Goal: Communication & Community: Answer question/provide support

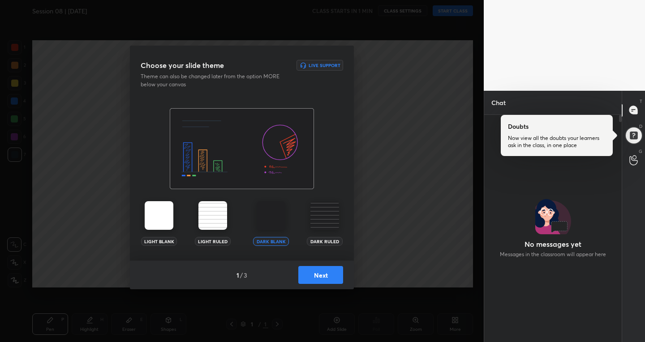
click at [319, 276] on button "Next" at bounding box center [320, 275] width 45 height 18
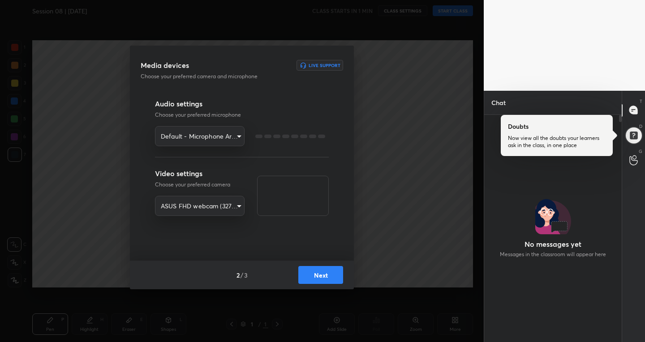
click at [319, 276] on button "Next" at bounding box center [320, 275] width 45 height 18
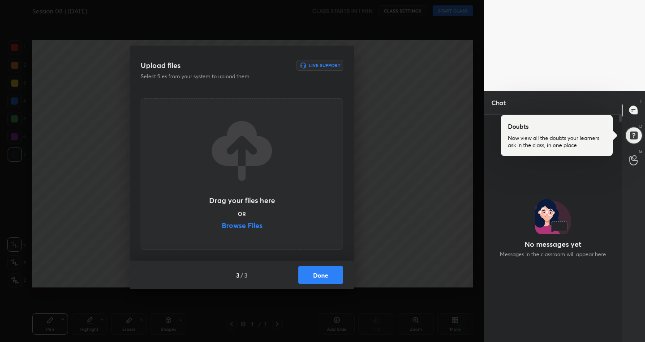
click at [319, 276] on button "Done" at bounding box center [320, 275] width 45 height 18
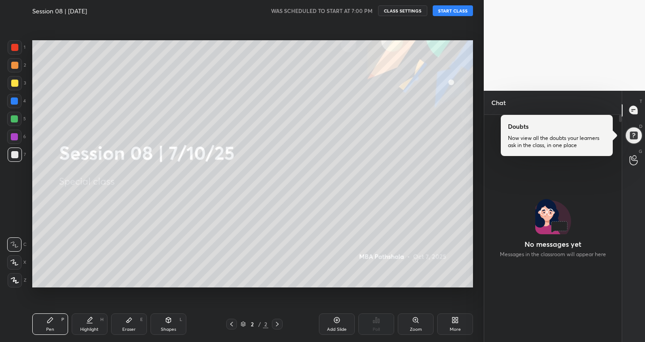
click at [456, 12] on button "START CLASS" at bounding box center [452, 10] width 40 height 11
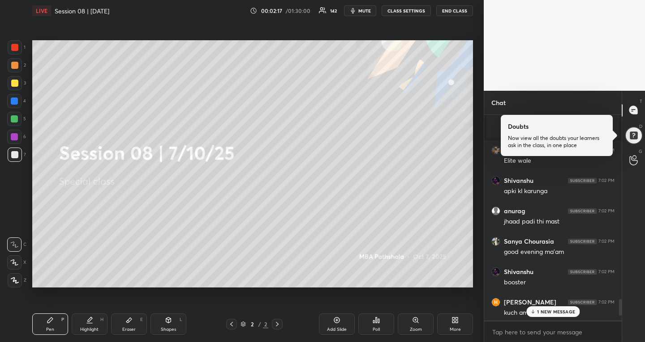
scroll to position [2428, 0]
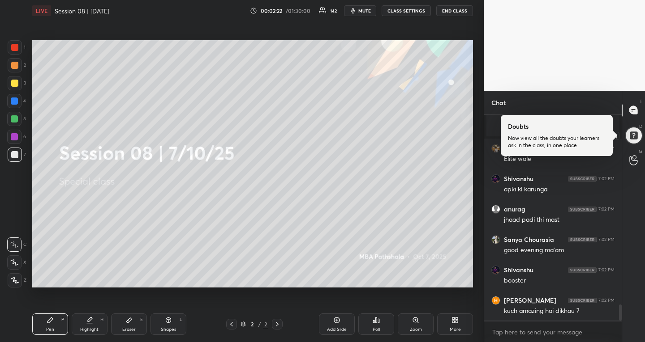
click at [630, 137] on div at bounding box center [633, 135] width 20 height 20
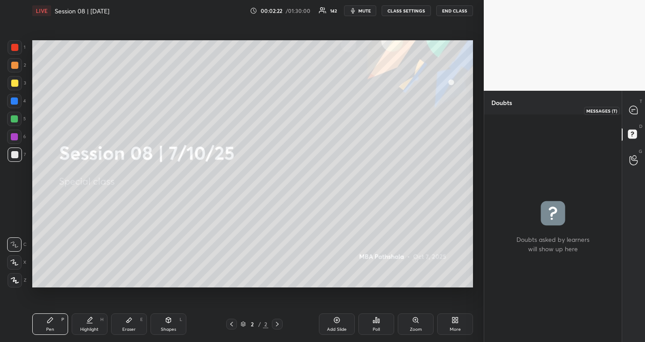
click at [631, 116] on div at bounding box center [633, 110] width 18 height 16
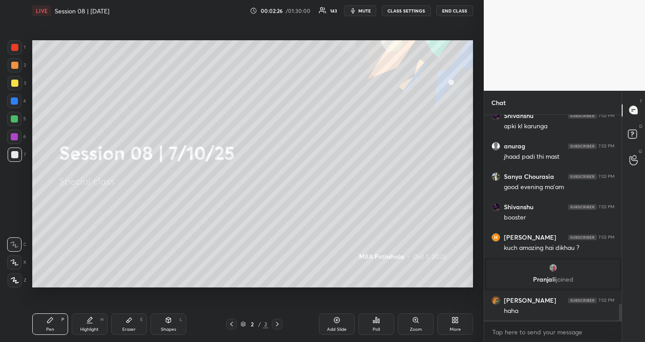
scroll to position [2357, 0]
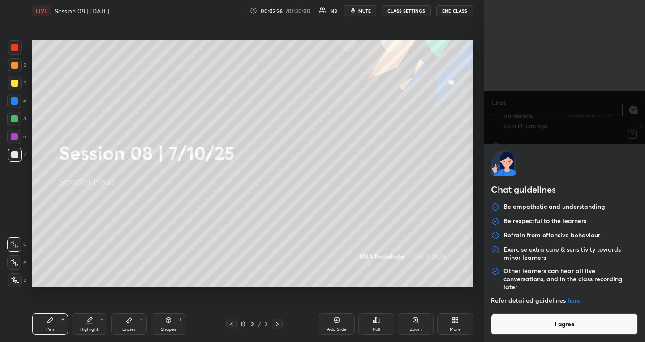
click at [553, 334] on body "1 2 3 4 5 6 7 R O A L C X Z Erase all C X Z LIVE Session 08 | [DATE] 00:02:26 /…" at bounding box center [322, 171] width 645 height 342
click at [555, 332] on button "I agree" at bounding box center [564, 324] width 147 height 21
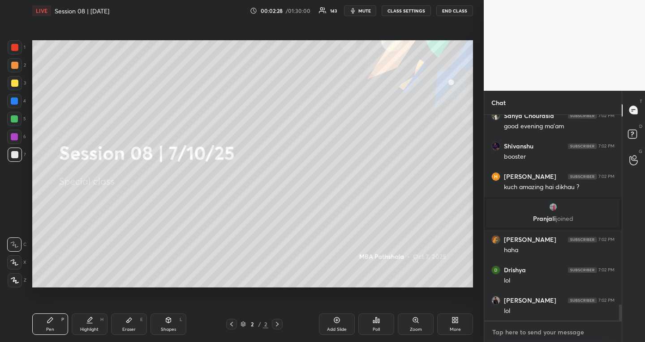
click at [554, 329] on textarea at bounding box center [552, 332] width 123 height 14
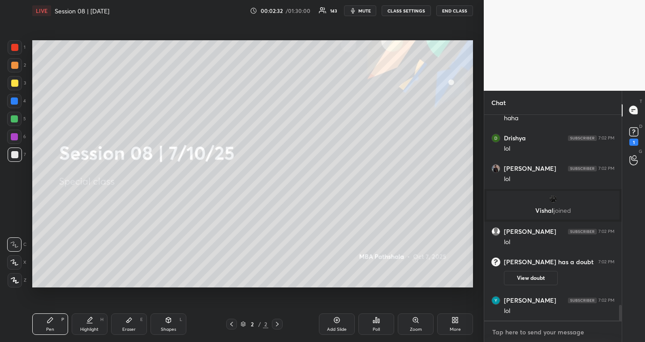
scroll to position [2517, 0]
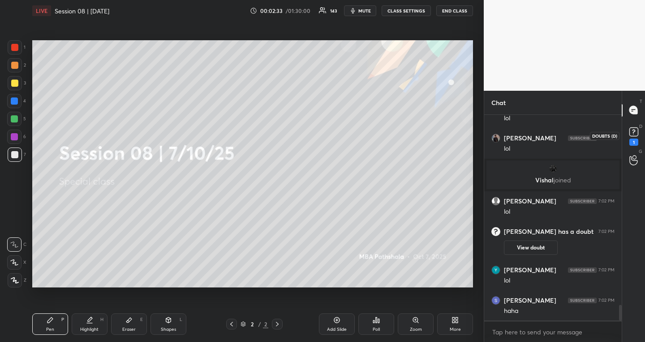
click at [632, 127] on icon at bounding box center [633, 131] width 13 height 13
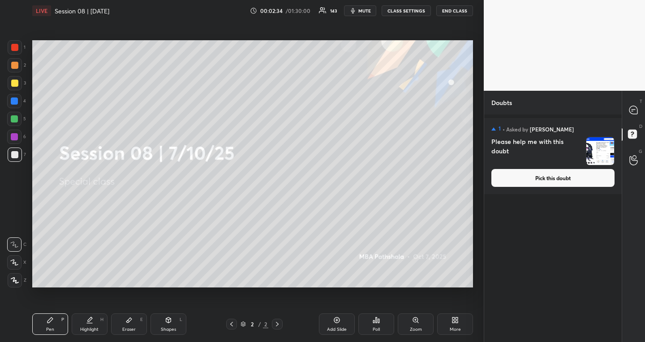
click at [589, 179] on button "Pick this doubt" at bounding box center [552, 178] width 123 height 18
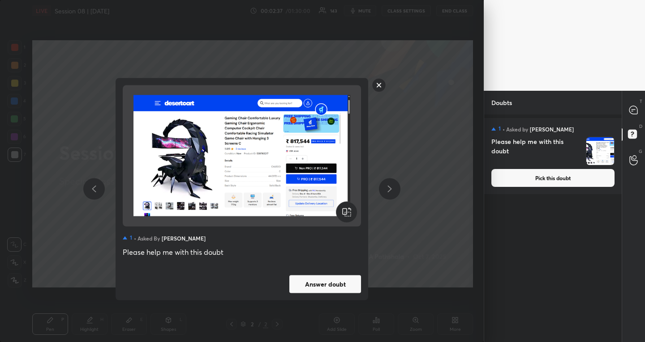
click at [313, 285] on button "Answer doubt" at bounding box center [325, 284] width 72 height 18
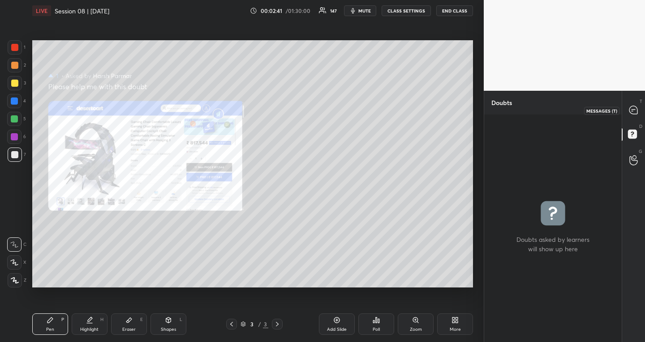
click at [633, 112] on icon at bounding box center [633, 110] width 8 height 8
type textarea "x"
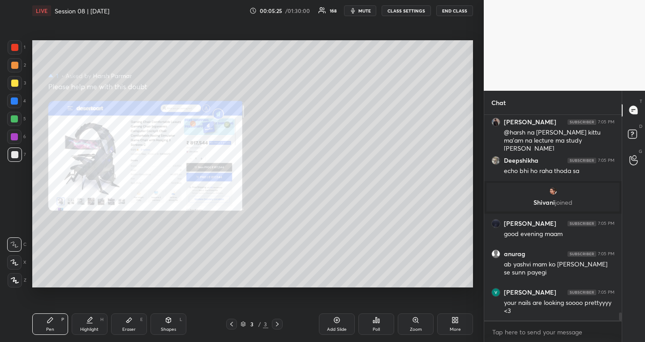
scroll to position [5011, 0]
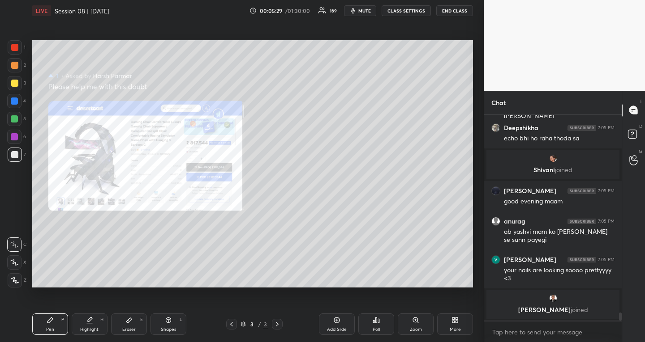
click at [418, 10] on button "CLASS SETTINGS" at bounding box center [405, 10] width 49 height 11
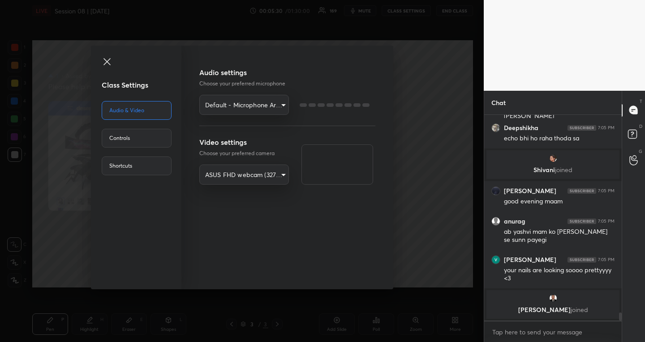
click at [269, 171] on body "1 2 3 4 5 6 7 R O A L C X Z Erase all C X Z LIVE Session 08 | [DATE] 00:05:30 /…" at bounding box center [322, 171] width 645 height 342
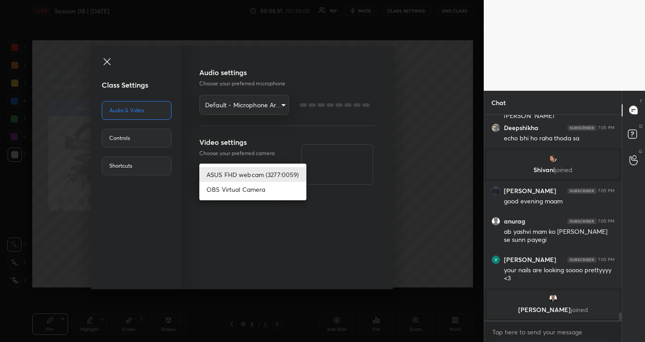
click at [235, 242] on div at bounding box center [322, 171] width 645 height 342
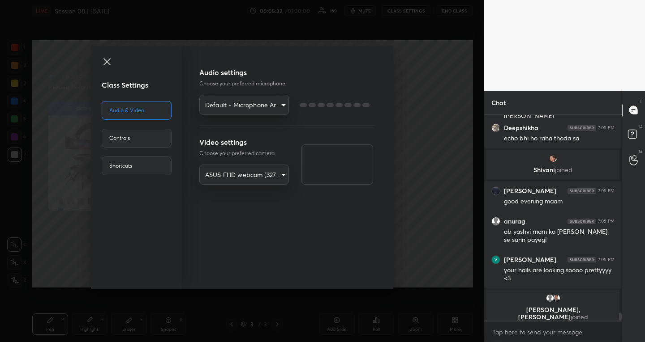
click at [252, 107] on body "1 2 3 4 5 6 7 R O A L C X Z Erase all C X Z LIVE Session 08 | [DATE] 00:05:32 /…" at bounding box center [322, 171] width 645 height 342
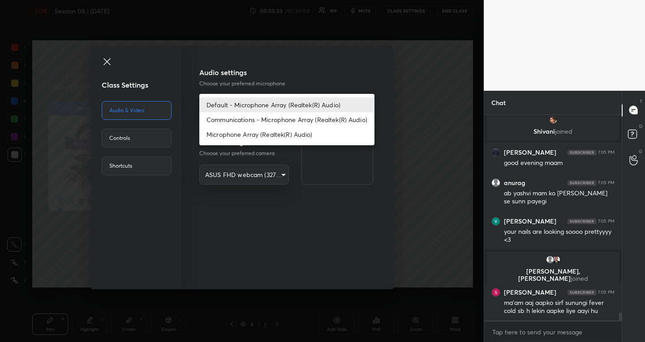
click at [241, 122] on li "Communications - Microphone Array (Realtek(R) Audio)" at bounding box center [286, 119] width 175 height 15
type input "communications"
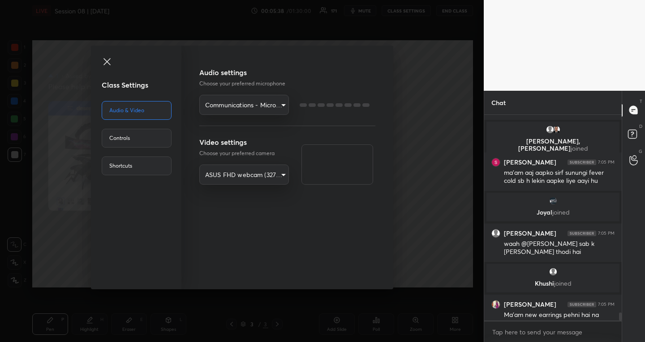
scroll to position [5150, 0]
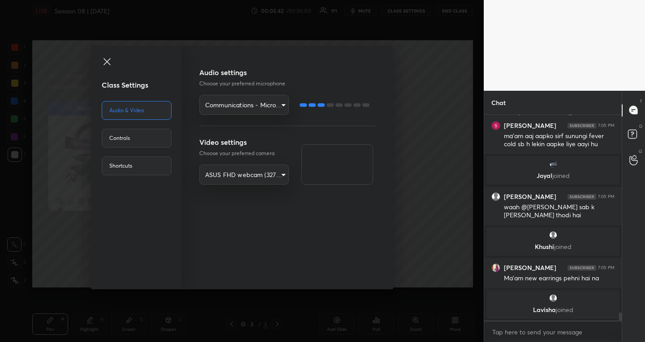
click at [108, 60] on icon at bounding box center [106, 61] width 7 height 7
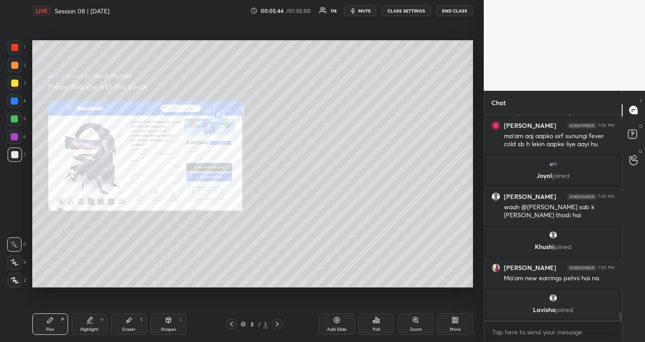
click at [231, 324] on icon at bounding box center [231, 324] width 3 height 4
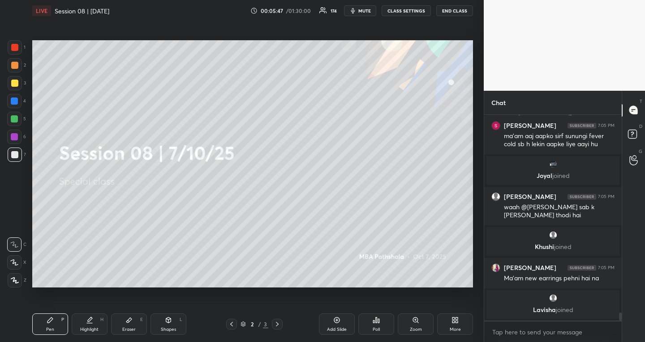
click at [13, 120] on div at bounding box center [14, 118] width 7 height 7
click at [15, 263] on icon at bounding box center [14, 262] width 7 height 5
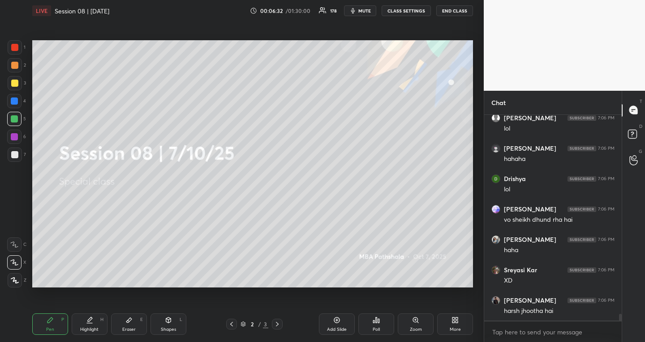
scroll to position [6115, 0]
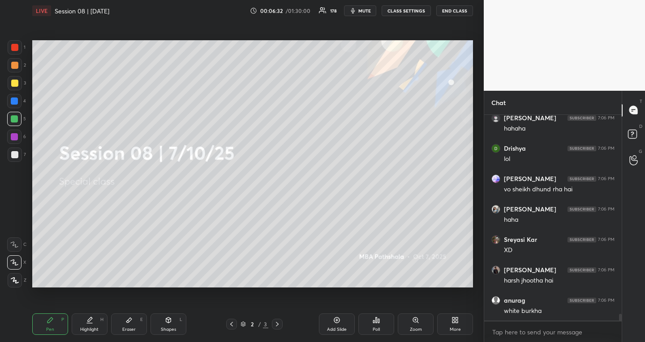
click at [240, 324] on icon at bounding box center [242, 324] width 5 height 5
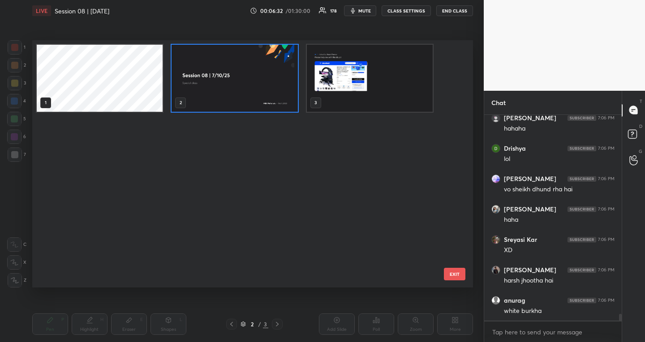
scroll to position [245, 436]
click at [283, 102] on img "grid" at bounding box center [234, 78] width 126 height 67
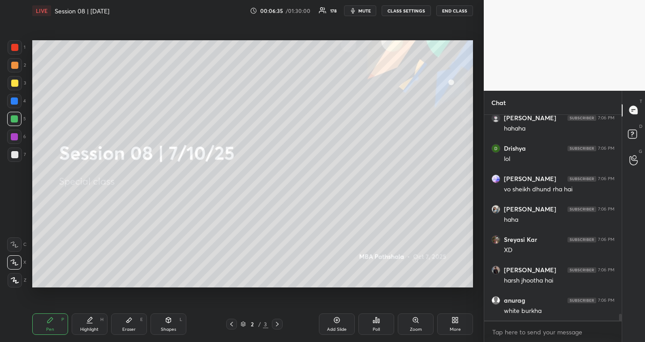
scroll to position [0, 0]
click at [464, 330] on div "More" at bounding box center [455, 324] width 36 height 21
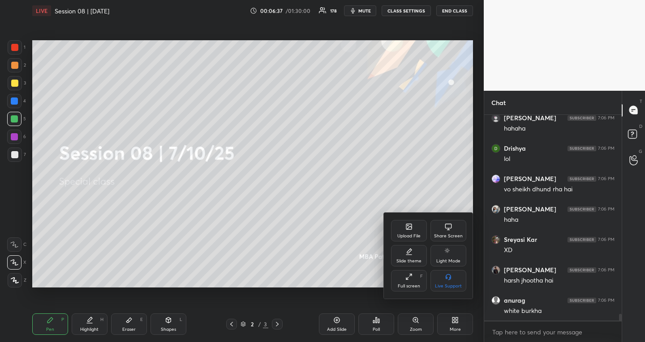
click at [402, 231] on div "Upload File" at bounding box center [409, 230] width 36 height 21
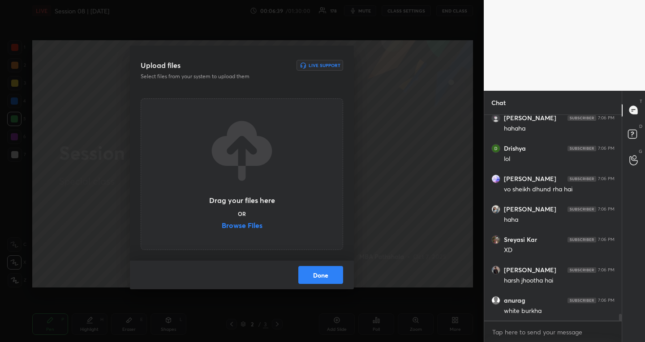
click at [247, 227] on label "Browse Files" at bounding box center [242, 226] width 41 height 9
click at [222, 227] on input "Browse Files" at bounding box center [222, 226] width 0 height 9
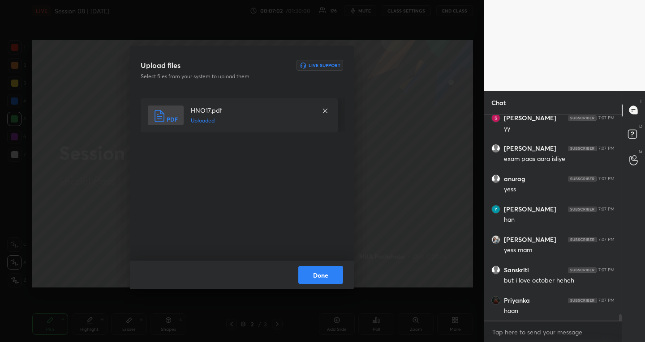
scroll to position [6833, 0]
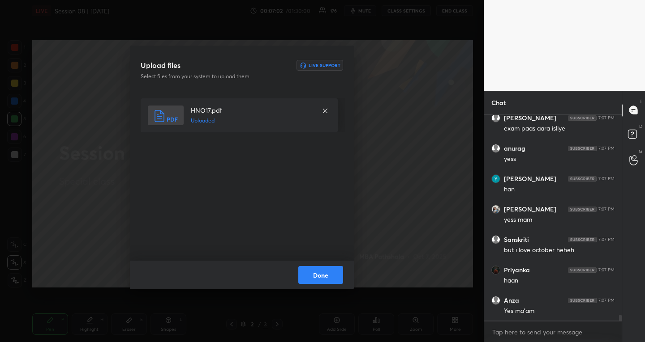
click at [315, 278] on button "Done" at bounding box center [320, 275] width 45 height 18
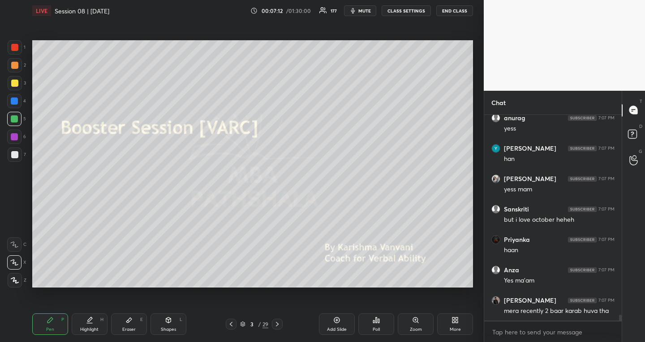
scroll to position [6894, 0]
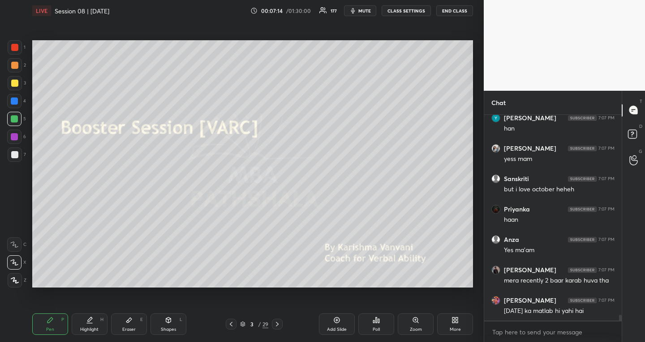
click at [276, 323] on icon at bounding box center [276, 324] width 7 height 7
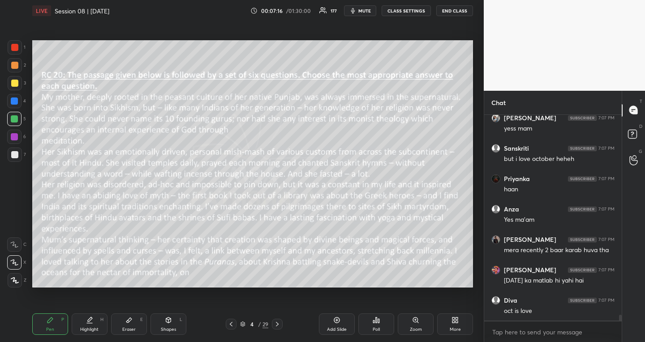
scroll to position [6988, 0]
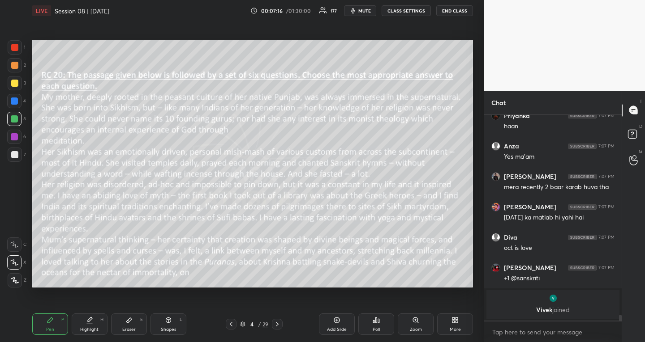
click at [243, 325] on icon at bounding box center [242, 324] width 5 height 5
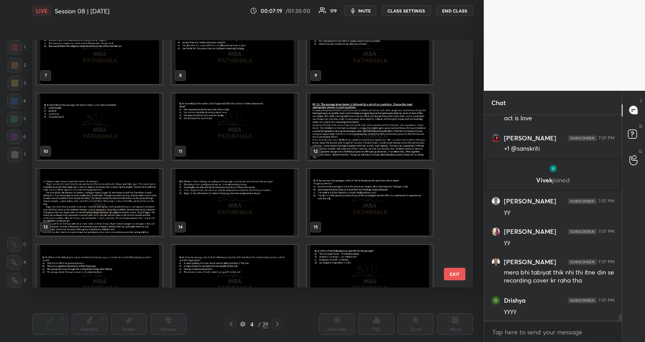
scroll to position [6886, 0]
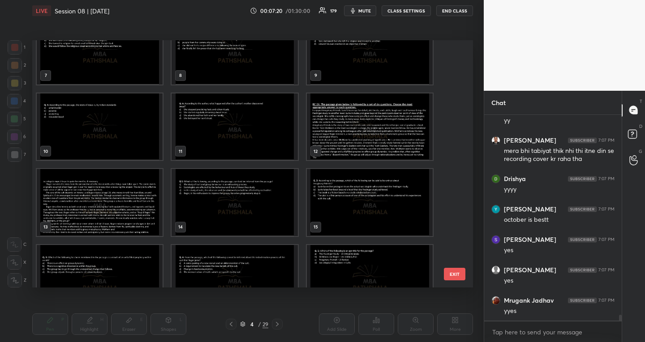
click at [352, 129] on img "grid" at bounding box center [370, 126] width 126 height 67
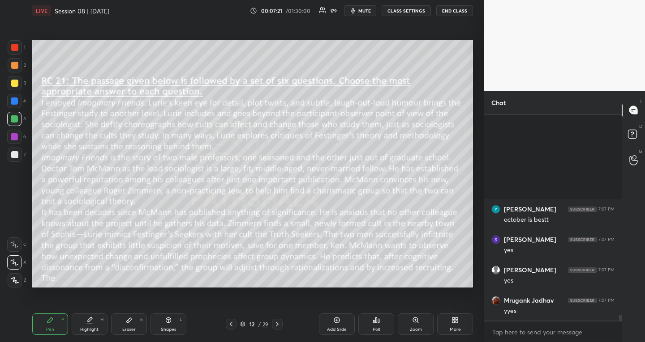
scroll to position [7008, 0]
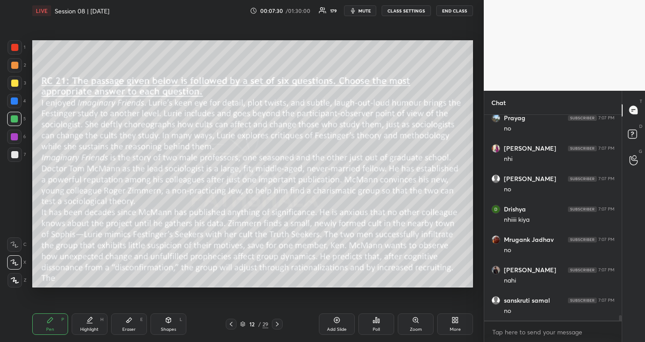
click at [276, 325] on icon at bounding box center [276, 324] width 7 height 7
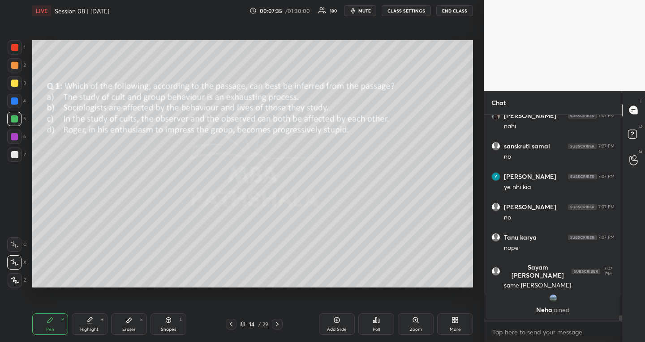
click at [276, 325] on icon at bounding box center [276, 324] width 7 height 7
click at [278, 322] on icon at bounding box center [276, 324] width 7 height 7
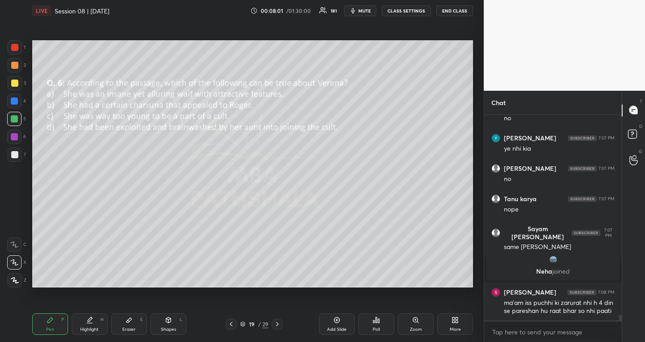
scroll to position [7389, 0]
click at [233, 323] on icon at bounding box center [230, 324] width 7 height 7
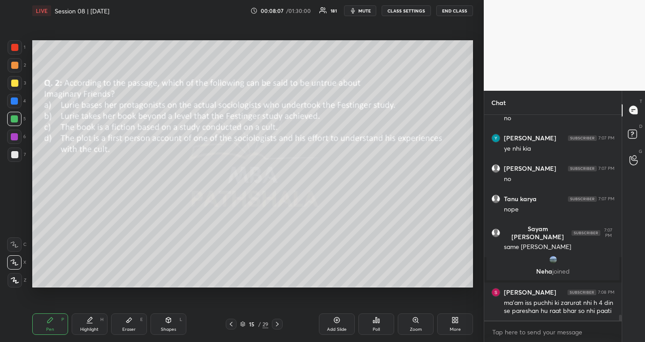
click at [233, 323] on icon at bounding box center [230, 324] width 7 height 7
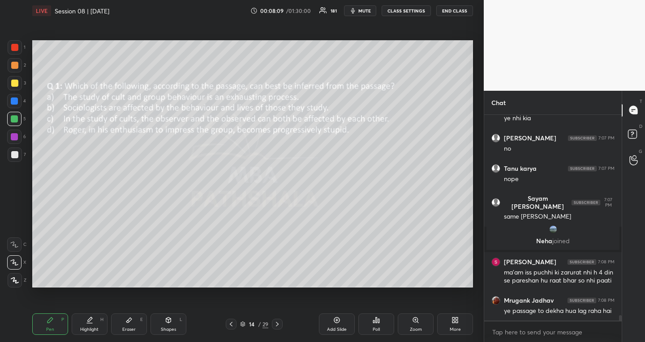
click at [233, 323] on icon at bounding box center [230, 324] width 7 height 7
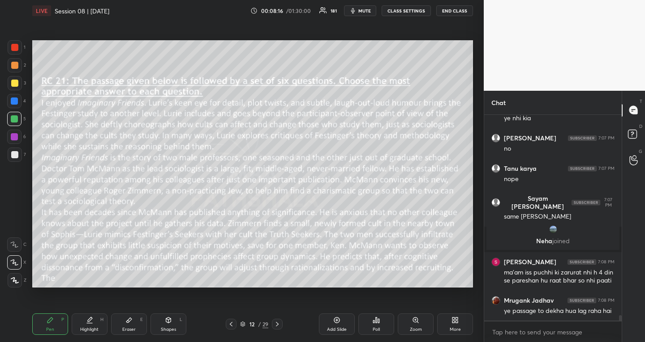
scroll to position [7450, 0]
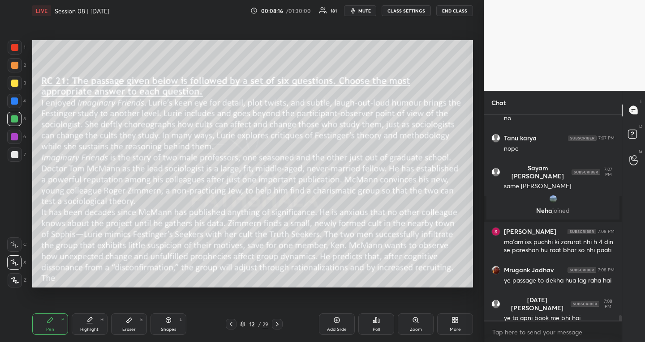
click at [16, 84] on div at bounding box center [14, 83] width 7 height 7
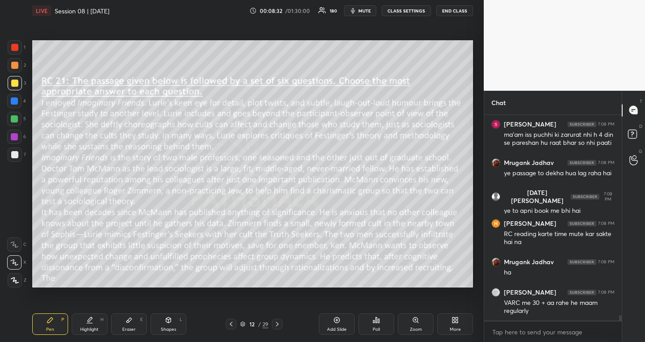
scroll to position [7590, 0]
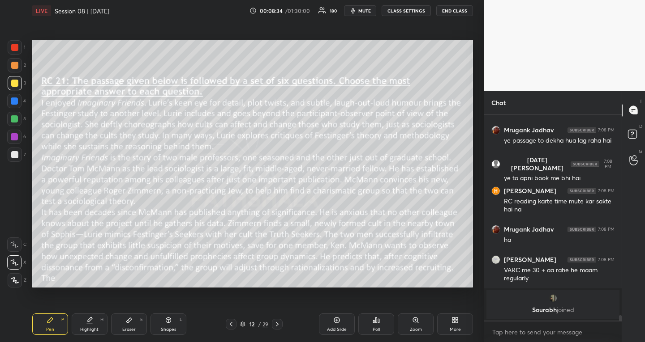
click at [447, 323] on div "More" at bounding box center [455, 324] width 36 height 21
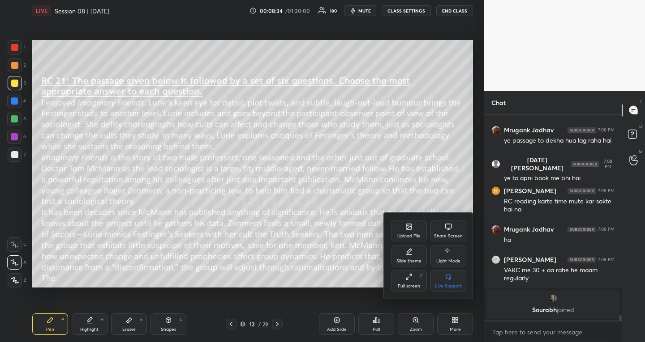
scroll to position [7548, 0]
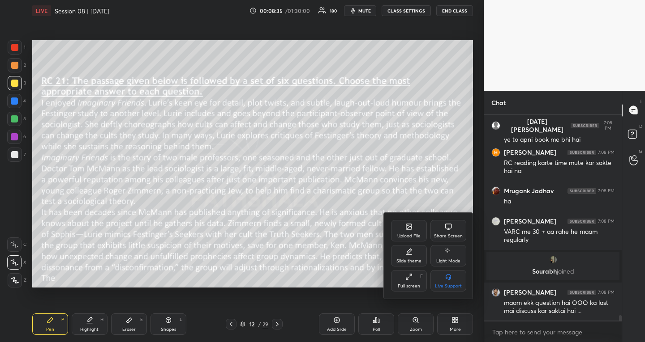
click at [406, 232] on div "Upload File" at bounding box center [409, 230] width 36 height 21
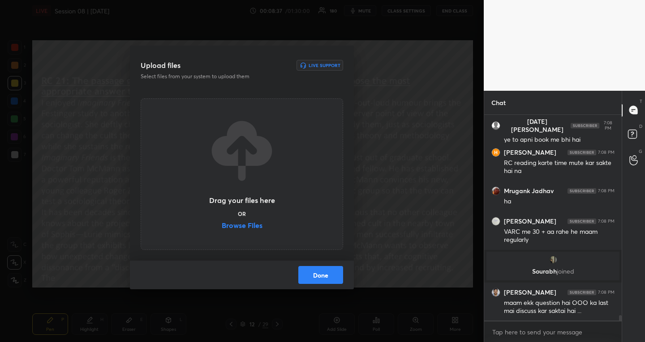
click at [230, 225] on label "Browse Files" at bounding box center [242, 226] width 41 height 9
click at [222, 225] on input "Browse Files" at bounding box center [222, 226] width 0 height 9
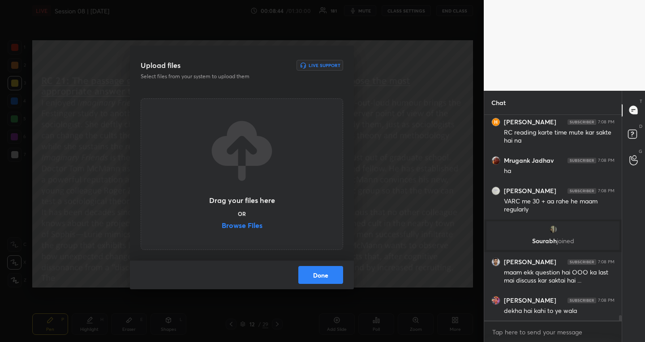
click at [323, 276] on button "Done" at bounding box center [320, 275] width 45 height 18
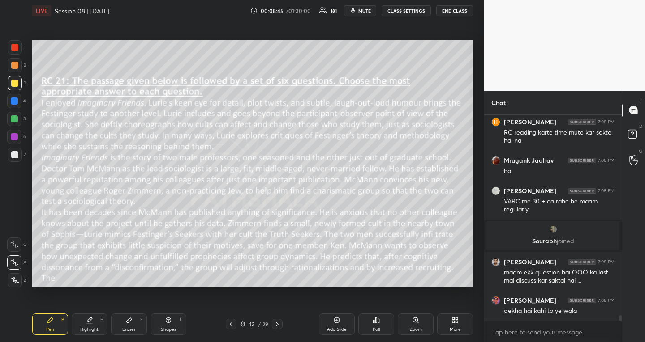
scroll to position [7611, 0]
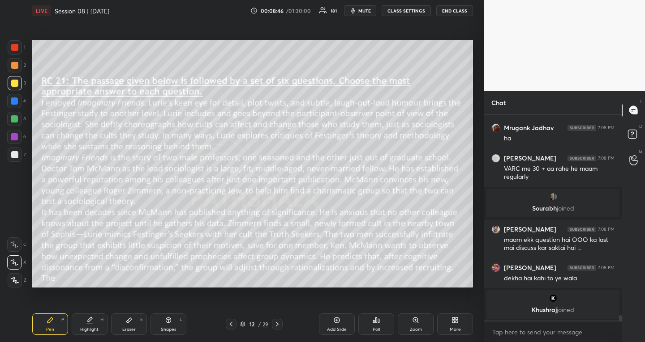
click at [369, 323] on div "Poll" at bounding box center [376, 324] width 36 height 21
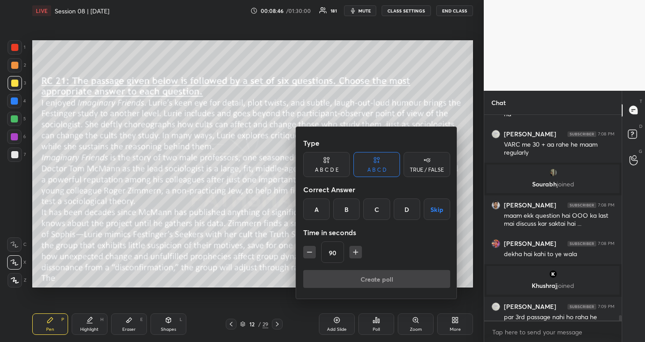
scroll to position [7617, 0]
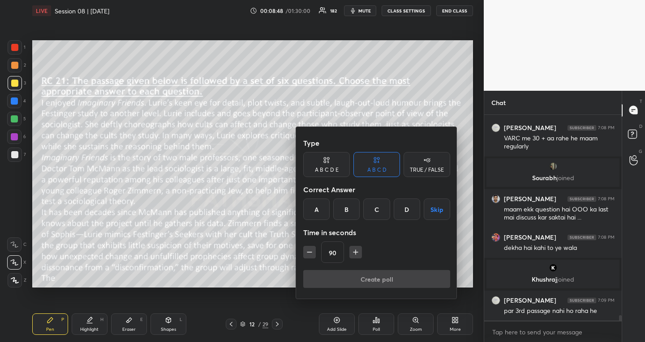
click at [356, 252] on icon "button" at bounding box center [355, 252] width 4 height 0
click at [355, 254] on icon "button" at bounding box center [359, 252] width 9 height 9
type input "120"
click at [438, 215] on button "Skip" at bounding box center [436, 209] width 26 height 21
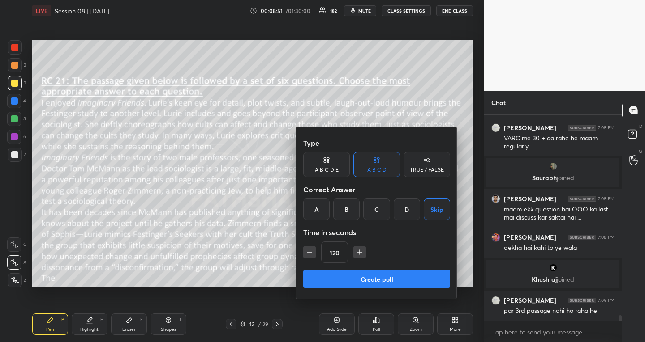
click at [374, 278] on button "Create poll" at bounding box center [376, 279] width 147 height 18
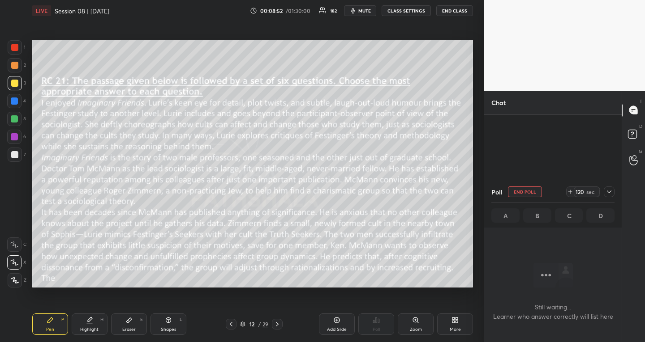
scroll to position [7498, 0]
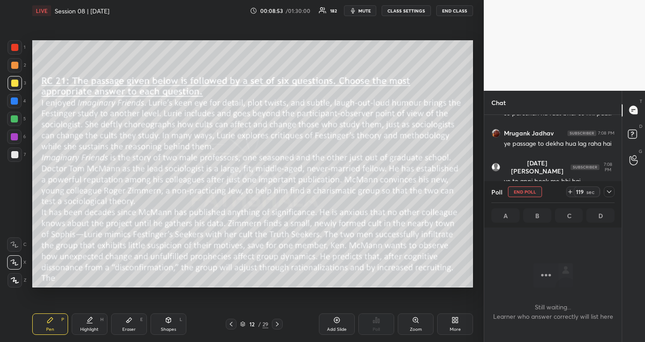
click at [611, 190] on icon at bounding box center [608, 191] width 7 height 7
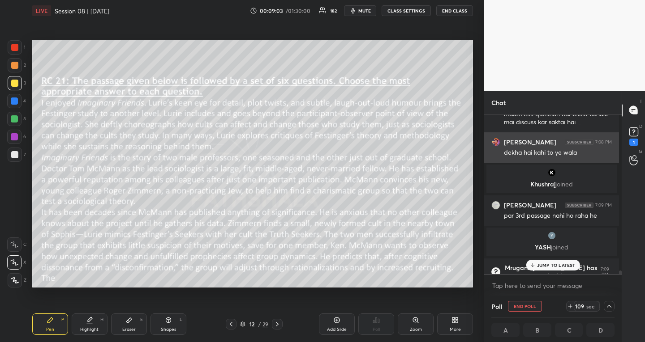
scroll to position [7798, 0]
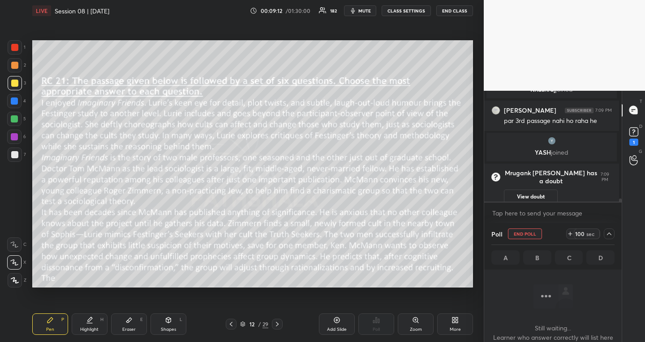
click at [608, 236] on icon at bounding box center [608, 234] width 7 height 7
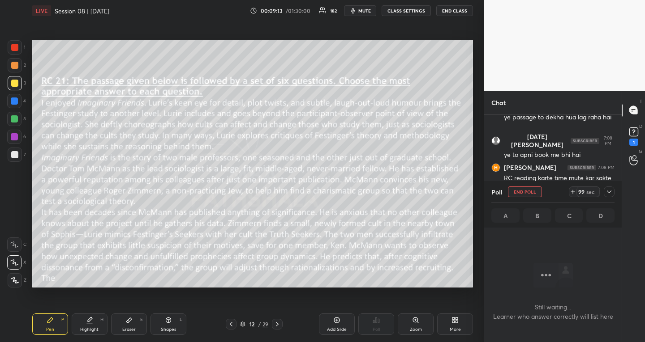
click at [608, 194] on icon at bounding box center [608, 191] width 7 height 7
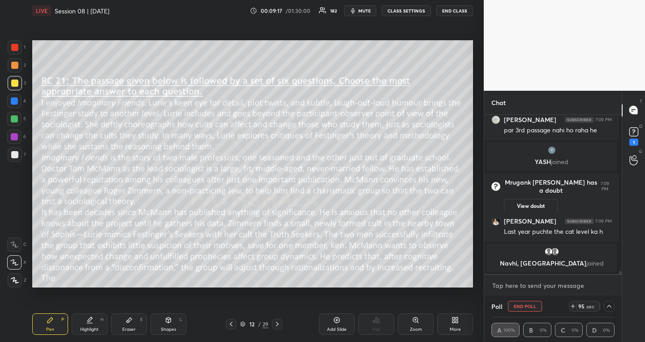
click at [578, 282] on textarea at bounding box center [552, 286] width 123 height 14
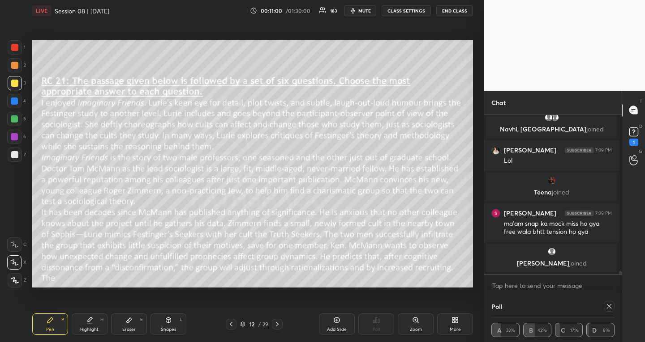
click at [277, 322] on icon at bounding box center [276, 324] width 7 height 7
drag, startPoint x: 607, startPoint y: 301, endPoint x: 501, endPoint y: 323, distance: 108.2
click at [606, 300] on div "Poll" at bounding box center [552, 306] width 123 height 21
drag, startPoint x: 608, startPoint y: 308, endPoint x: 413, endPoint y: 337, distance: 197.2
click at [608, 308] on icon at bounding box center [608, 306] width 7 height 7
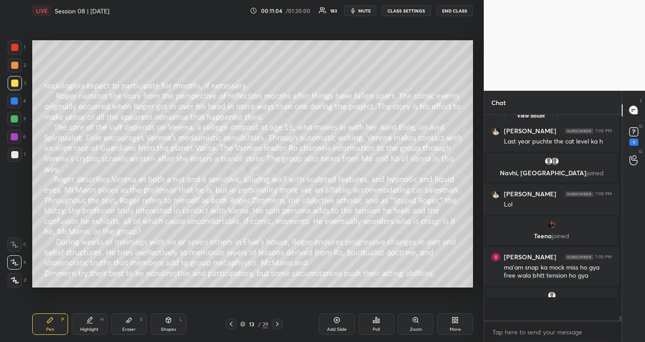
scroll to position [7861, 0]
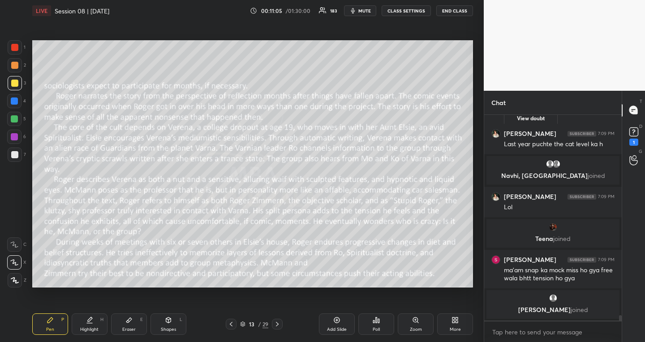
click at [378, 331] on div "Poll" at bounding box center [375, 330] width 7 height 4
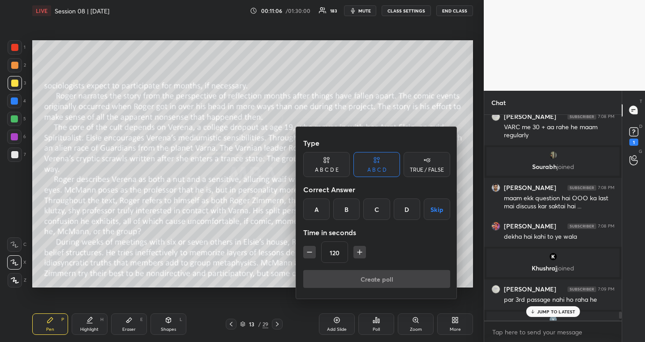
click at [434, 203] on button "Skip" at bounding box center [436, 209] width 26 height 21
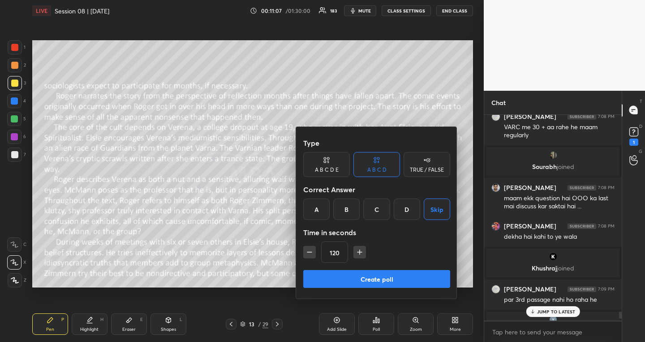
click at [381, 282] on button "Create poll" at bounding box center [376, 279] width 147 height 18
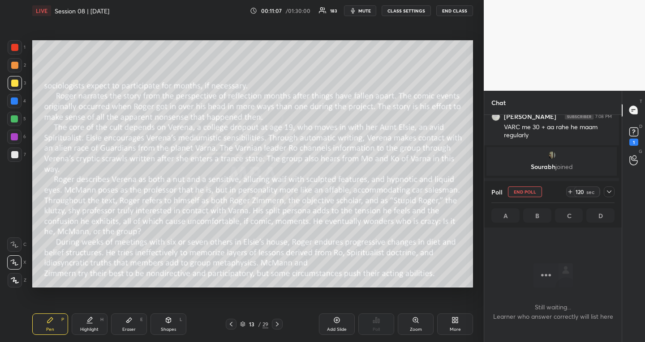
scroll to position [3, 3]
click at [609, 189] on icon at bounding box center [608, 191] width 7 height 7
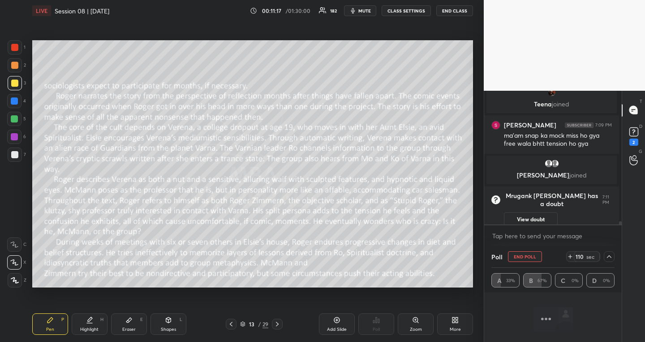
scroll to position [73, 0]
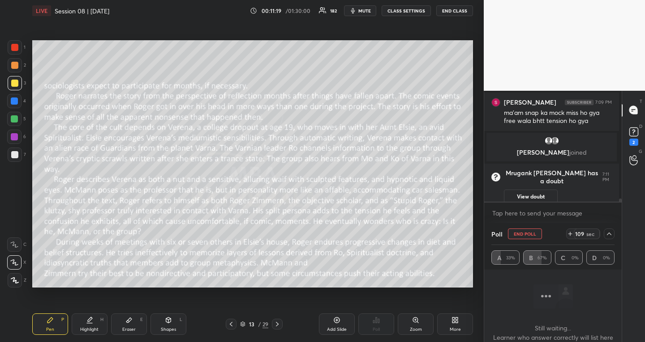
click at [605, 234] on icon at bounding box center [608, 234] width 7 height 7
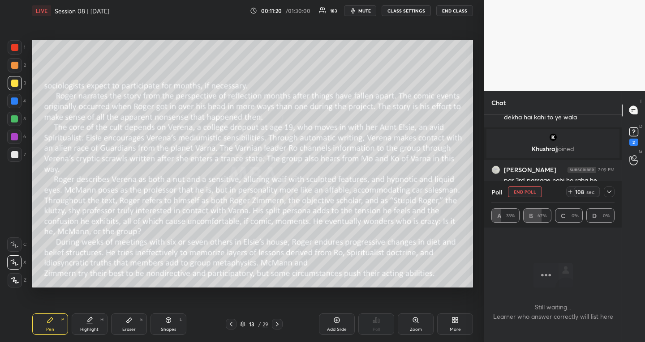
click at [606, 186] on div "Poll END POLL 108 sec" at bounding box center [552, 191] width 123 height 21
click at [607, 189] on icon at bounding box center [608, 191] width 7 height 7
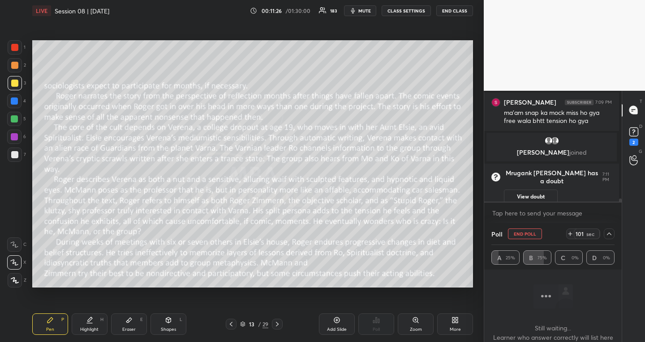
click at [609, 233] on icon at bounding box center [608, 234] width 7 height 7
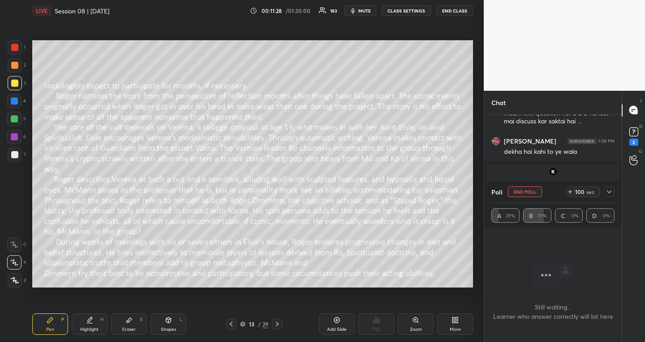
click at [607, 192] on icon at bounding box center [608, 192] width 4 height 3
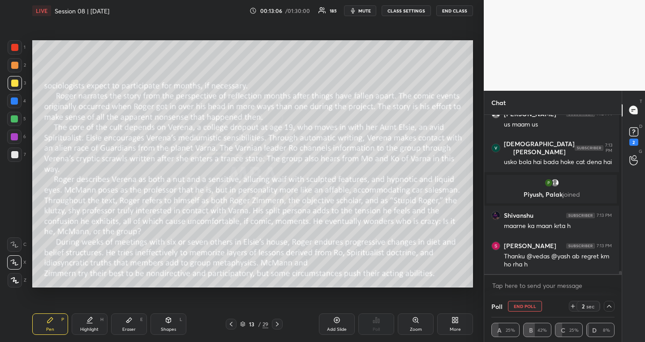
scroll to position [8352, 0]
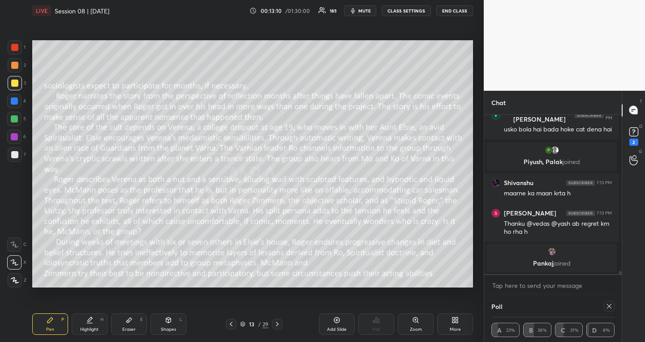
click at [277, 320] on div at bounding box center [277, 324] width 11 height 11
click at [606, 307] on icon at bounding box center [608, 306] width 4 height 4
type textarea "x"
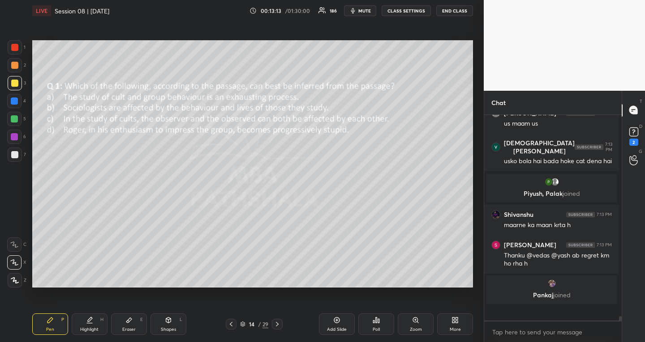
scroll to position [8313, 0]
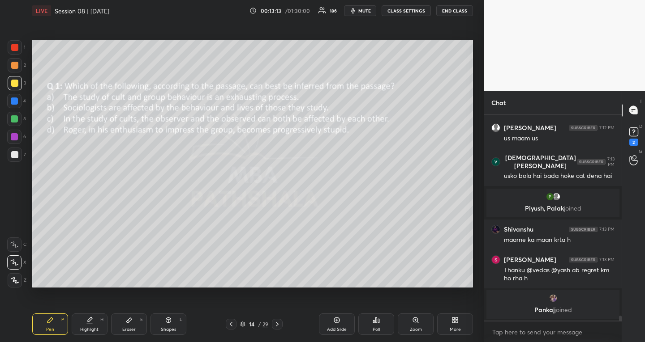
click at [375, 320] on icon at bounding box center [375, 320] width 7 height 7
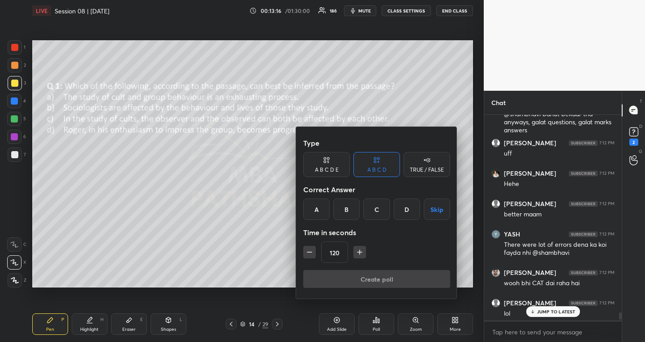
click at [230, 327] on div at bounding box center [322, 171] width 645 height 342
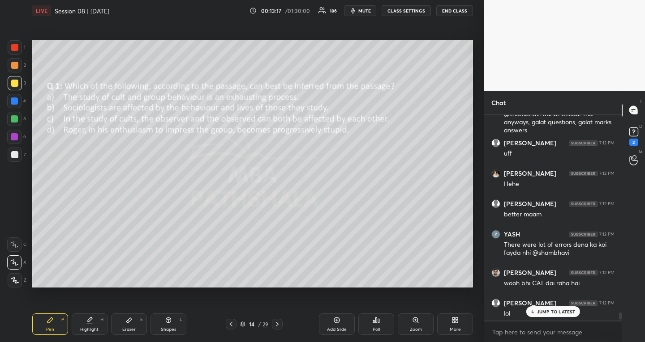
click at [230, 327] on icon at bounding box center [230, 324] width 7 height 7
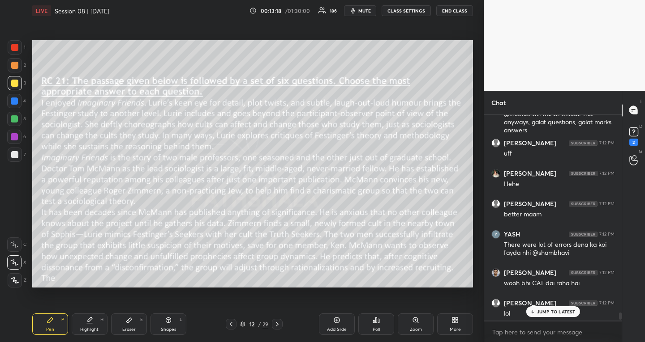
click at [277, 325] on icon at bounding box center [276, 324] width 7 height 7
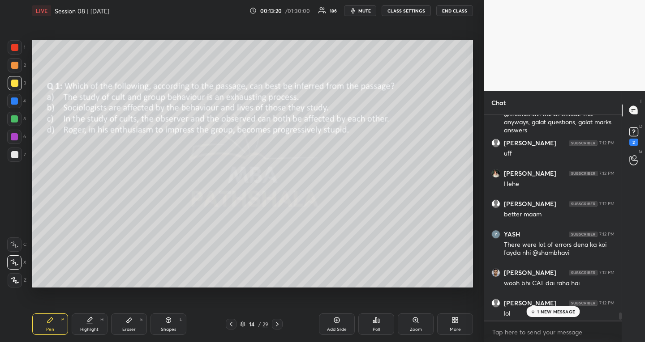
click at [389, 324] on div "Poll" at bounding box center [376, 324] width 36 height 21
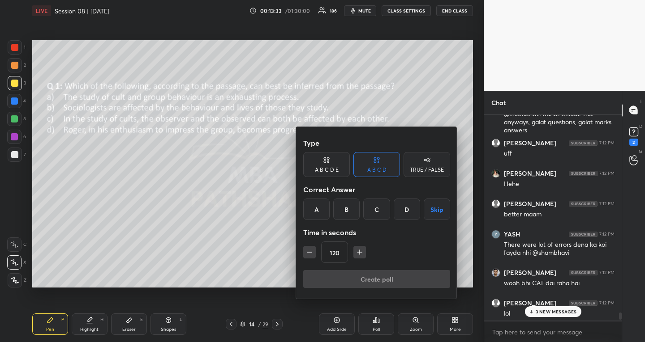
click at [383, 211] on div "C" at bounding box center [376, 209] width 26 height 21
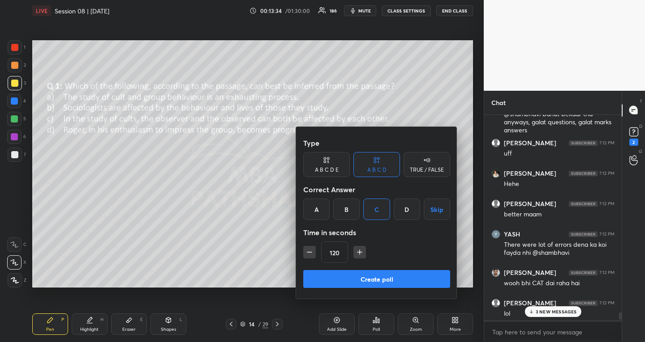
click at [311, 255] on icon "button" at bounding box center [309, 252] width 9 height 9
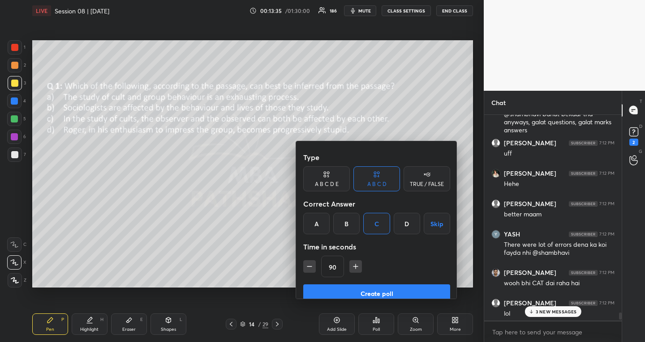
click at [311, 262] on icon "button" at bounding box center [309, 266] width 9 height 9
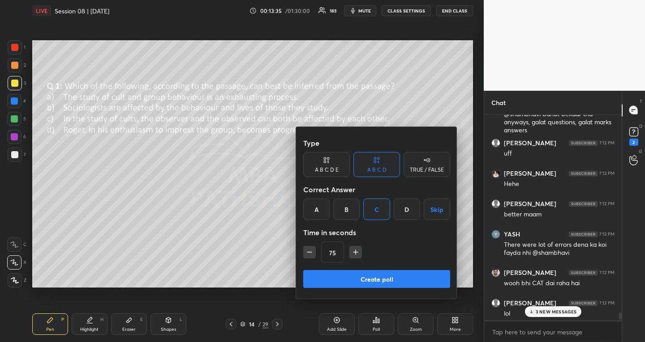
click at [311, 255] on icon "button" at bounding box center [309, 252] width 9 height 9
type input "45"
click at [313, 273] on button "Create poll" at bounding box center [376, 279] width 147 height 18
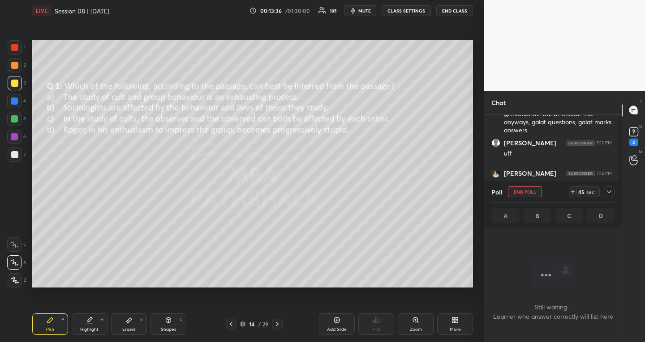
scroll to position [157, 135]
click at [608, 191] on icon at bounding box center [608, 191] width 7 height 7
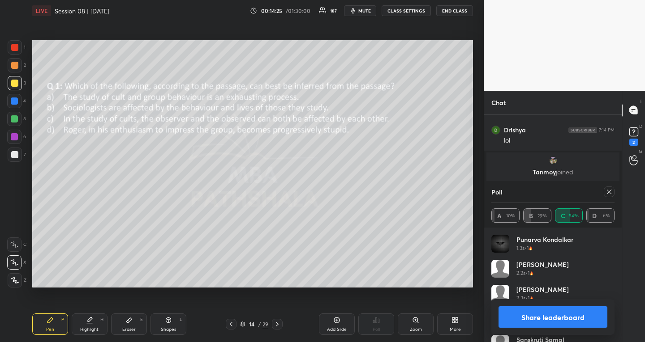
click at [610, 191] on icon at bounding box center [608, 191] width 7 height 7
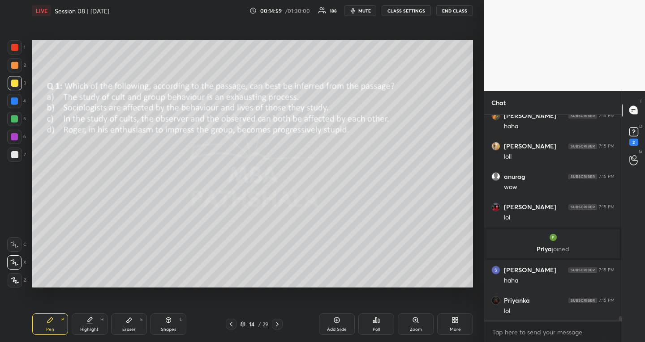
click at [279, 322] on icon at bounding box center [276, 324] width 7 height 7
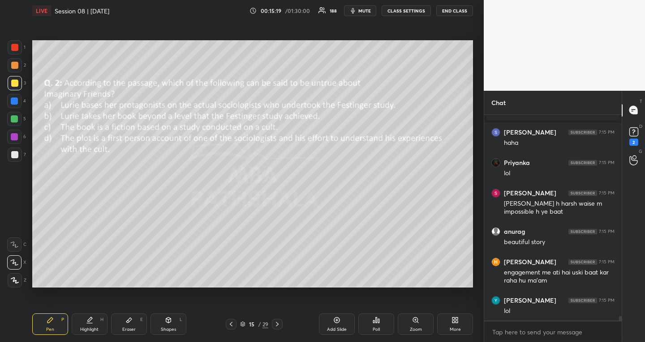
click at [378, 325] on div "Poll" at bounding box center [376, 324] width 36 height 21
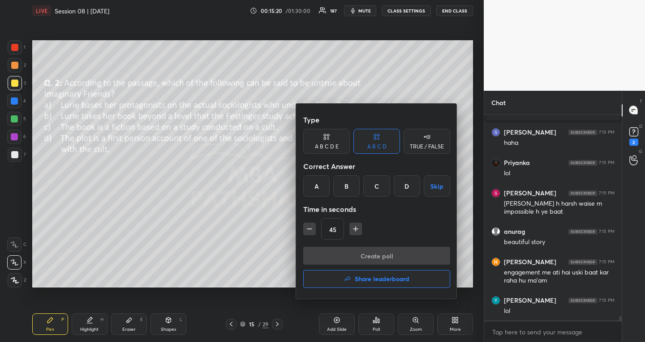
click at [318, 182] on div "A" at bounding box center [316, 185] width 26 height 21
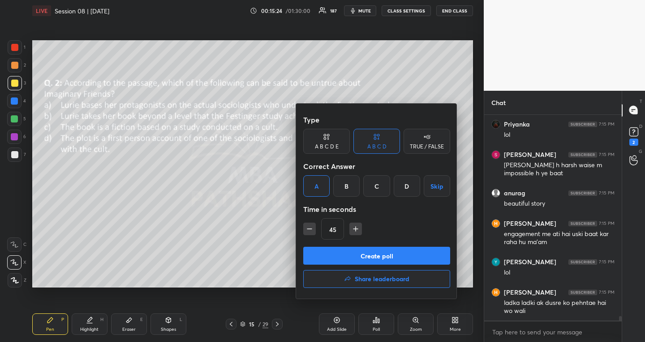
click at [329, 254] on button "Create poll" at bounding box center [376, 256] width 147 height 18
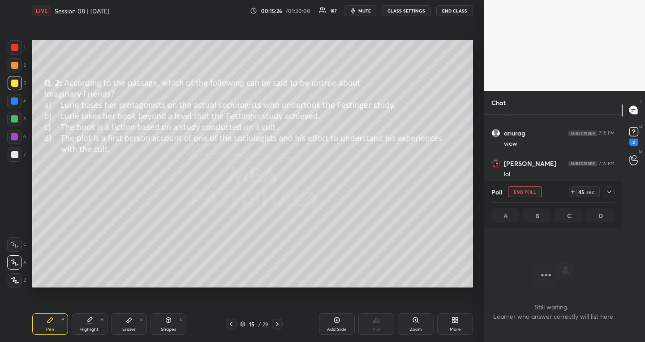
scroll to position [9183, 0]
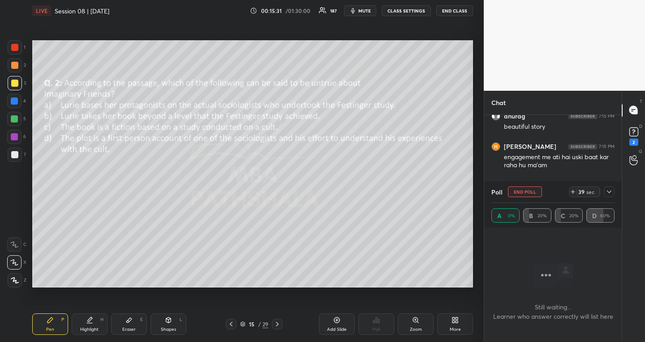
click at [607, 188] on div at bounding box center [608, 192] width 11 height 11
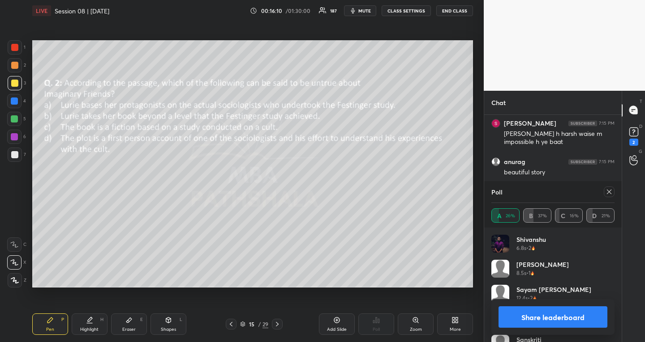
scroll to position [9012, 0]
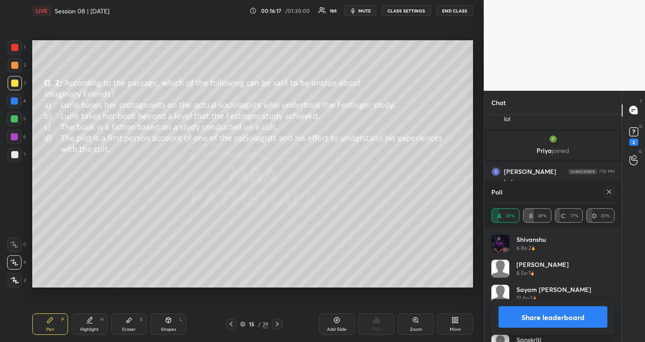
click at [611, 193] on icon at bounding box center [608, 191] width 7 height 7
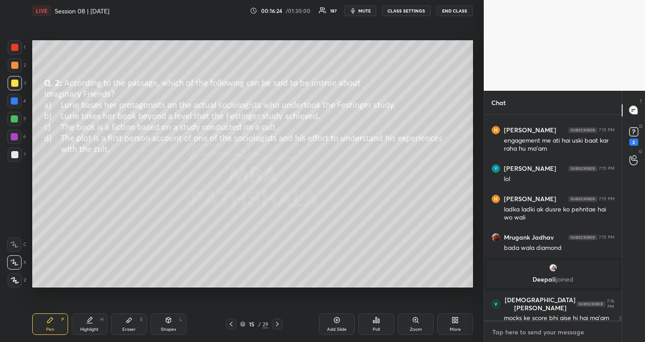
click at [530, 335] on textarea at bounding box center [552, 332] width 123 height 14
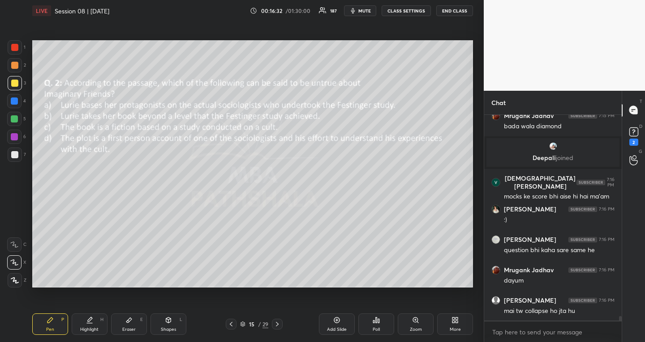
type textarea "x"
click at [279, 320] on div at bounding box center [277, 324] width 11 height 11
click at [377, 329] on div "Poll" at bounding box center [375, 330] width 7 height 4
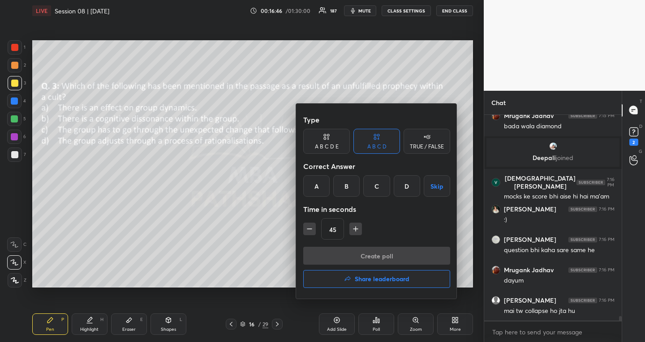
click at [409, 182] on div "D" at bounding box center [406, 185] width 26 height 21
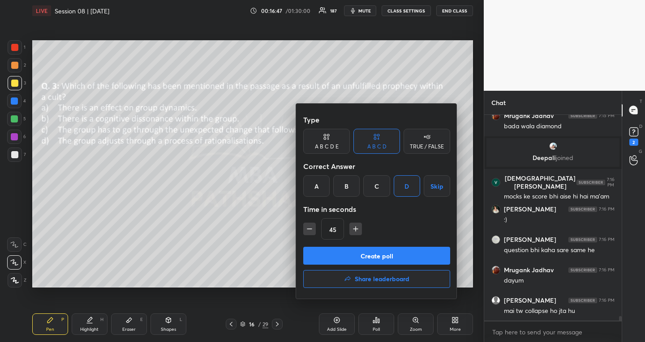
click at [354, 229] on icon "button" at bounding box center [355, 229] width 9 height 9
type input "60"
click at [342, 257] on button "Create poll" at bounding box center [376, 256] width 147 height 18
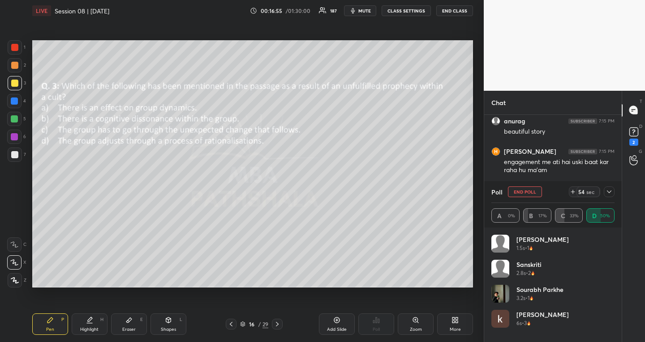
click at [611, 188] on div at bounding box center [608, 192] width 11 height 11
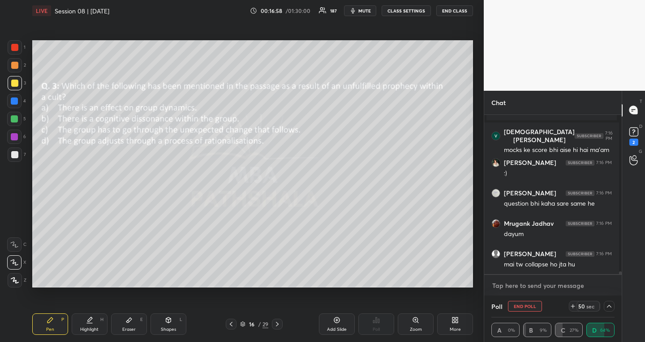
click at [584, 285] on textarea at bounding box center [552, 286] width 123 height 14
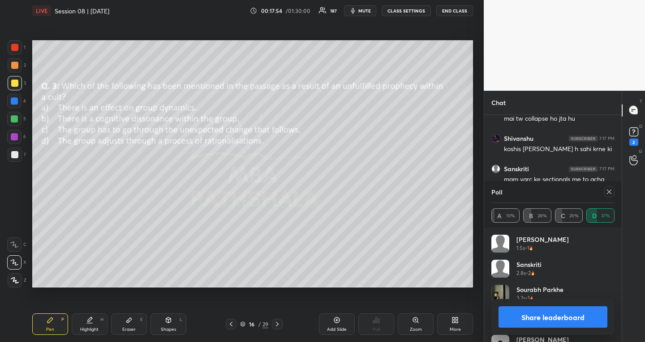
scroll to position [9455, 0]
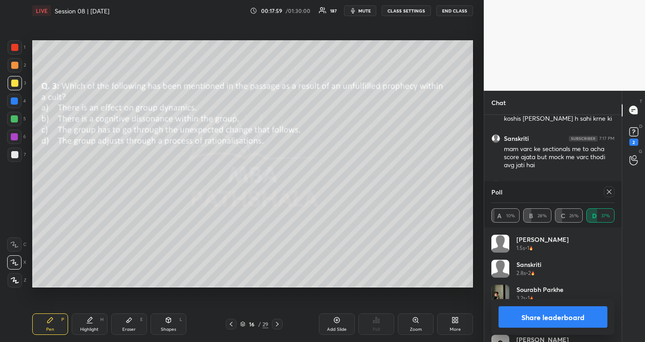
click at [608, 192] on icon at bounding box center [608, 191] width 7 height 7
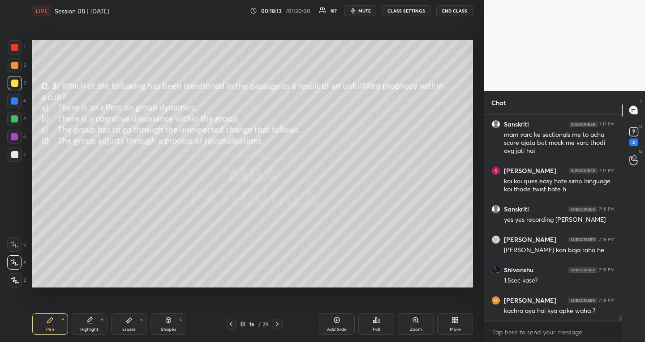
scroll to position [9508, 0]
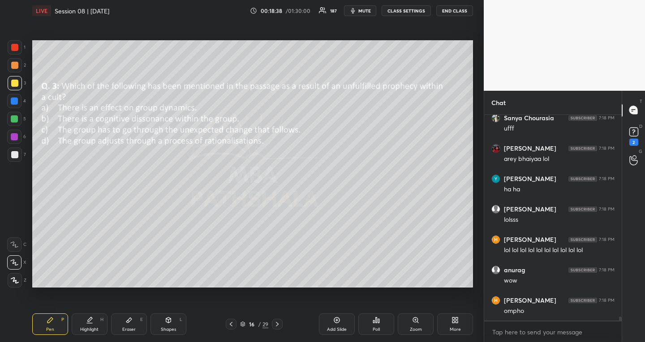
click at [279, 321] on icon at bounding box center [276, 324] width 7 height 7
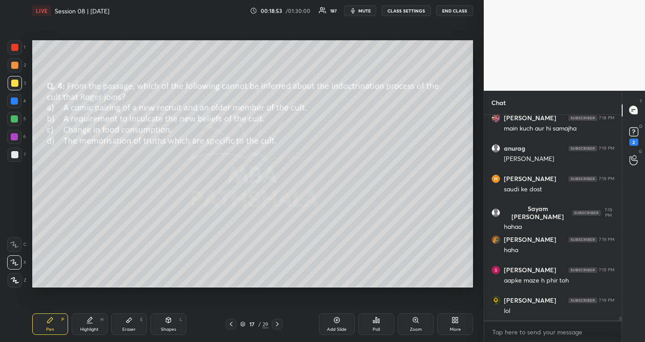
scroll to position [10330, 0]
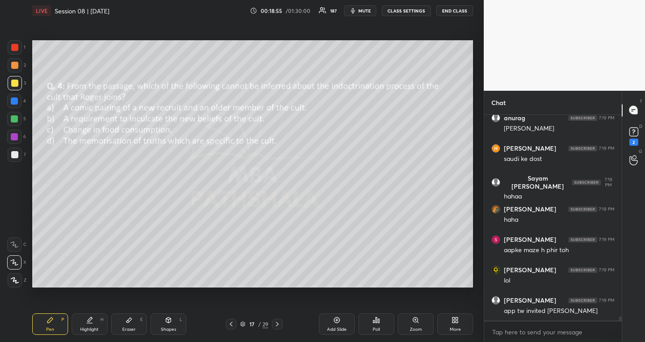
click at [376, 331] on div "Poll" at bounding box center [375, 330] width 7 height 4
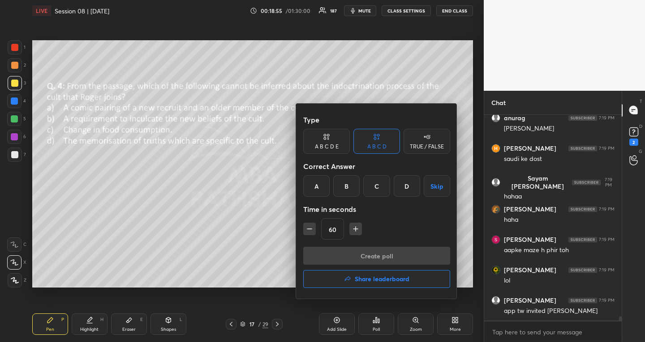
scroll to position [10360, 0]
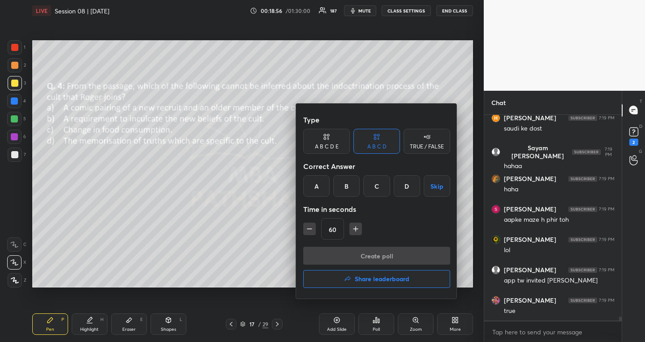
click at [316, 184] on div "A" at bounding box center [316, 185] width 26 height 21
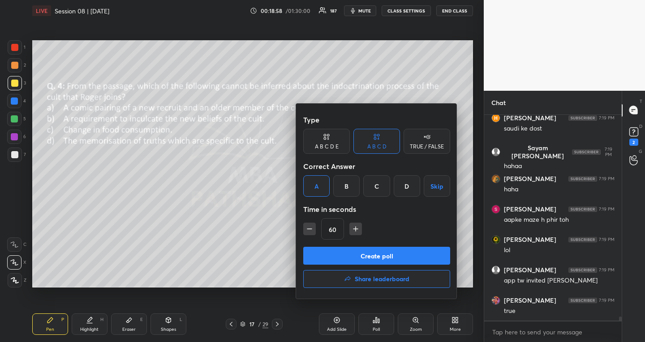
click at [333, 253] on button "Create poll" at bounding box center [376, 256] width 147 height 18
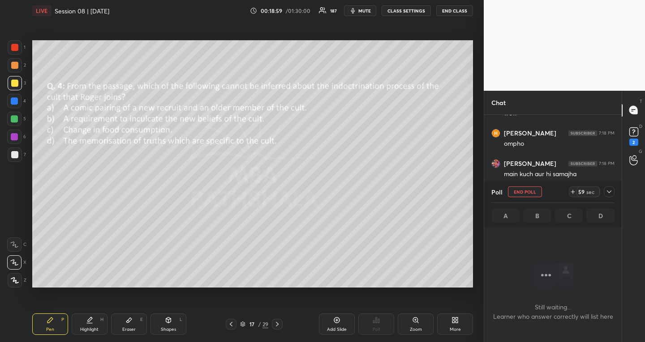
click at [609, 195] on icon at bounding box center [608, 191] width 7 height 7
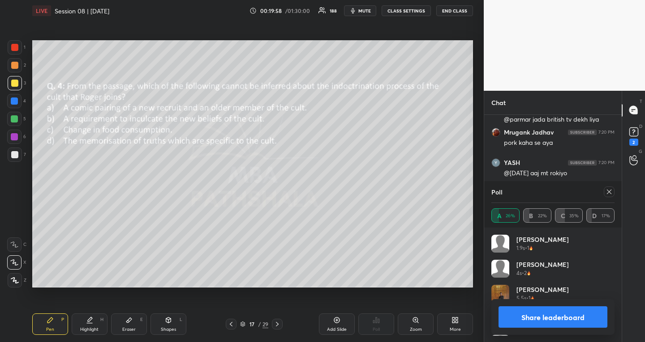
scroll to position [179, 135]
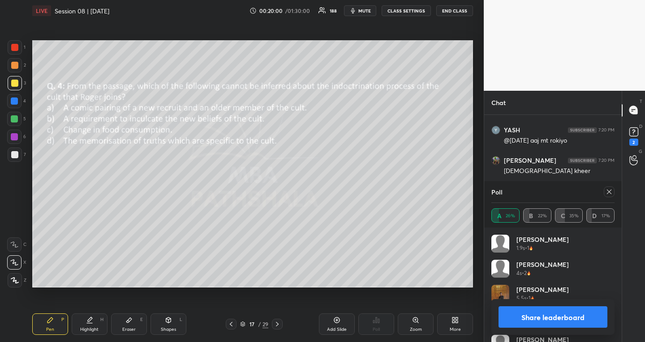
click at [609, 190] on icon at bounding box center [608, 191] width 7 height 7
type textarea "x"
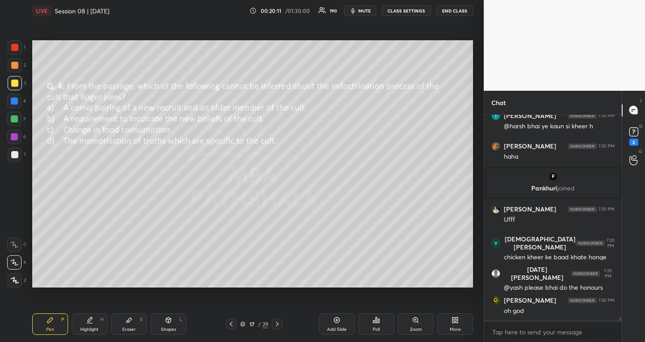
click at [277, 324] on icon at bounding box center [276, 324] width 7 height 7
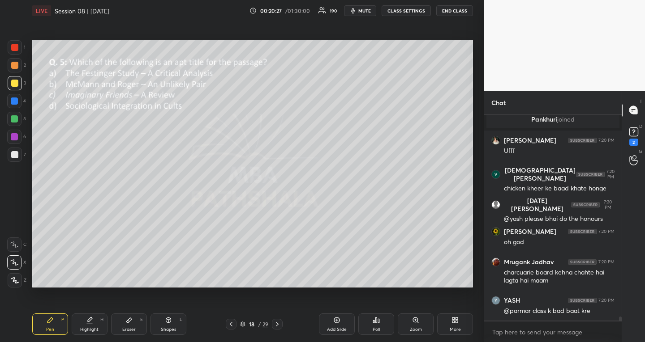
click at [376, 320] on icon at bounding box center [376, 320] width 1 height 5
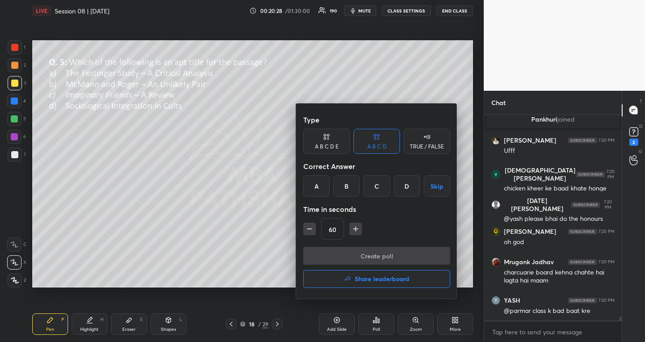
drag, startPoint x: 376, startPoint y: 188, endPoint x: 362, endPoint y: 214, distance: 30.4
click at [376, 187] on div "C" at bounding box center [376, 185] width 26 height 21
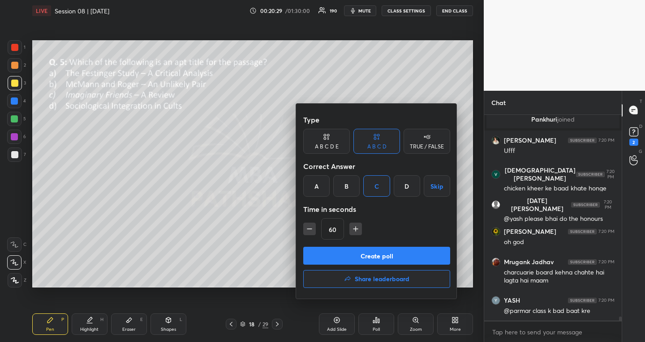
click at [306, 230] on icon "button" at bounding box center [309, 229] width 9 height 9
type input "45"
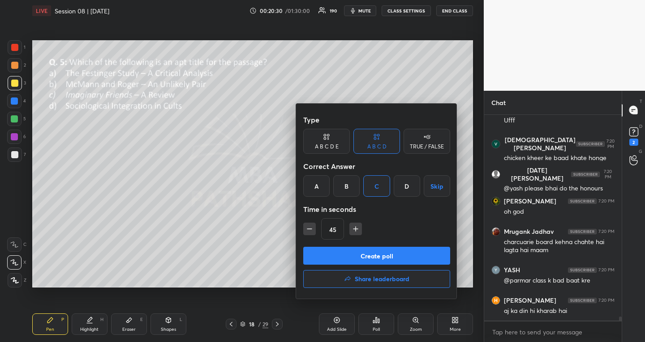
click at [307, 221] on div "45" at bounding box center [376, 228] width 147 height 21
click at [307, 258] on button "Create poll" at bounding box center [376, 256] width 147 height 18
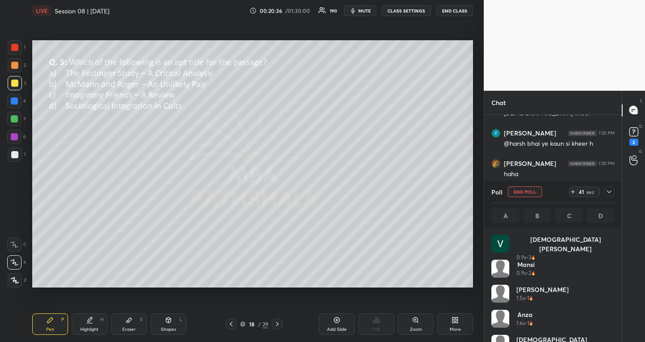
click at [611, 193] on icon at bounding box center [608, 191] width 7 height 7
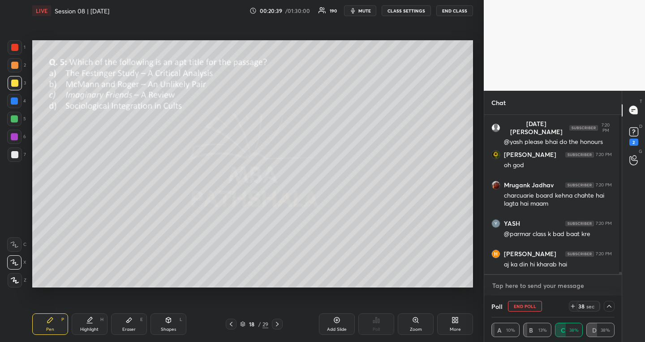
click at [568, 290] on textarea at bounding box center [552, 286] width 123 height 14
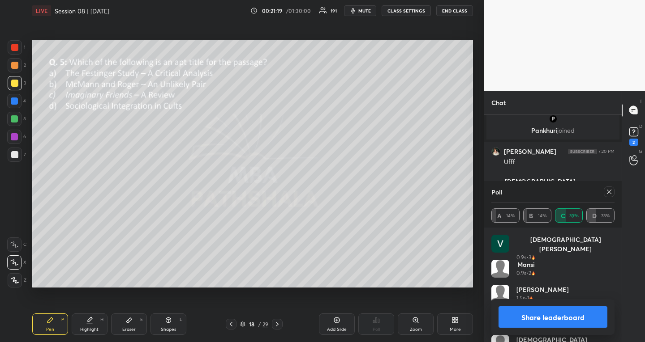
click at [608, 195] on icon at bounding box center [608, 191] width 7 height 7
type textarea "x"
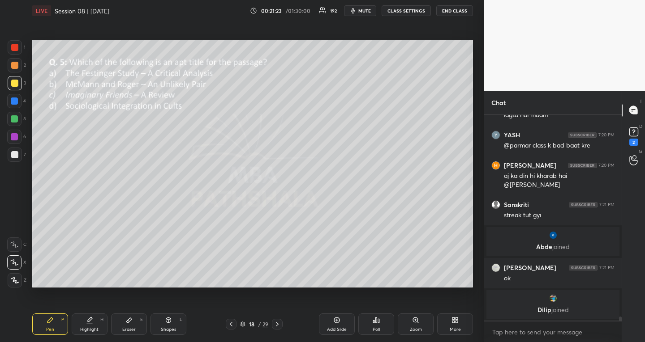
click at [279, 323] on icon at bounding box center [276, 324] width 7 height 7
click at [372, 317] on div "Poll" at bounding box center [376, 324] width 36 height 21
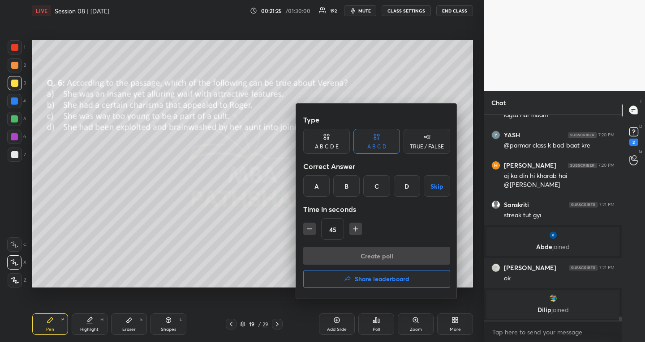
click at [346, 192] on div "B" at bounding box center [346, 185] width 26 height 21
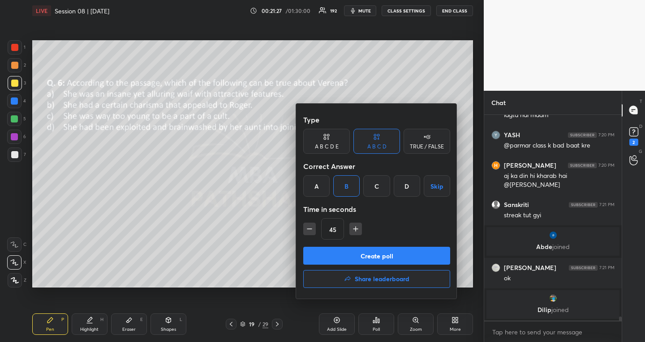
click at [357, 222] on div "45" at bounding box center [376, 228] width 147 height 21
click at [355, 231] on icon "button" at bounding box center [355, 229] width 9 height 9
type input "60"
click at [337, 257] on button "Create poll" at bounding box center [376, 256] width 147 height 18
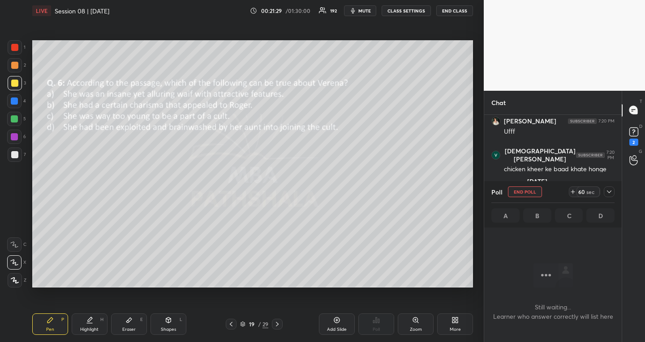
click at [612, 189] on div at bounding box center [608, 192] width 11 height 11
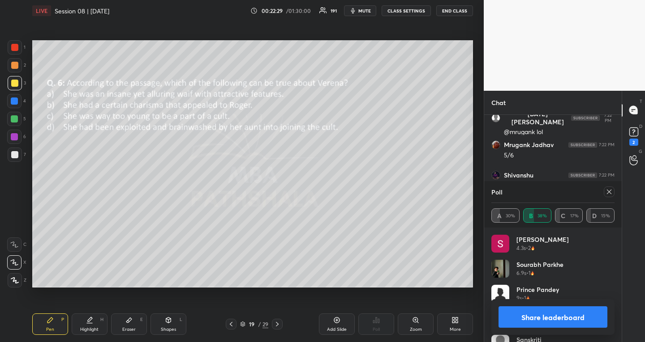
scroll to position [105, 120]
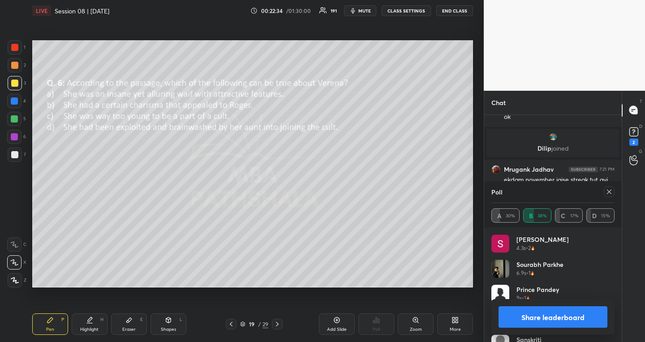
click at [609, 189] on icon at bounding box center [608, 191] width 7 height 7
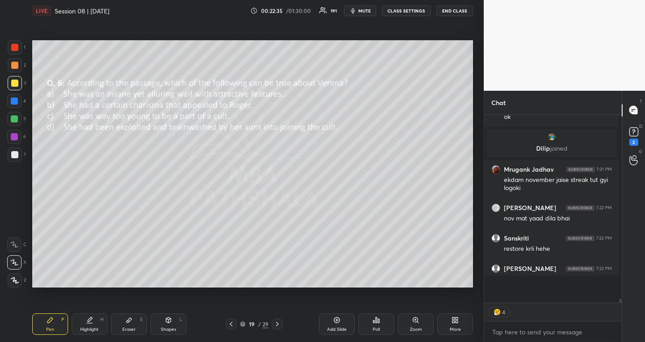
scroll to position [3, 3]
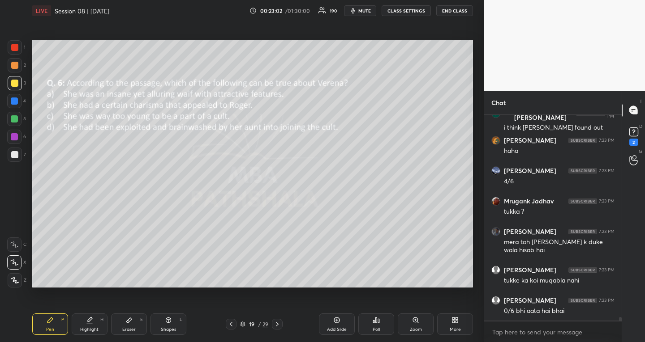
click at [230, 322] on icon at bounding box center [230, 324] width 7 height 7
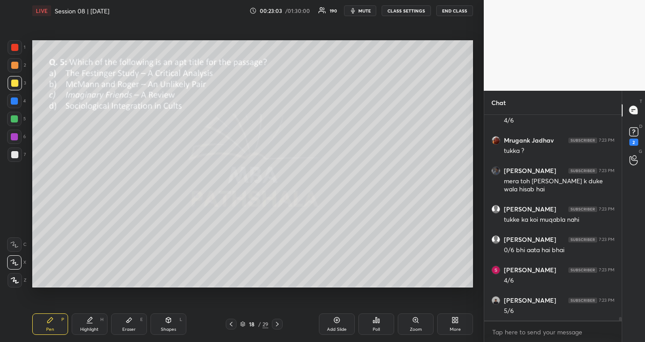
click at [230, 322] on icon at bounding box center [230, 324] width 7 height 7
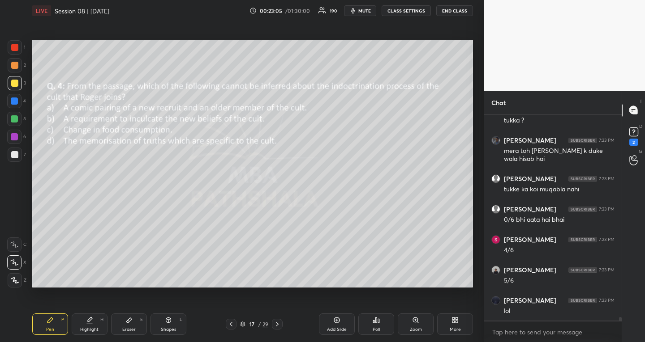
click at [230, 322] on icon at bounding box center [230, 324] width 7 height 7
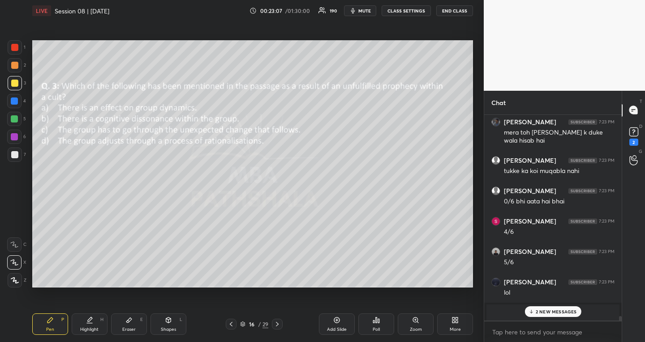
click at [234, 324] on icon at bounding box center [230, 324] width 7 height 7
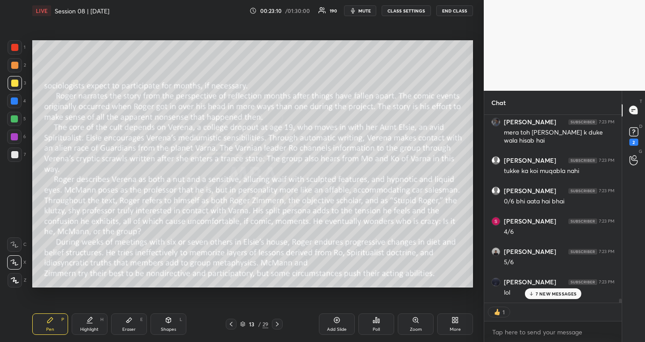
click at [234, 324] on icon at bounding box center [230, 324] width 7 height 7
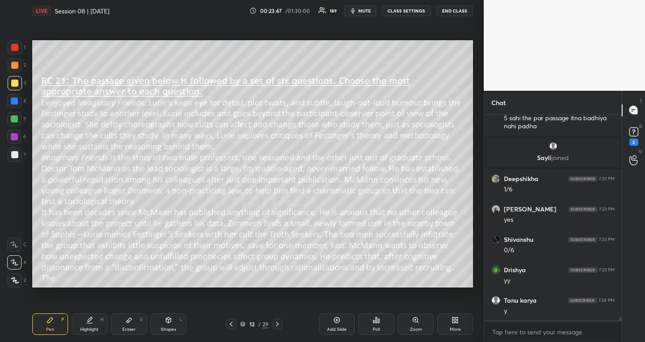
scroll to position [11958, 0]
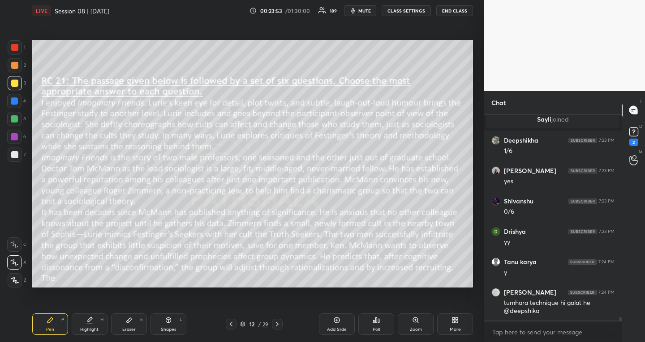
drag, startPoint x: 93, startPoint y: 320, endPoint x: 105, endPoint y: 295, distance: 27.8
click at [93, 320] on div "Highlight H" at bounding box center [90, 324] width 36 height 21
click at [55, 324] on div "Pen P" at bounding box center [50, 324] width 36 height 21
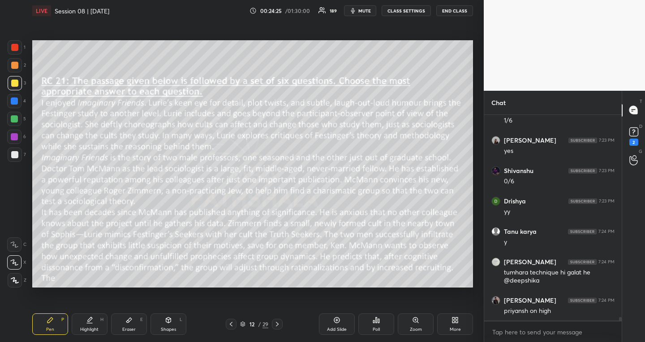
scroll to position [12021, 0]
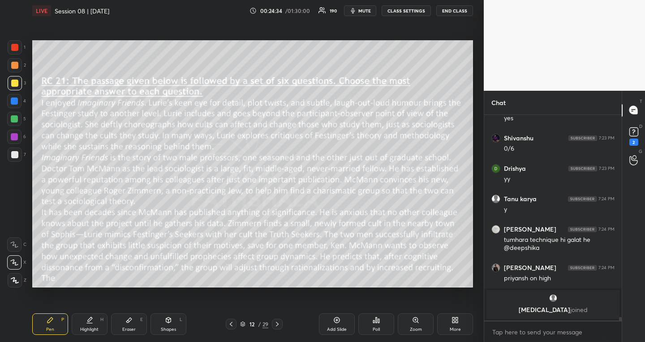
drag, startPoint x: 96, startPoint y: 317, endPoint x: 100, endPoint y: 313, distance: 5.4
click at [96, 316] on div "Highlight H" at bounding box center [90, 324] width 36 height 21
click at [52, 321] on icon at bounding box center [50, 320] width 7 height 7
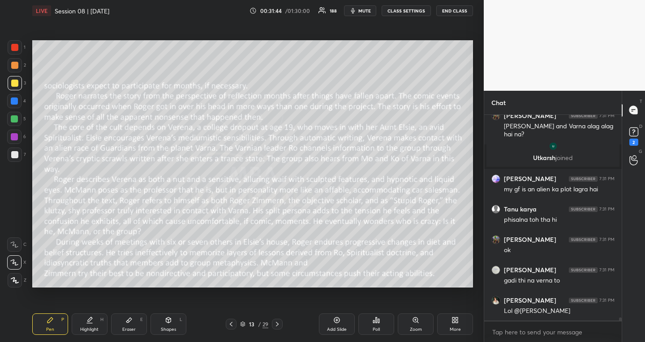
scroll to position [13590, 0]
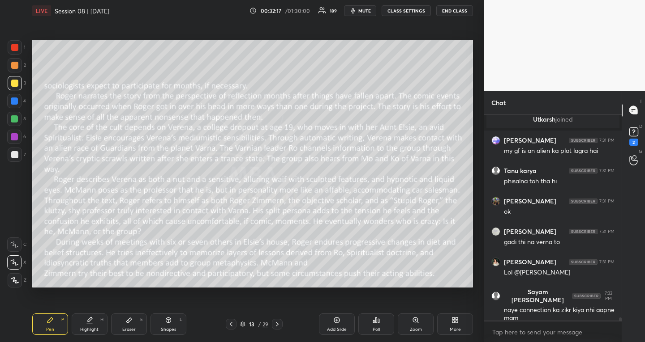
click at [279, 327] on icon at bounding box center [276, 324] width 7 height 7
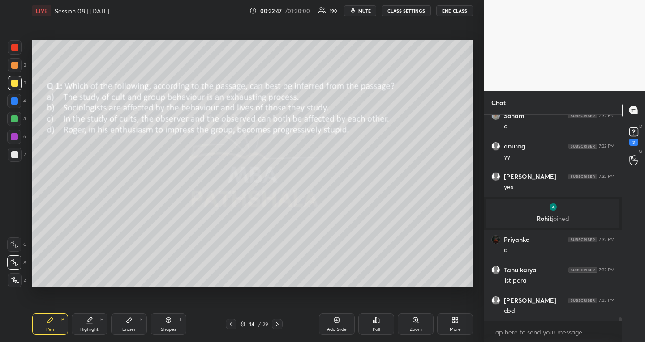
scroll to position [14292, 0]
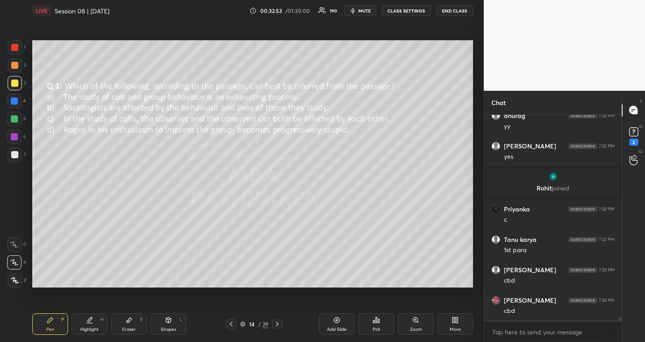
click at [231, 324] on icon at bounding box center [231, 324] width 3 height 4
click at [232, 323] on icon at bounding box center [231, 324] width 3 height 4
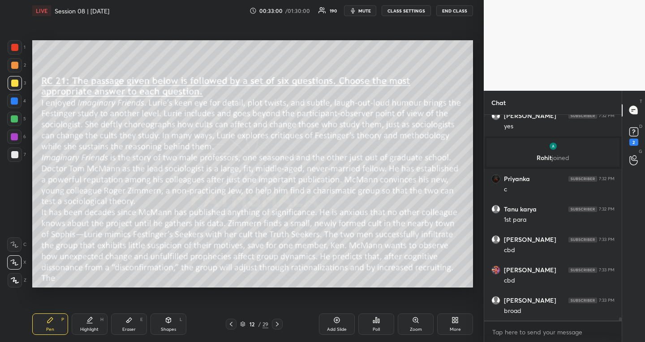
scroll to position [14353, 0]
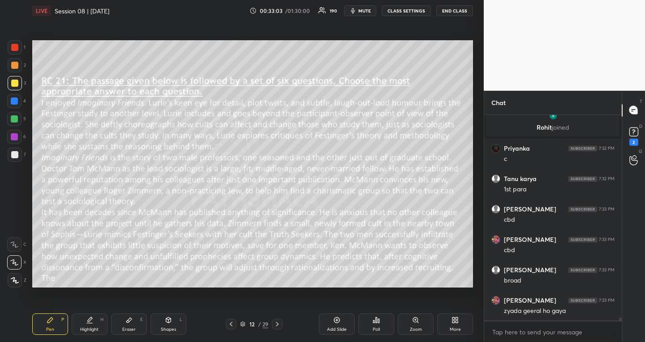
click at [279, 323] on icon at bounding box center [276, 324] width 7 height 7
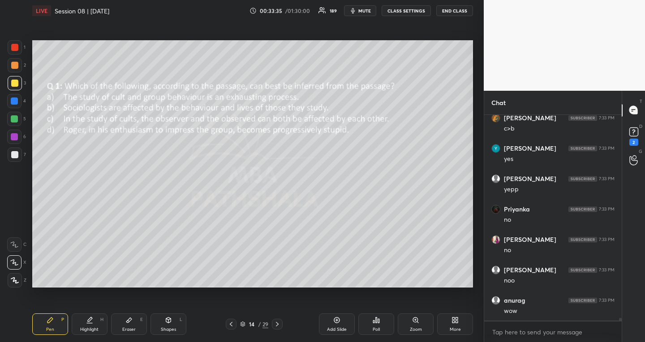
scroll to position [14727, 0]
click at [231, 323] on icon at bounding box center [230, 324] width 7 height 7
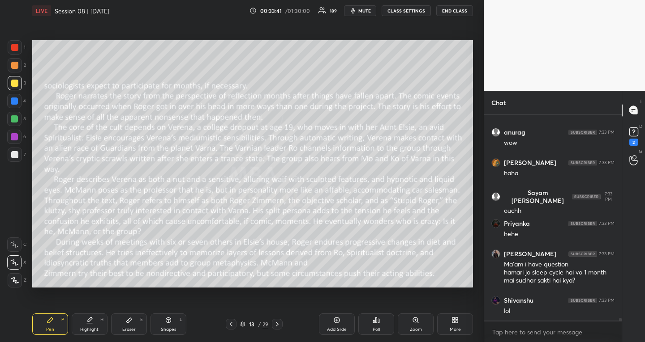
scroll to position [14835, 0]
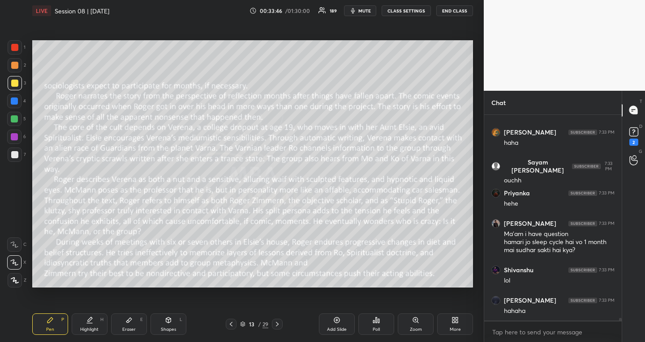
click at [278, 323] on icon at bounding box center [276, 324] width 7 height 7
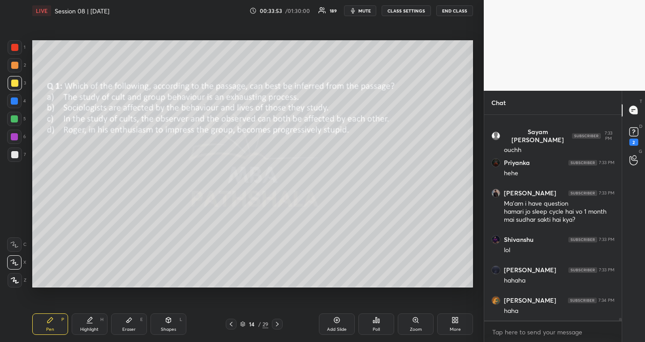
click at [277, 323] on icon at bounding box center [276, 324] width 7 height 7
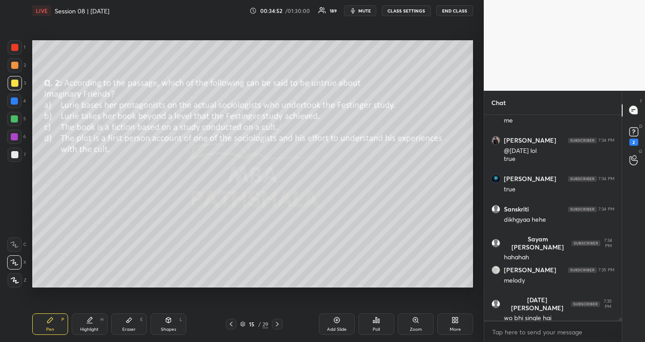
scroll to position [15332, 0]
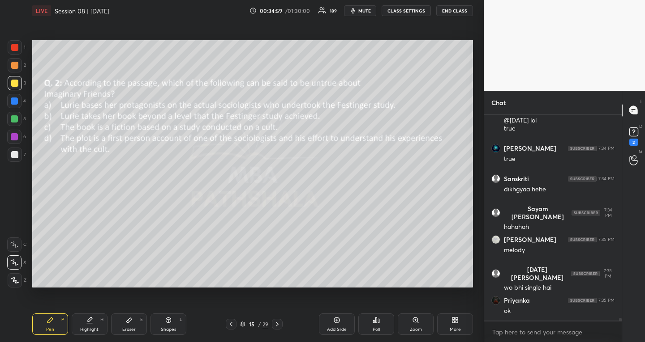
click at [229, 321] on icon at bounding box center [230, 324] width 7 height 7
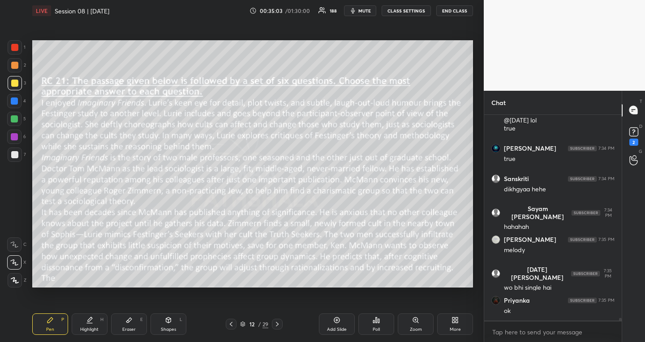
scroll to position [15363, 0]
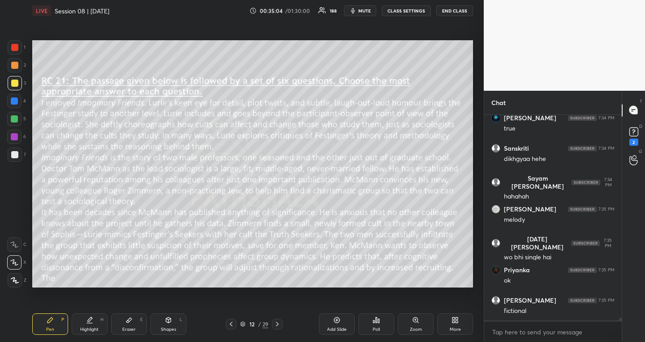
click at [93, 329] on div "Highlight" at bounding box center [89, 330] width 18 height 4
click at [276, 322] on icon at bounding box center [276, 324] width 7 height 7
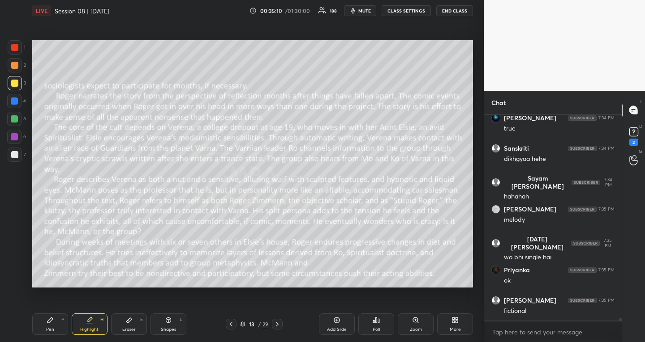
scroll to position [15395, 0]
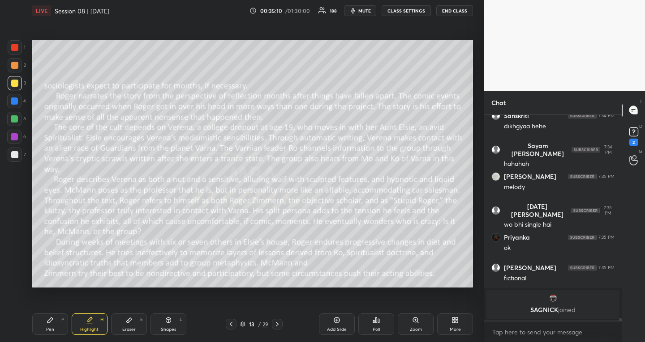
click at [276, 322] on icon at bounding box center [276, 324] width 7 height 7
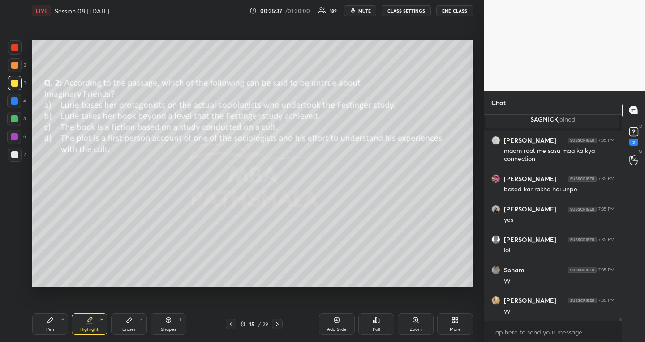
scroll to position [15071, 0]
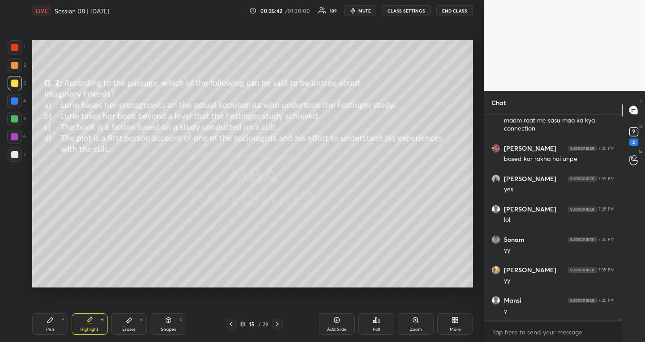
click at [229, 323] on icon at bounding box center [230, 324] width 7 height 7
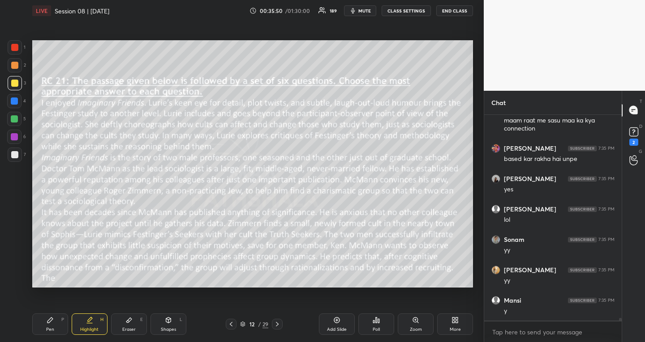
scroll to position [15102, 0]
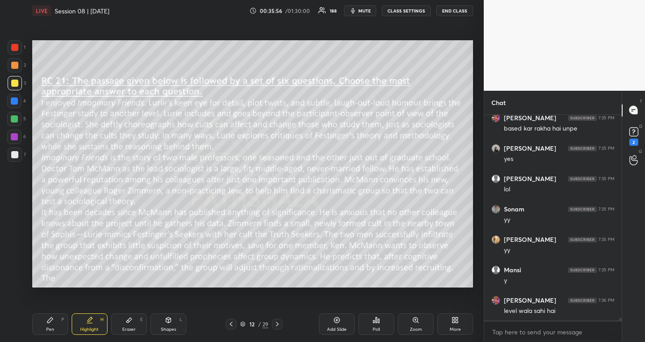
click at [274, 324] on icon at bounding box center [276, 324] width 7 height 7
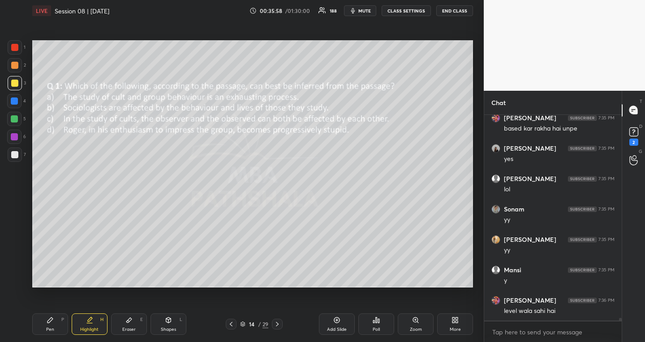
scroll to position [15132, 0]
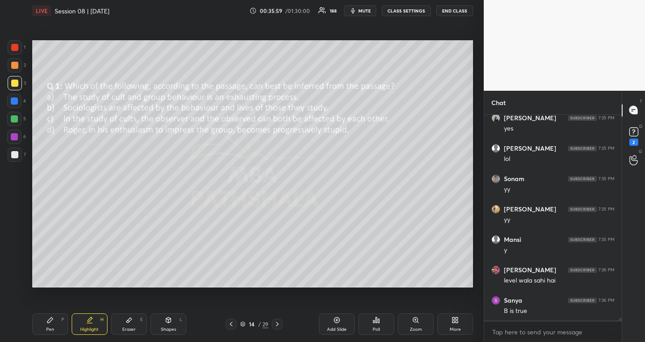
click at [277, 323] on icon at bounding box center [277, 324] width 3 height 4
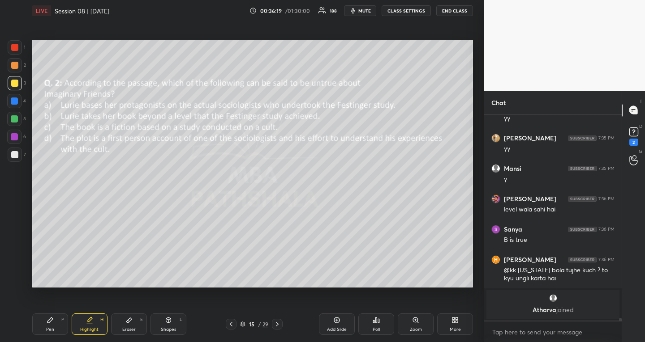
scroll to position [15104, 0]
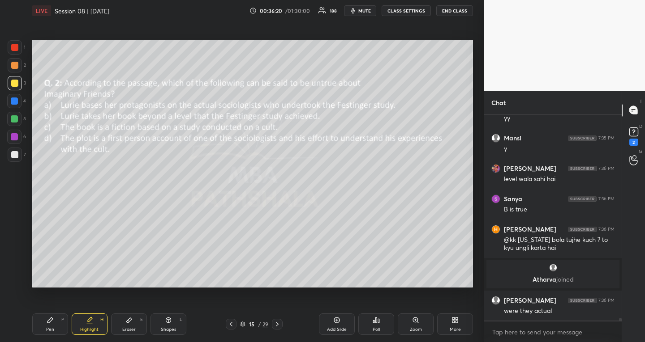
click at [51, 325] on div "Pen P" at bounding box center [50, 324] width 36 height 21
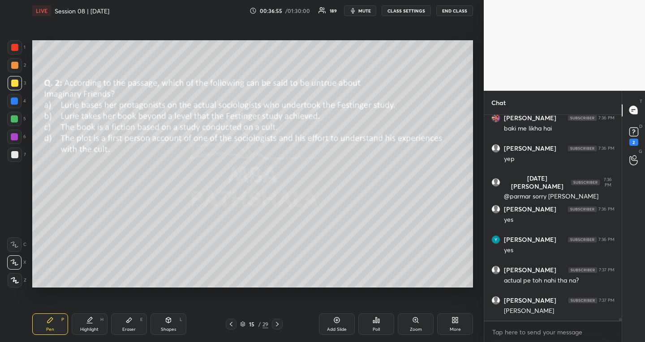
scroll to position [15447, 0]
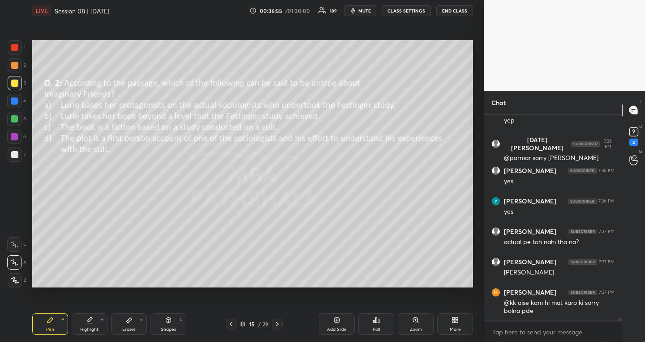
click at [231, 324] on icon at bounding box center [231, 324] width 3 height 4
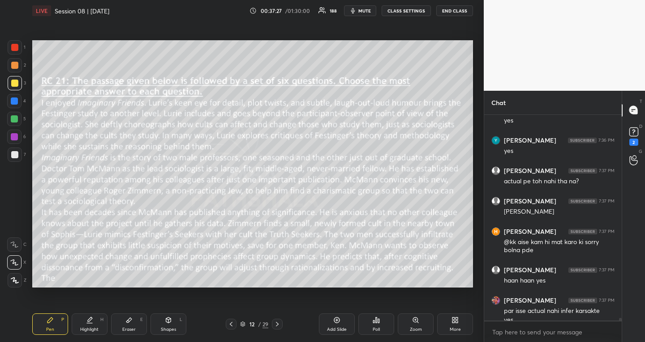
scroll to position [15517, 0]
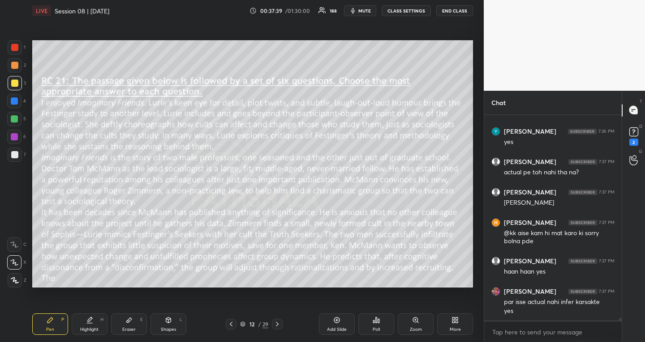
click at [278, 322] on icon at bounding box center [276, 324] width 7 height 7
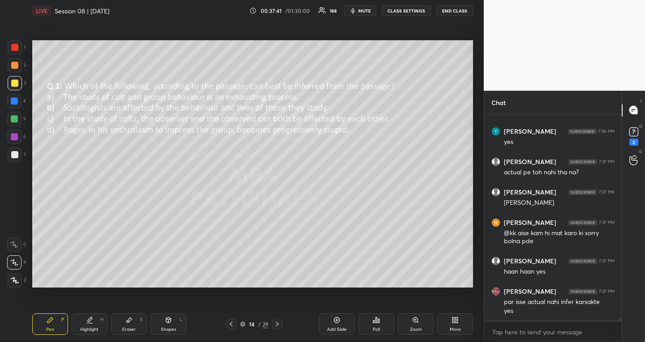
click at [278, 322] on icon at bounding box center [276, 324] width 7 height 7
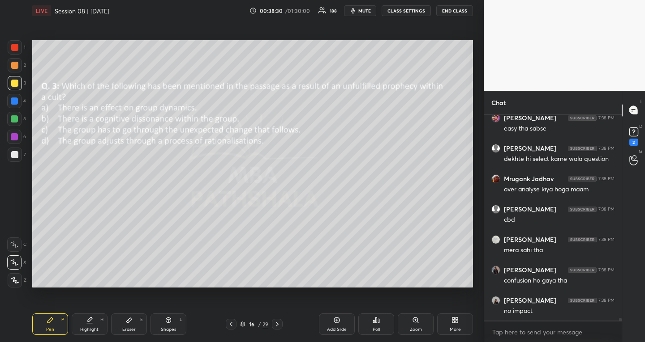
scroll to position [16225, 0]
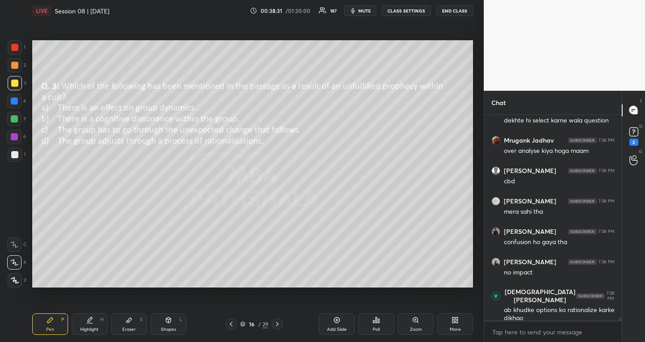
click at [232, 323] on icon at bounding box center [230, 324] width 7 height 7
click at [233, 323] on icon at bounding box center [230, 324] width 7 height 7
click at [233, 322] on icon at bounding box center [230, 324] width 7 height 7
click at [234, 322] on icon at bounding box center [230, 324] width 7 height 7
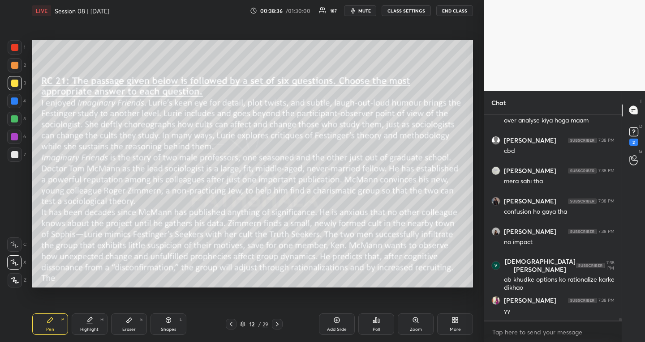
scroll to position [16286, 0]
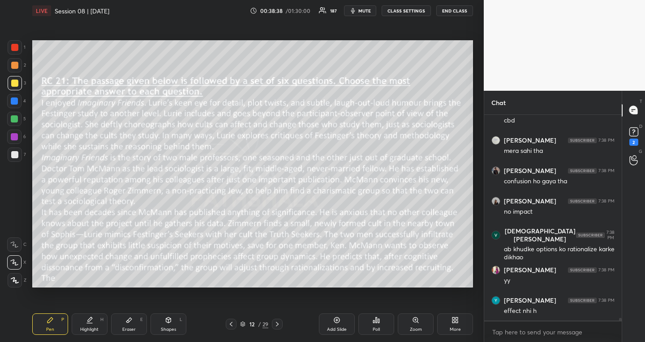
click at [277, 320] on div at bounding box center [277, 324] width 11 height 11
click at [277, 323] on icon at bounding box center [276, 324] width 7 height 7
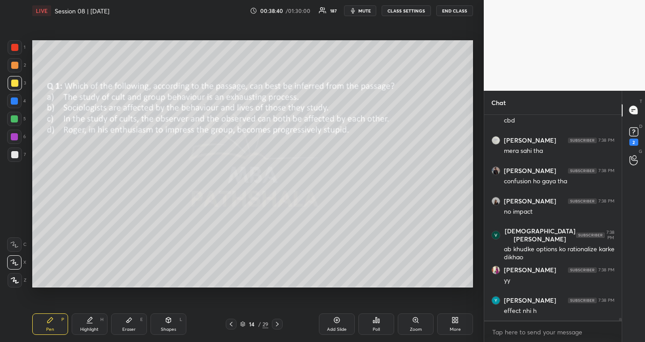
click at [279, 321] on icon at bounding box center [276, 324] width 7 height 7
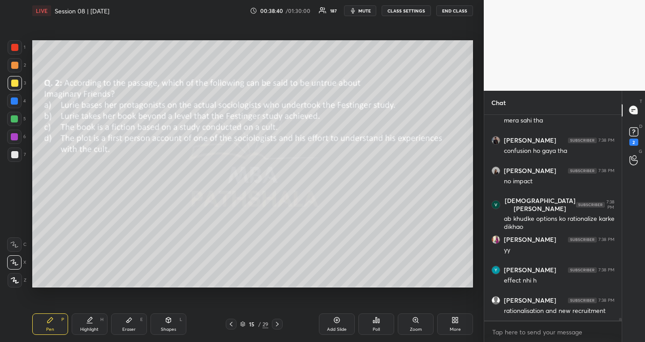
click at [280, 322] on icon at bounding box center [276, 324] width 7 height 7
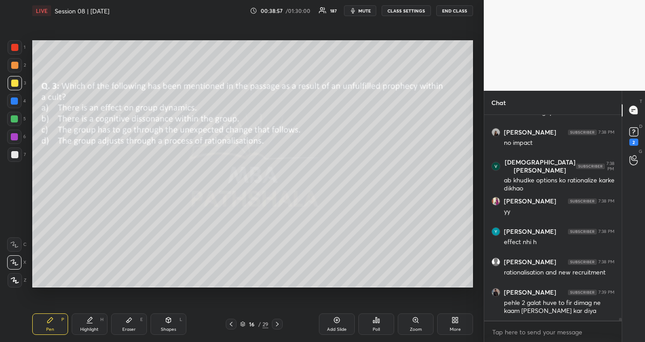
click at [278, 320] on div at bounding box center [277, 324] width 11 height 11
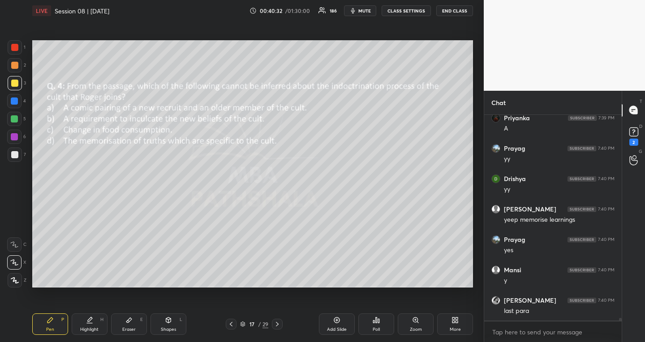
scroll to position [17055, 0]
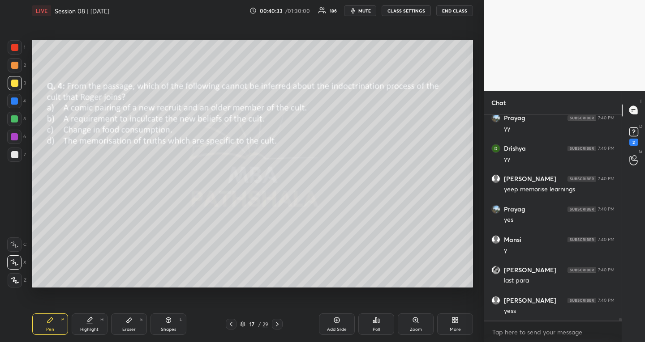
click at [277, 319] on div "Pen P Highlight H Eraser E Shapes L 17 / 29 Add Slide Poll Zoom More" at bounding box center [252, 325] width 440 height 36
click at [278, 322] on icon at bounding box center [276, 324] width 7 height 7
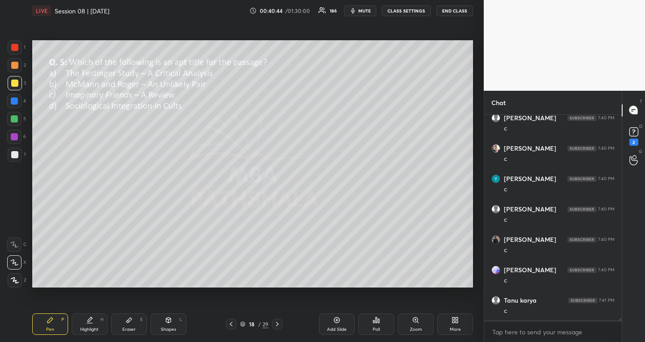
scroll to position [17481, 0]
click at [279, 321] on icon at bounding box center [276, 324] width 7 height 7
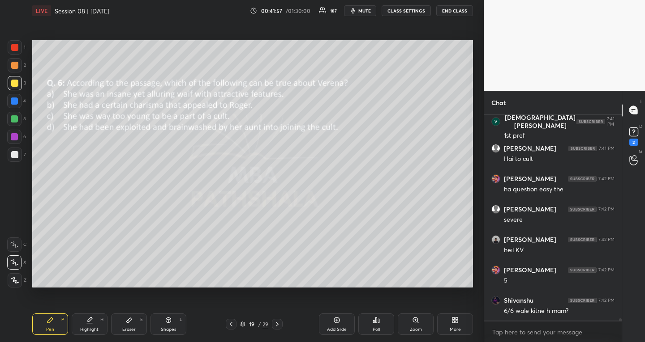
scroll to position [18410, 0]
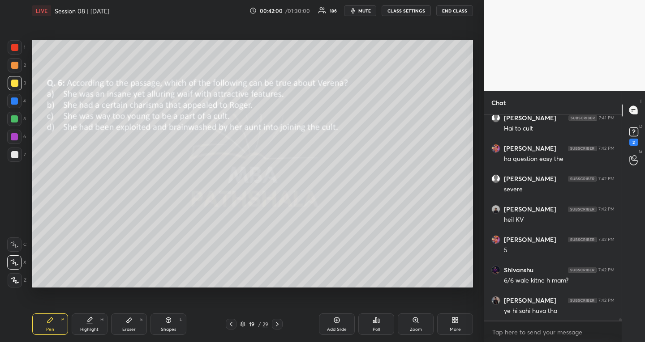
click at [279, 326] on icon at bounding box center [276, 324] width 7 height 7
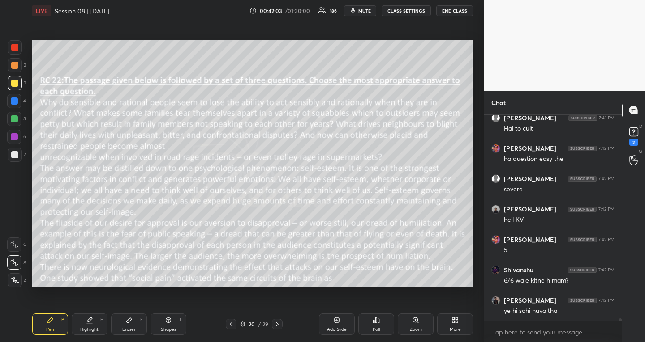
scroll to position [3, 3]
click at [279, 326] on icon at bounding box center [276, 324] width 7 height 7
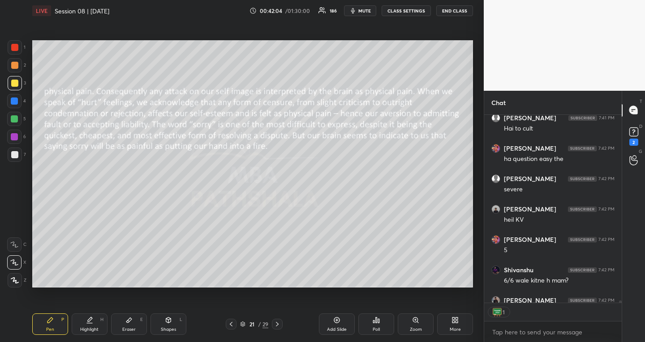
click at [279, 326] on icon at bounding box center [276, 324] width 7 height 7
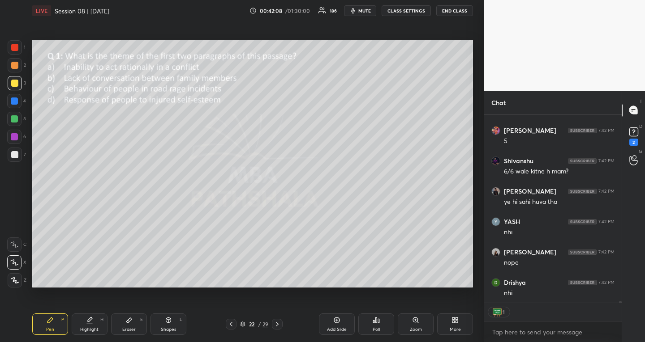
scroll to position [18550, 0]
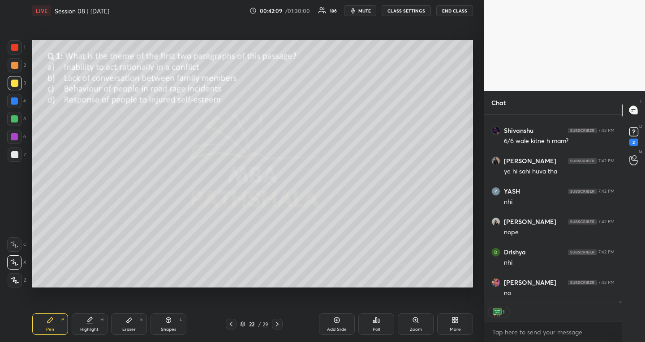
click at [277, 324] on icon at bounding box center [276, 324] width 7 height 7
type textarea "x"
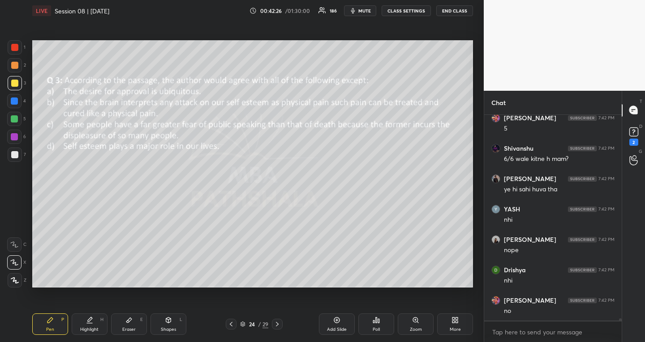
click at [277, 324] on icon at bounding box center [276, 324] width 7 height 7
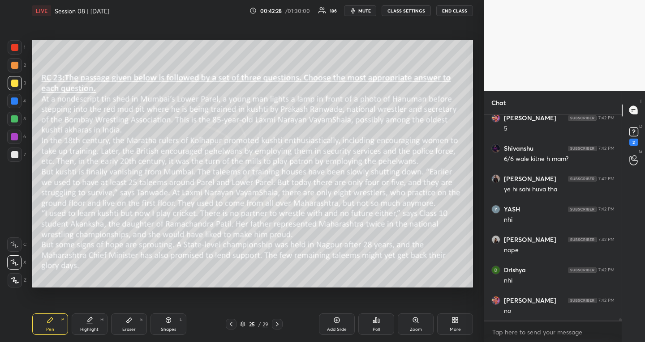
click at [228, 324] on icon at bounding box center [230, 324] width 7 height 7
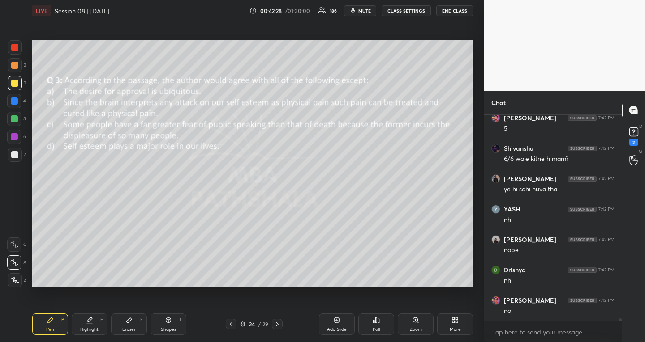
click at [228, 324] on icon at bounding box center [230, 324] width 7 height 7
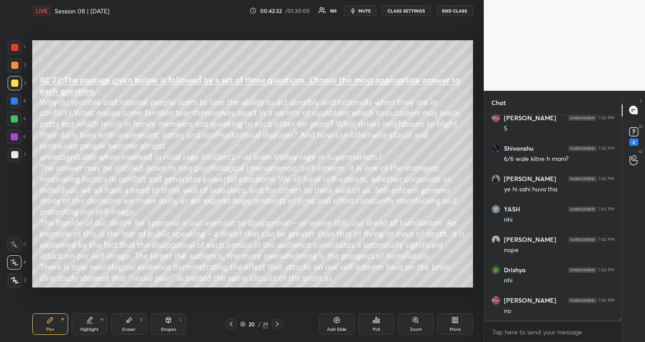
click at [373, 321] on icon at bounding box center [373, 322] width 1 height 2
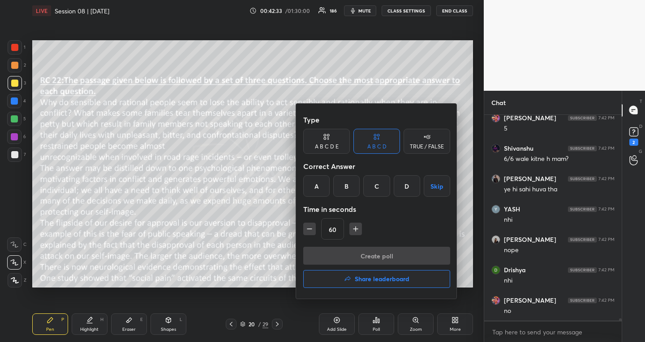
click at [432, 188] on button "Skip" at bounding box center [436, 185] width 26 height 21
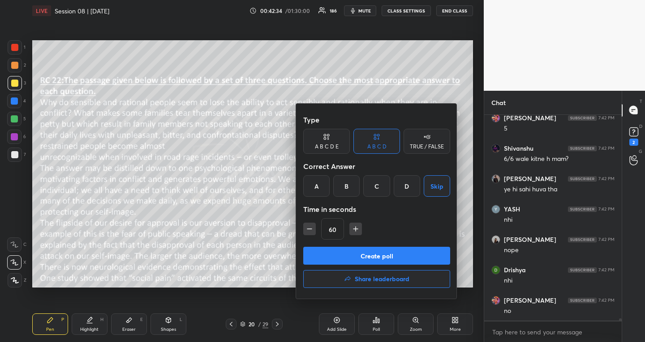
click at [354, 226] on icon "button" at bounding box center [355, 229] width 9 height 9
click at [354, 226] on button "button" at bounding box center [355, 229] width 13 height 13
click at [312, 229] on icon "button" at bounding box center [309, 229] width 4 height 0
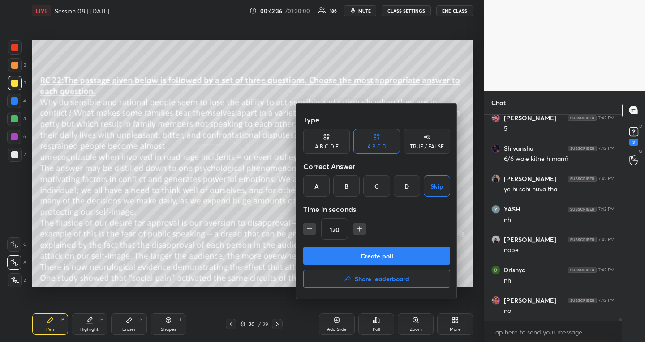
type input "105"
click at [315, 253] on button "Create poll" at bounding box center [376, 256] width 147 height 18
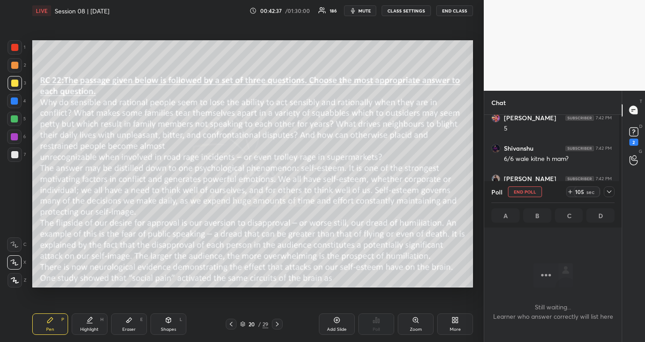
scroll to position [179, 135]
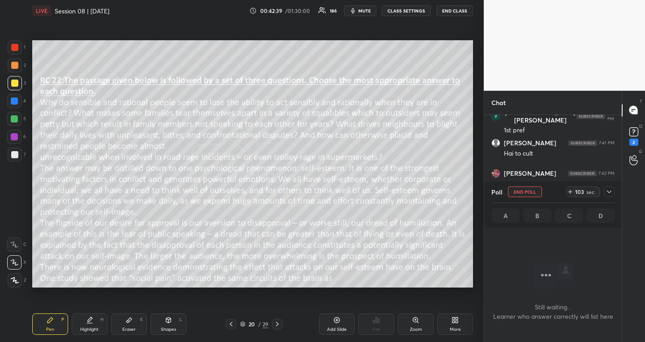
click at [610, 192] on icon at bounding box center [608, 191] width 7 height 7
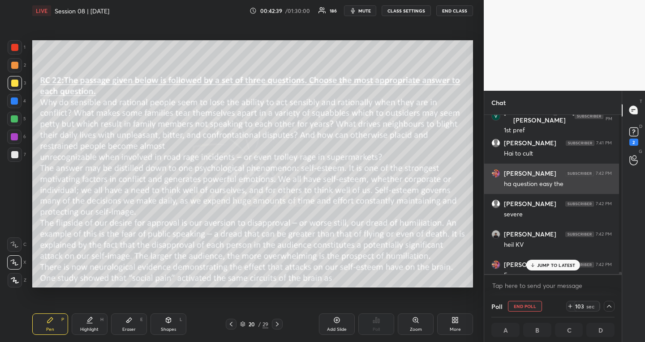
scroll to position [3, 3]
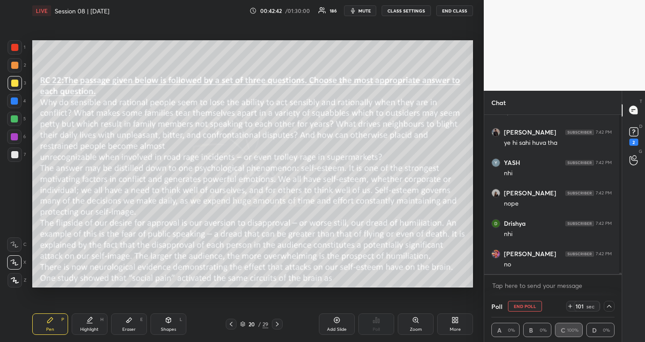
click at [356, 7] on icon "button" at bounding box center [352, 10] width 7 height 7
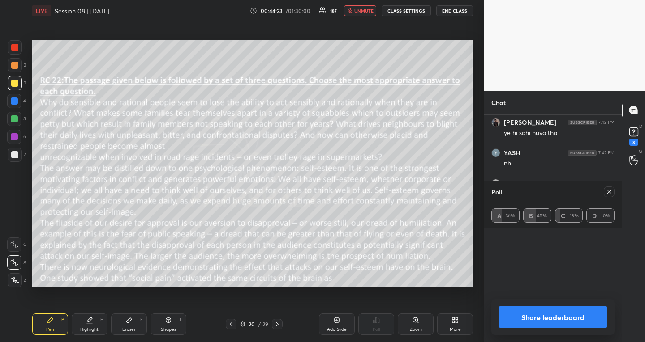
scroll to position [17524, 0]
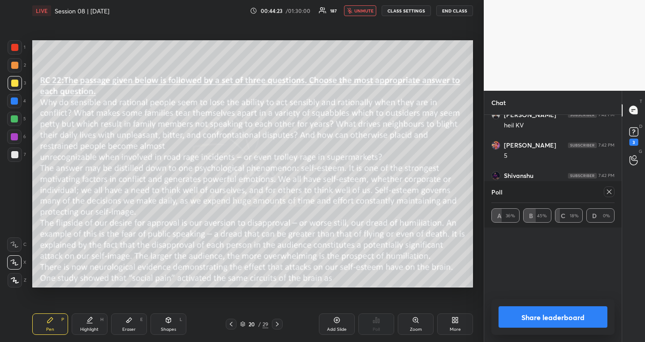
click at [279, 321] on icon at bounding box center [276, 324] width 7 height 7
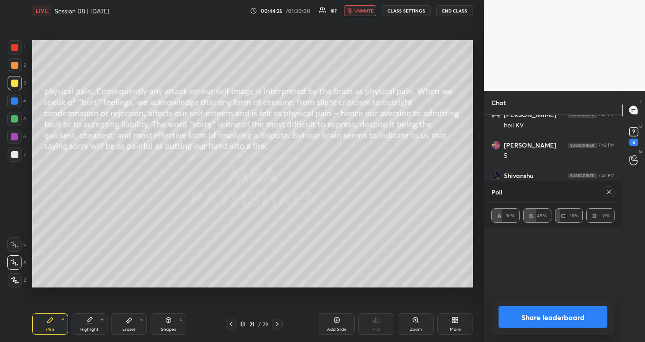
click at [607, 191] on icon at bounding box center [608, 191] width 7 height 7
type textarea "x"
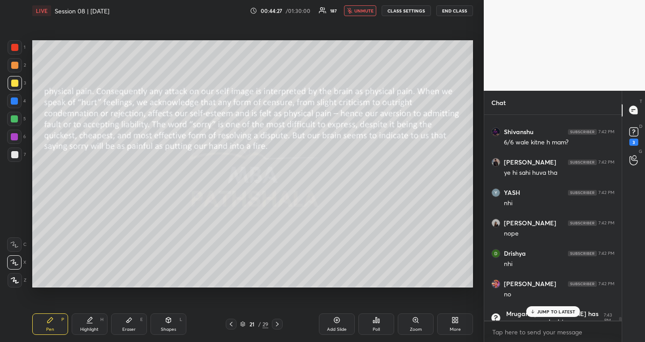
scroll to position [17671, 0]
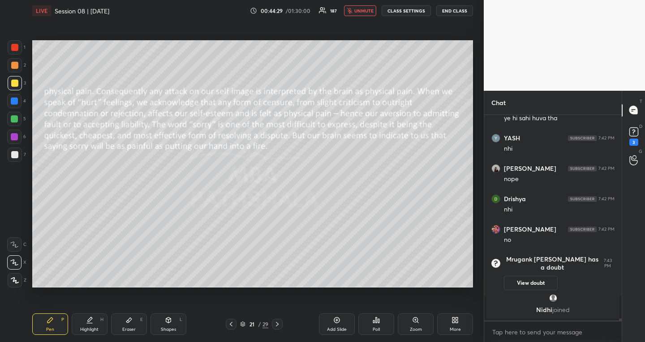
click at [364, 326] on div "Poll" at bounding box center [376, 324] width 36 height 21
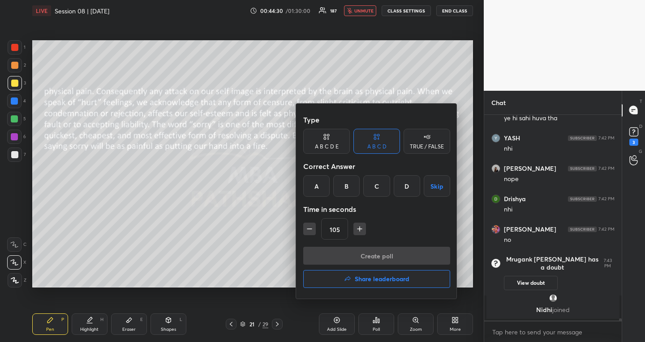
click at [432, 186] on button "Skip" at bounding box center [436, 185] width 26 height 21
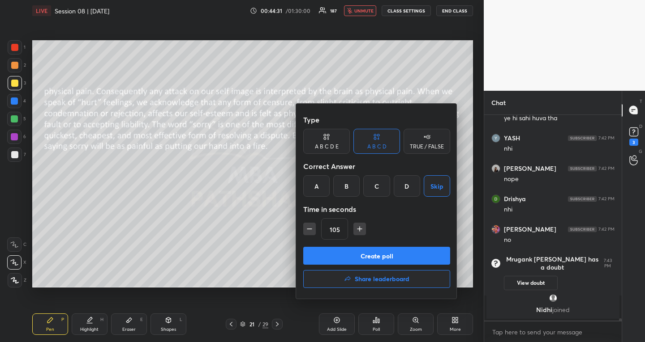
click at [311, 225] on icon "button" at bounding box center [309, 229] width 9 height 9
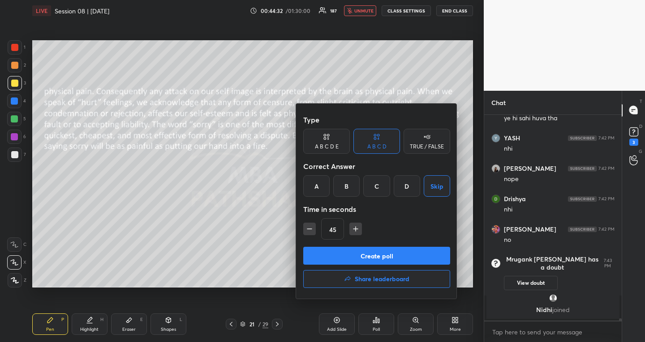
type input "30"
click at [320, 256] on button "Create poll" at bounding box center [376, 256] width 147 height 18
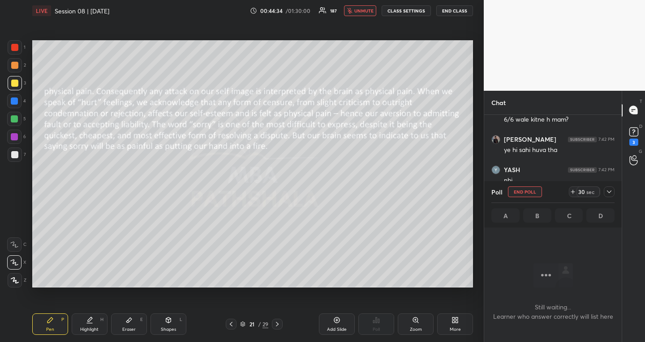
scroll to position [17498, 0]
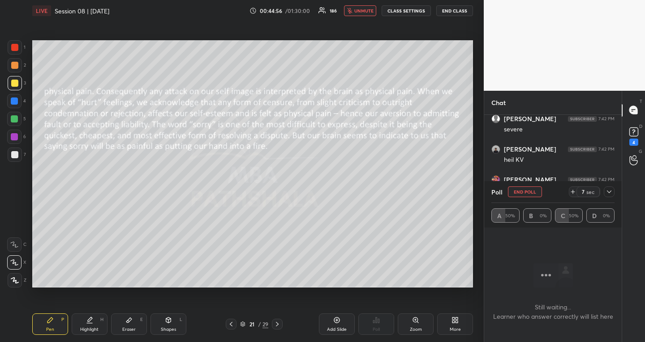
click at [609, 188] on icon at bounding box center [608, 191] width 7 height 7
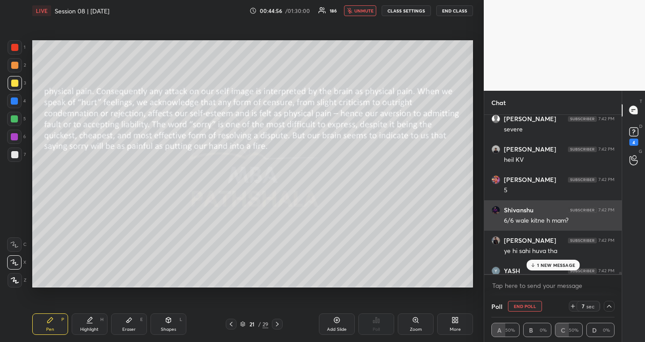
scroll to position [179, 132]
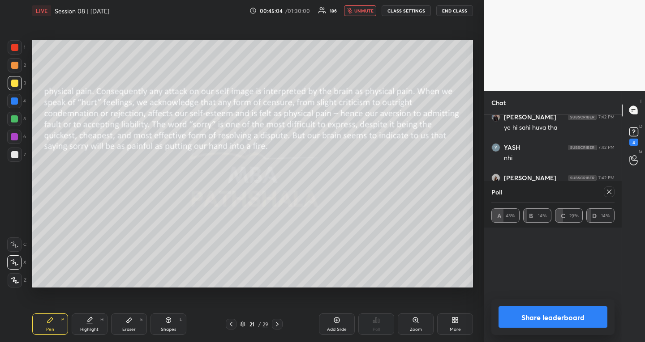
click at [277, 324] on icon at bounding box center [276, 324] width 7 height 7
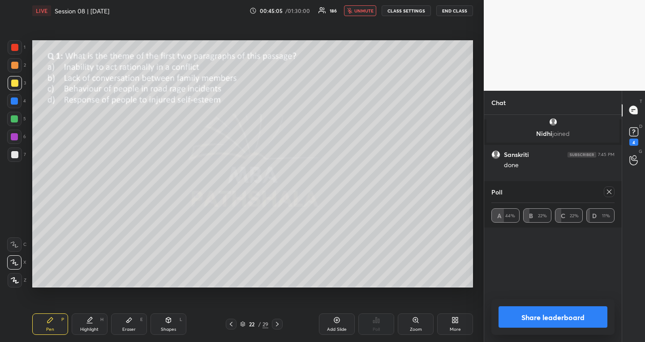
click at [611, 190] on icon at bounding box center [608, 191] width 7 height 7
type textarea "x"
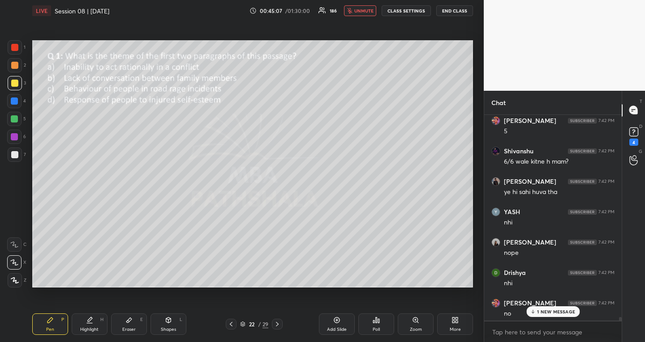
click at [378, 325] on div "Poll" at bounding box center [376, 324] width 36 height 21
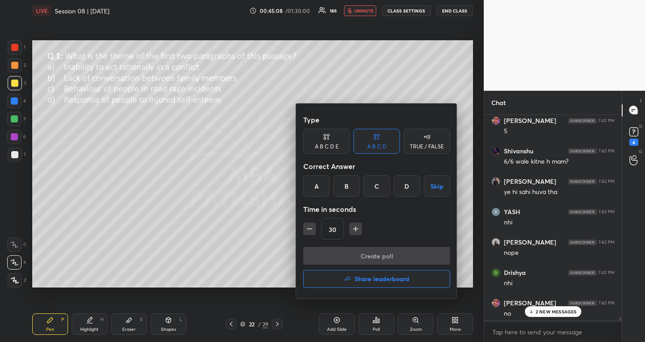
click at [440, 184] on button "Skip" at bounding box center [436, 185] width 26 height 21
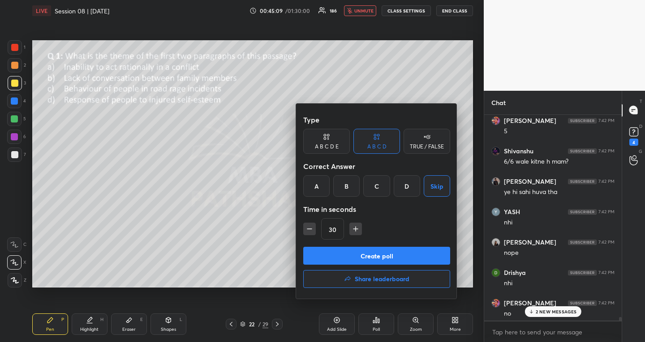
click at [353, 224] on button "button" at bounding box center [355, 229] width 13 height 13
type input "45"
click at [348, 258] on button "Create poll" at bounding box center [376, 256] width 147 height 18
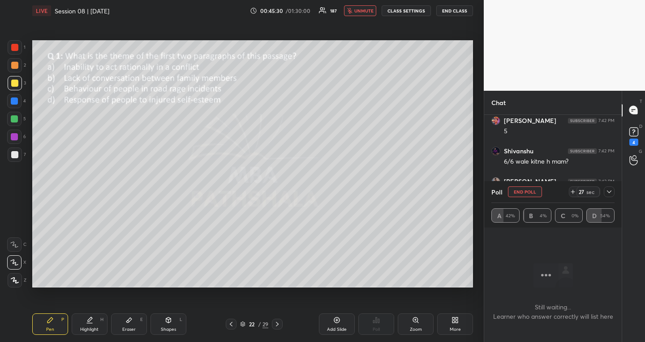
click at [608, 195] on icon at bounding box center [608, 191] width 7 height 7
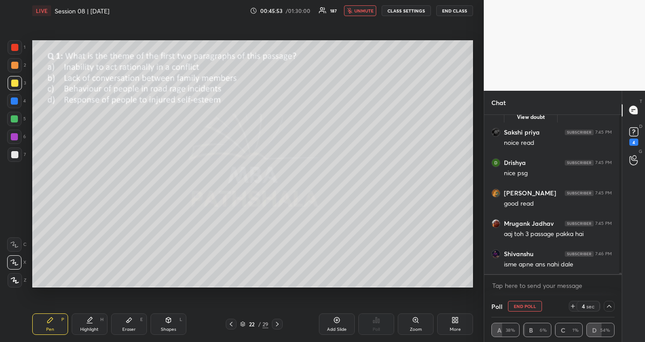
click at [368, 13] on span "unmute" at bounding box center [363, 11] width 19 height 6
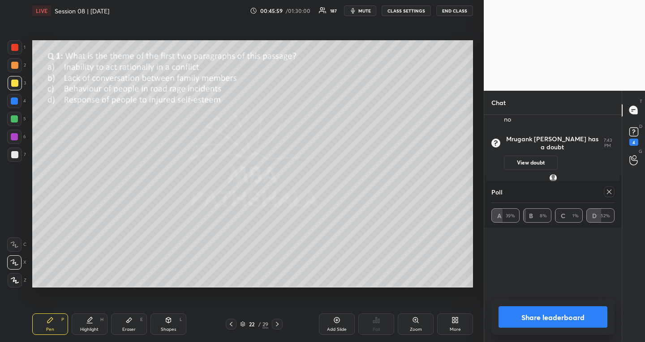
click at [611, 193] on icon at bounding box center [608, 191] width 7 height 7
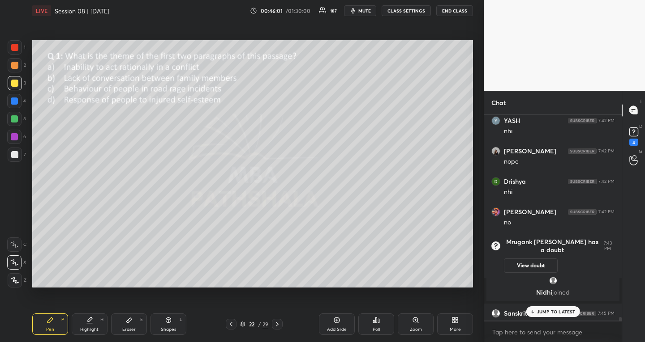
click at [278, 322] on icon at bounding box center [276, 324] width 7 height 7
click at [385, 326] on div "Poll" at bounding box center [376, 324] width 36 height 21
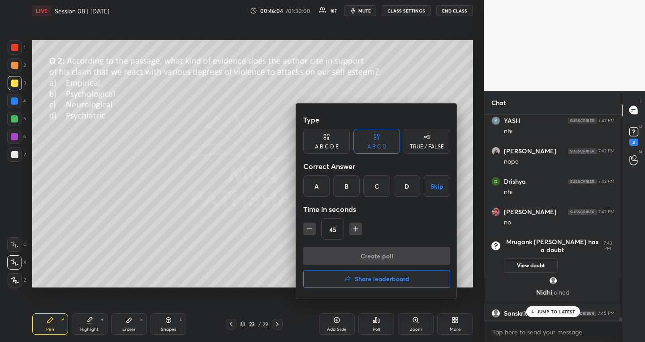
click at [448, 190] on button "Skip" at bounding box center [436, 185] width 26 height 21
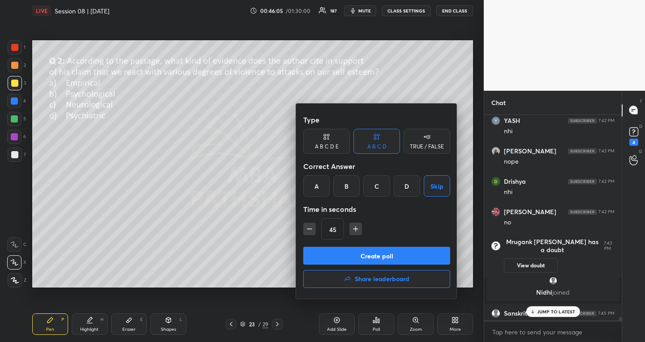
click at [375, 252] on button "Create poll" at bounding box center [376, 256] width 147 height 18
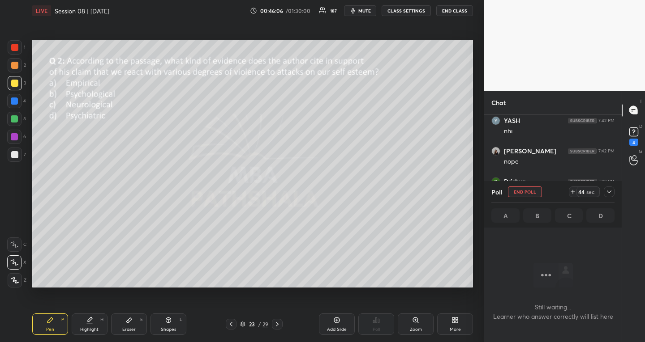
click at [610, 194] on icon at bounding box center [608, 191] width 7 height 7
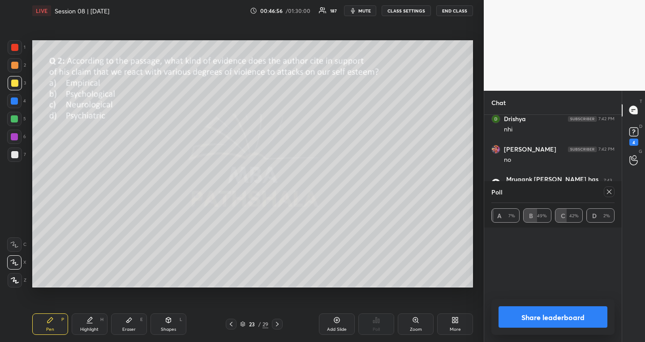
click at [611, 193] on icon at bounding box center [608, 191] width 7 height 7
type textarea "x"
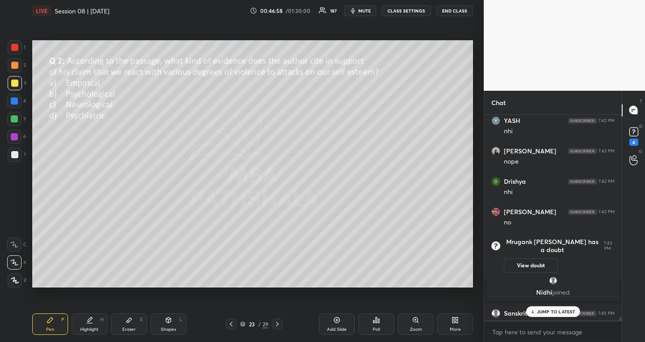
click at [275, 324] on icon at bounding box center [276, 324] width 7 height 7
click at [534, 310] on icon at bounding box center [532, 311] width 6 height 5
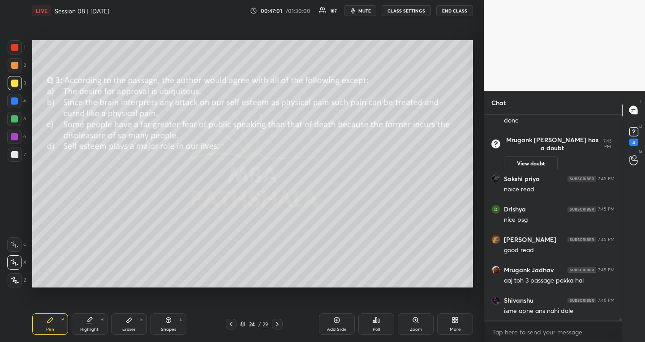
click at [378, 323] on icon at bounding box center [378, 321] width 1 height 4
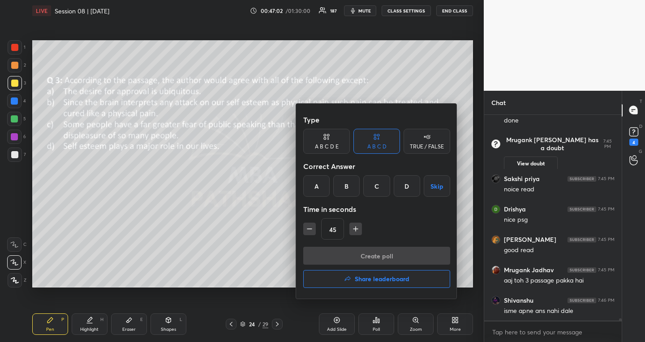
click at [428, 190] on button "Skip" at bounding box center [436, 185] width 26 height 21
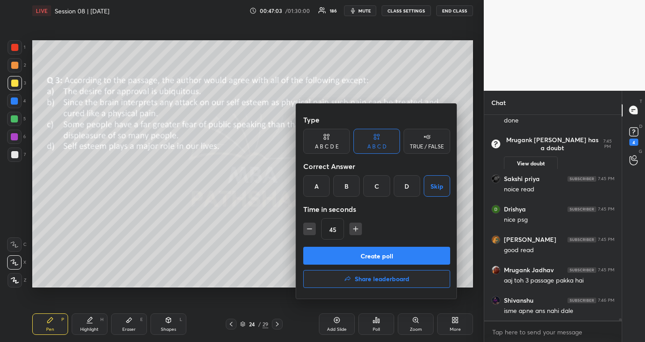
click at [358, 233] on icon "button" at bounding box center [355, 229] width 9 height 9
type input "60"
click at [346, 253] on button "Create poll" at bounding box center [376, 256] width 147 height 18
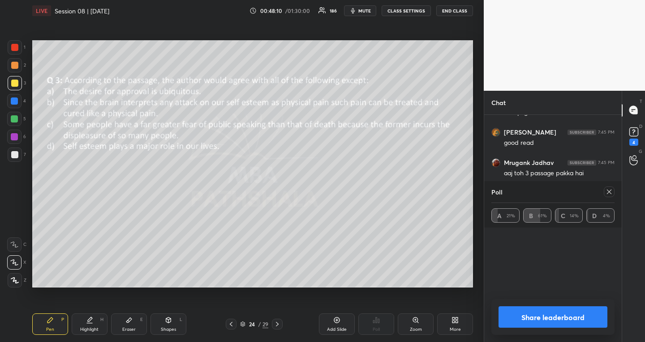
scroll to position [17933, 0]
click at [610, 190] on icon at bounding box center [608, 191] width 7 height 7
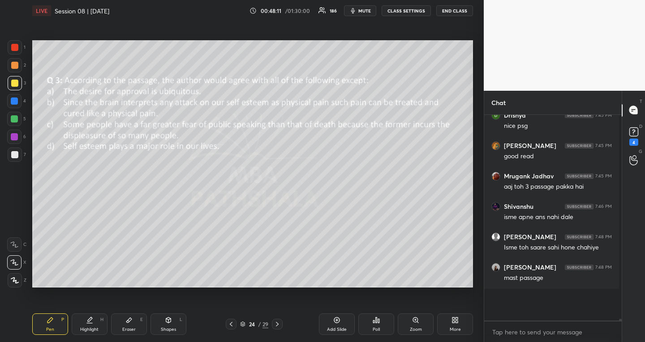
scroll to position [17887, 0]
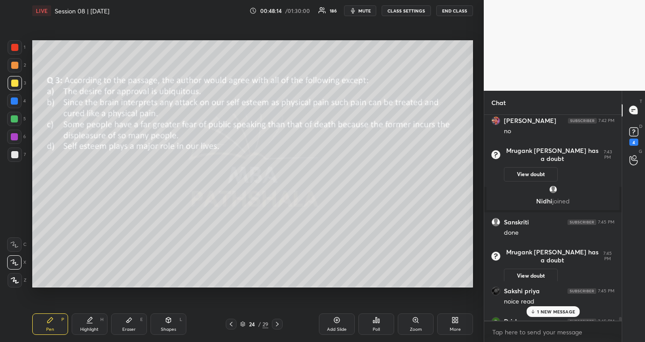
click at [547, 310] on p "1 NEW MESSAGE" at bounding box center [556, 311] width 38 height 5
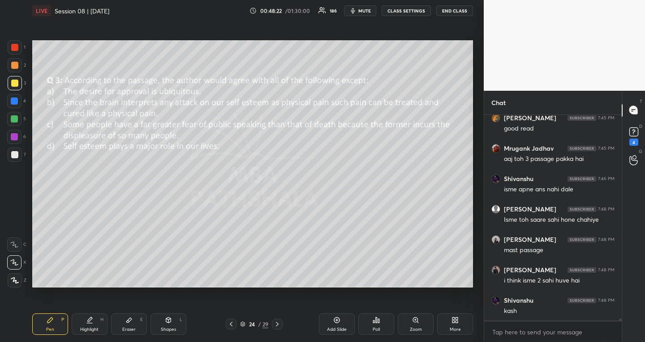
scroll to position [17940, 0]
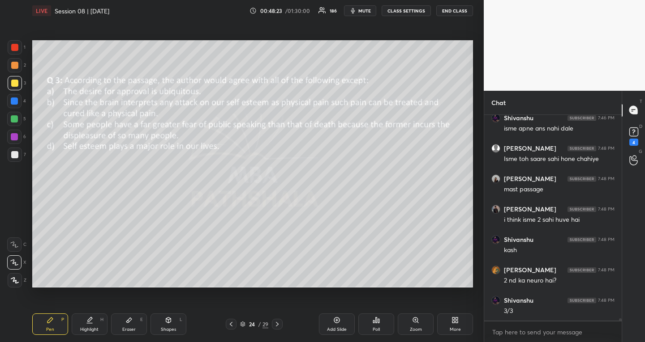
click at [231, 321] on icon at bounding box center [230, 324] width 7 height 7
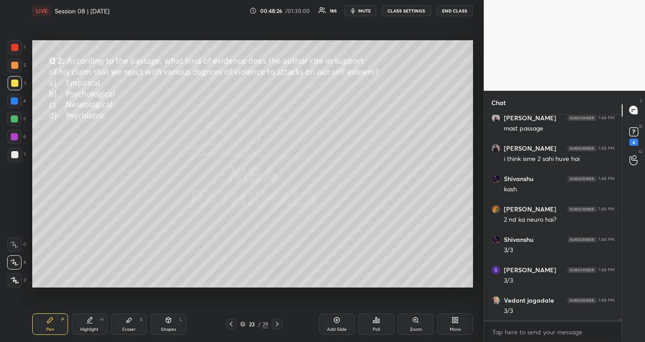
scroll to position [18061, 0]
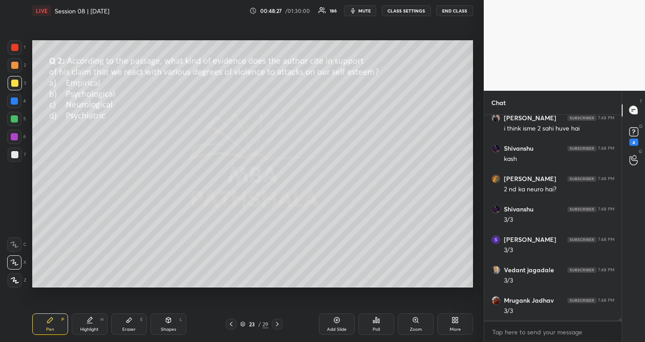
drag, startPoint x: 234, startPoint y: 321, endPoint x: 229, endPoint y: 311, distance: 11.2
click at [234, 321] on icon at bounding box center [230, 324] width 7 height 7
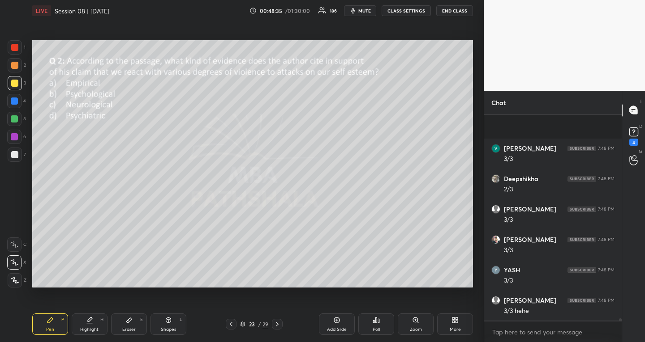
scroll to position [18609, 0]
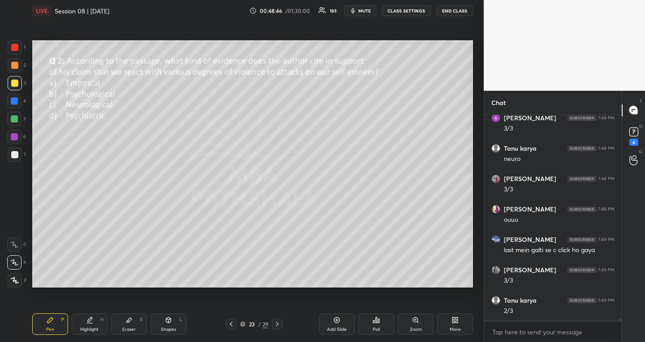
click at [233, 320] on div at bounding box center [231, 324] width 11 height 11
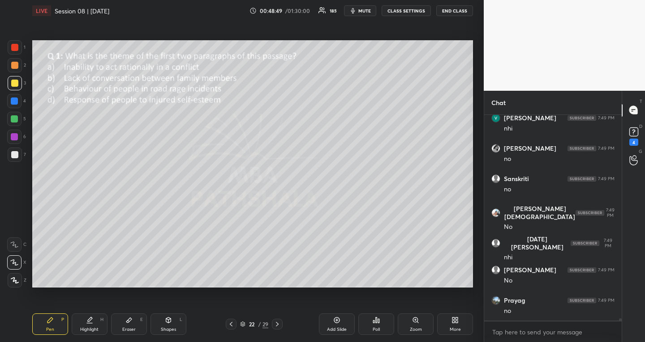
click at [271, 322] on div "22 / 29" at bounding box center [254, 324] width 57 height 11
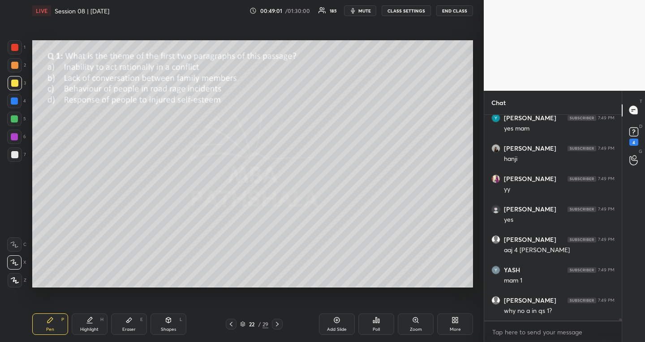
click at [277, 321] on icon at bounding box center [276, 324] width 7 height 7
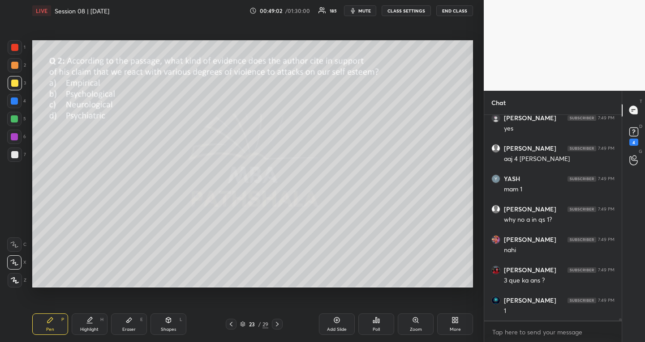
click at [232, 321] on icon at bounding box center [230, 324] width 7 height 7
click at [233, 321] on icon at bounding box center [230, 324] width 7 height 7
click at [232, 320] on div at bounding box center [231, 324] width 11 height 11
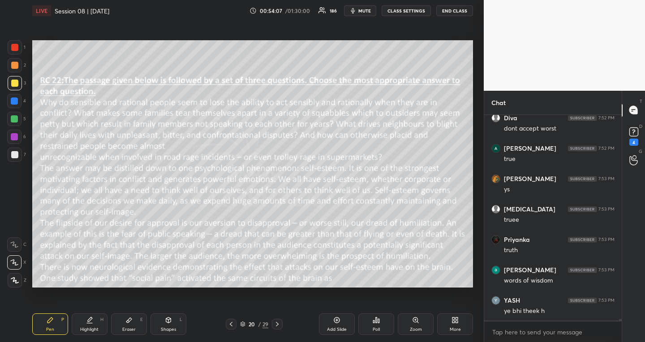
scroll to position [22294, 0]
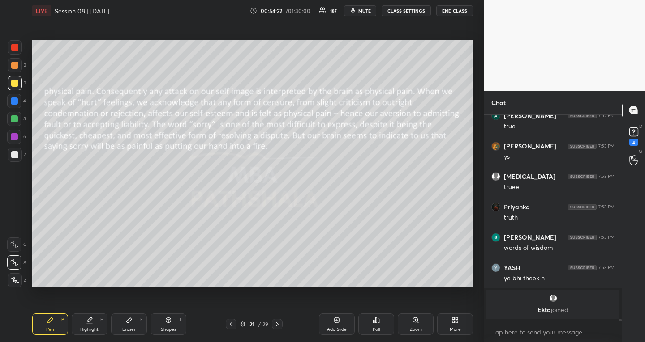
click at [231, 322] on icon at bounding box center [230, 324] width 7 height 7
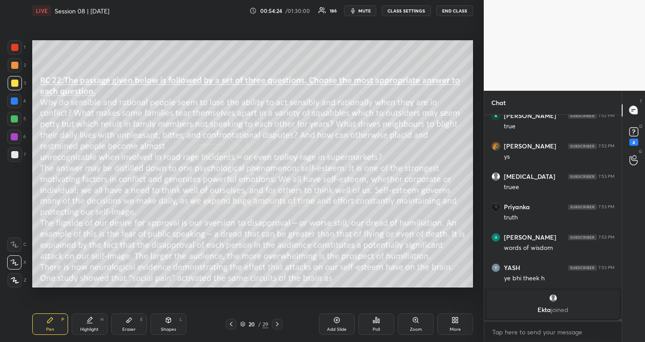
click at [277, 323] on icon at bounding box center [277, 324] width 3 height 4
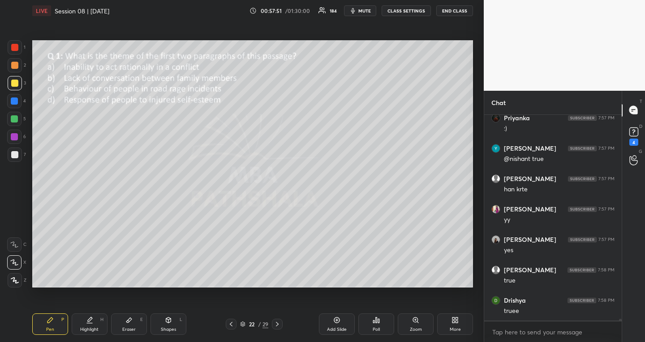
scroll to position [21969, 0]
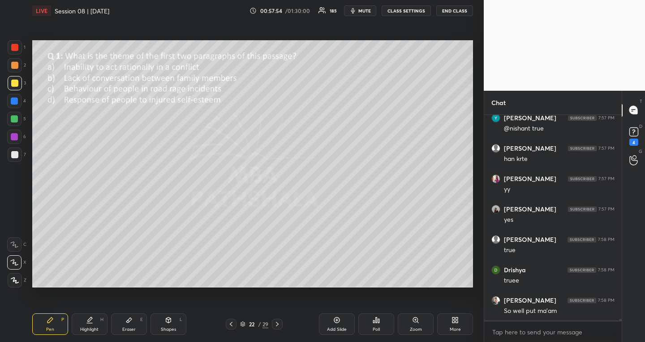
click at [232, 322] on icon at bounding box center [230, 324] width 7 height 7
click at [278, 322] on icon at bounding box center [276, 324] width 7 height 7
click at [231, 325] on icon at bounding box center [230, 324] width 7 height 7
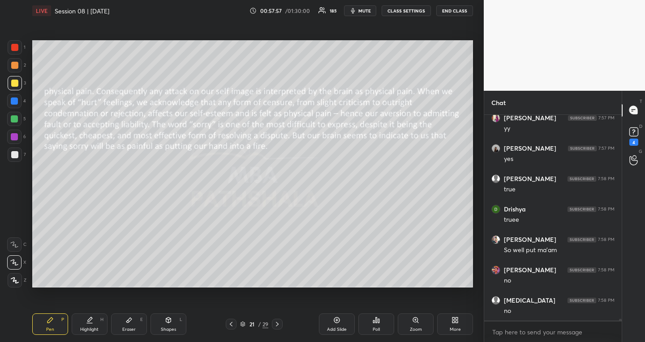
scroll to position [22060, 0]
click at [231, 324] on icon at bounding box center [230, 324] width 7 height 7
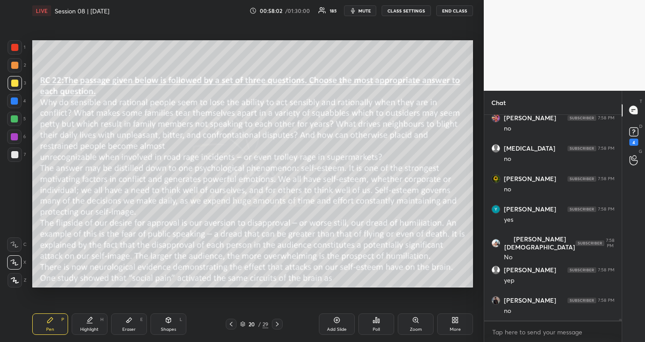
scroll to position [22215, 0]
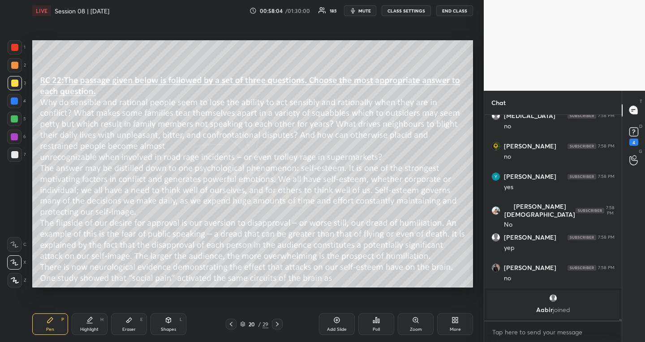
click at [279, 324] on icon at bounding box center [276, 324] width 7 height 7
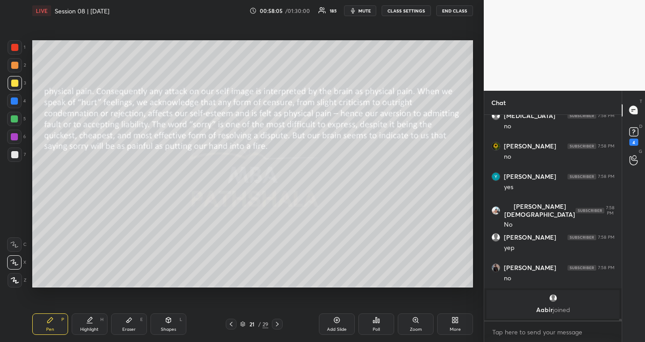
click at [278, 325] on icon at bounding box center [276, 324] width 7 height 7
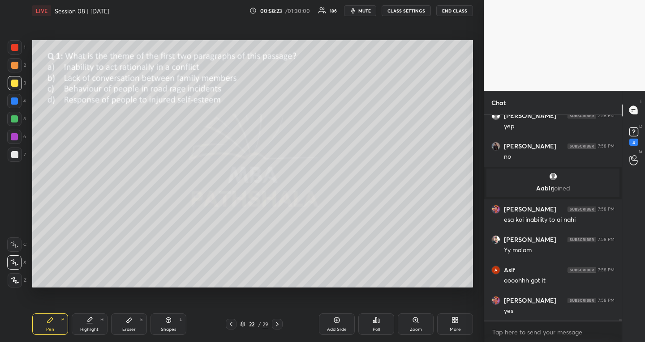
scroll to position [22033, 0]
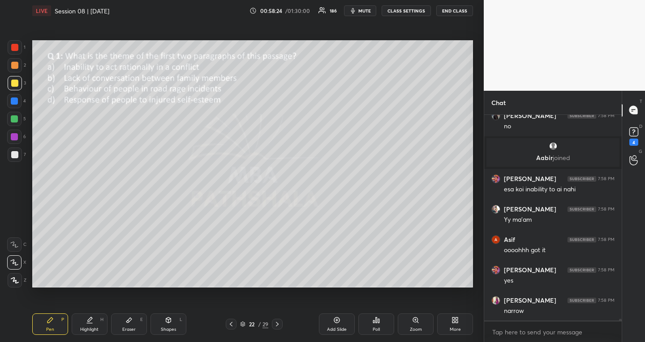
drag, startPoint x: 277, startPoint y: 322, endPoint x: 271, endPoint y: 308, distance: 15.2
click at [277, 322] on icon at bounding box center [276, 324] width 7 height 7
click at [231, 323] on icon at bounding box center [230, 324] width 7 height 7
click at [232, 323] on icon at bounding box center [230, 324] width 7 height 7
click at [233, 324] on icon at bounding box center [230, 324] width 7 height 7
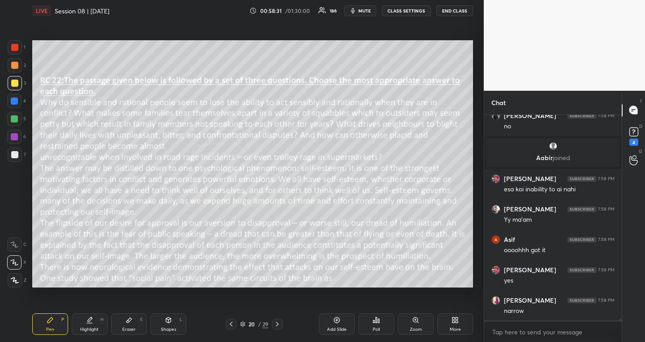
click at [277, 324] on icon at bounding box center [276, 324] width 7 height 7
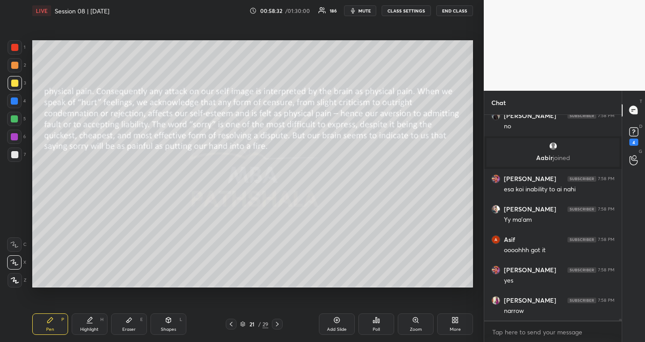
click at [278, 324] on icon at bounding box center [277, 324] width 3 height 4
click at [277, 323] on icon at bounding box center [276, 324] width 7 height 7
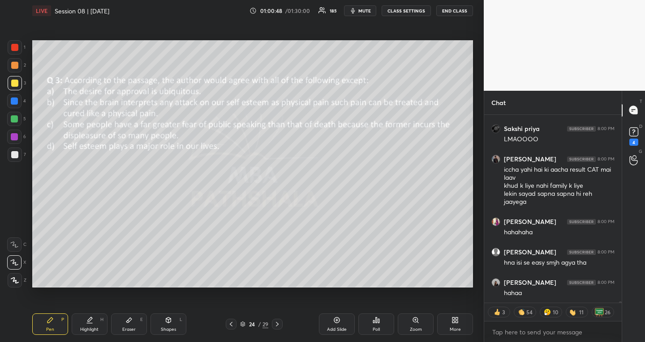
scroll to position [22535, 0]
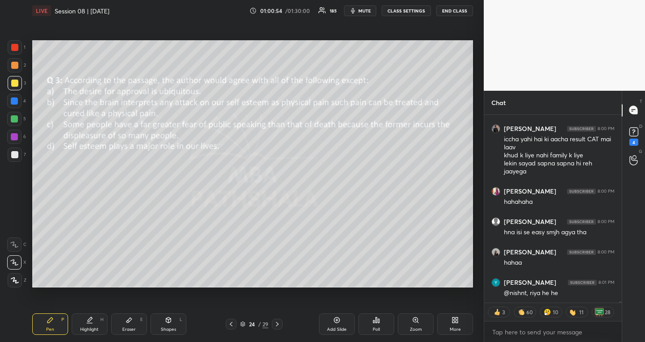
click at [243, 327] on icon at bounding box center [242, 325] width 4 height 1
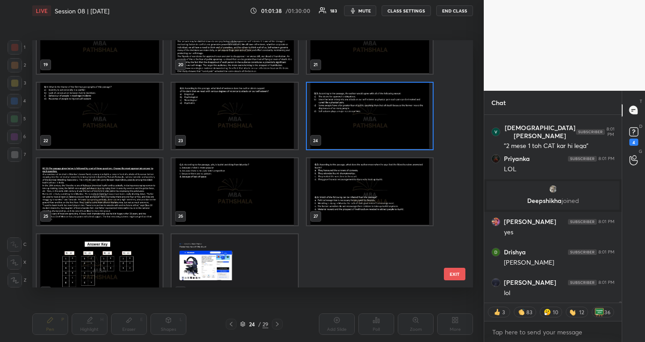
scroll to position [22819, 0]
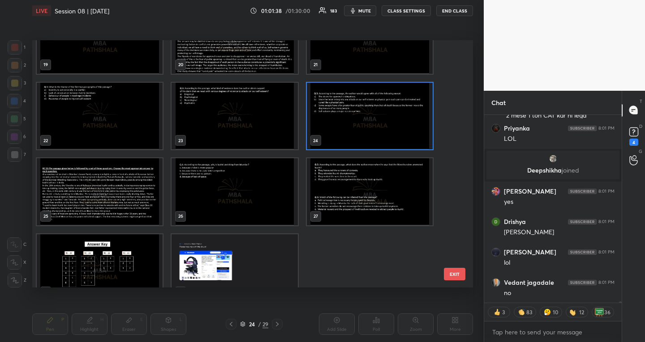
click at [354, 129] on img "grid" at bounding box center [370, 115] width 126 height 67
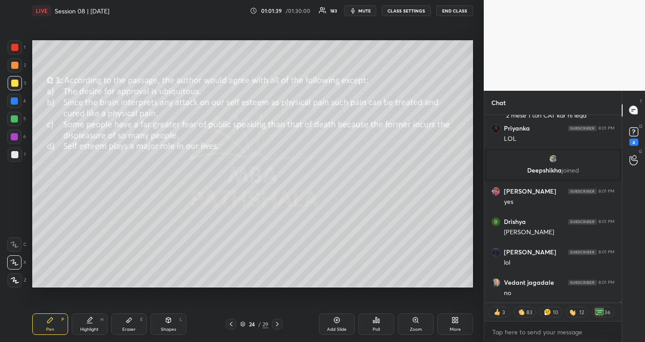
click at [354, 129] on img "grid" at bounding box center [370, 115] width 126 height 67
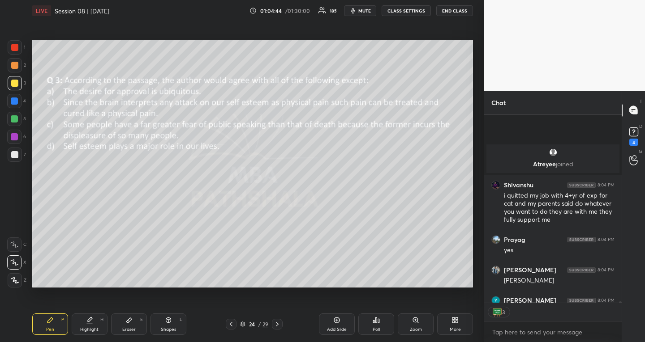
scroll to position [23774, 0]
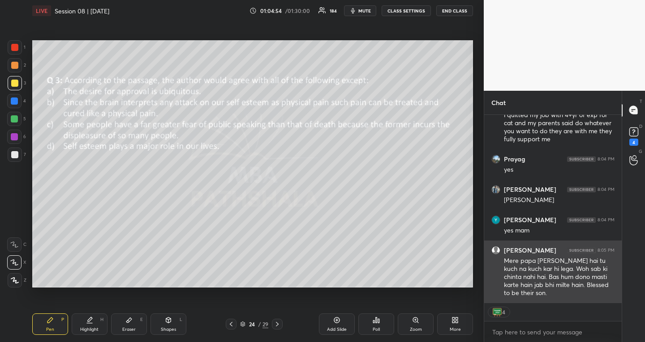
type textarea "x"
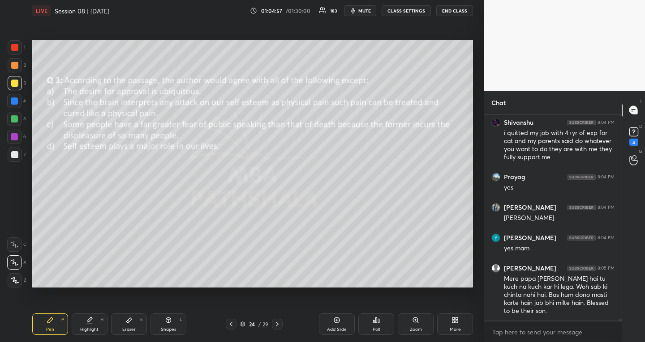
scroll to position [23786, 0]
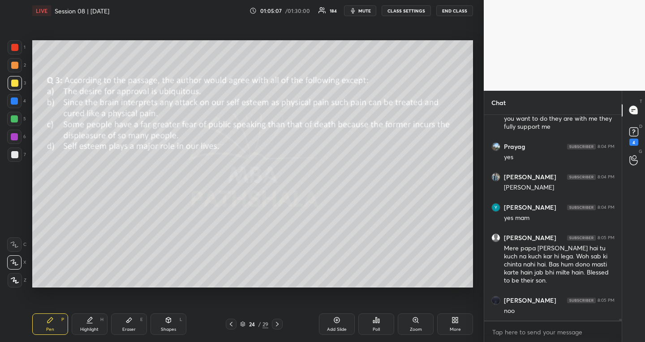
click at [241, 325] on icon at bounding box center [242, 324] width 5 height 5
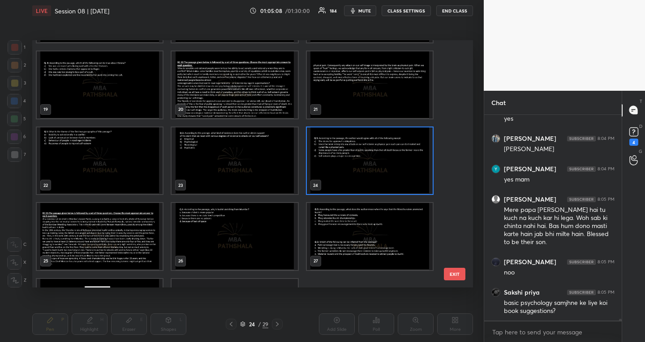
scroll to position [511, 0]
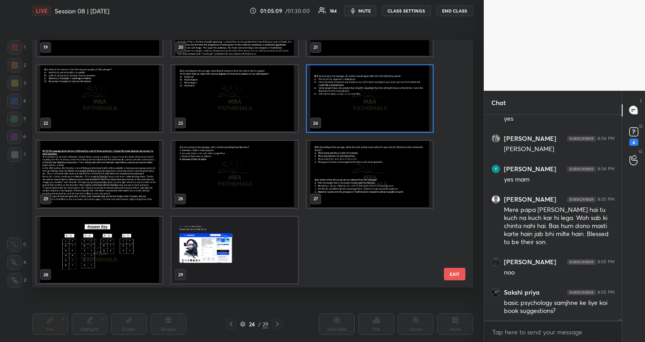
click at [204, 170] on img "grid" at bounding box center [234, 174] width 126 height 67
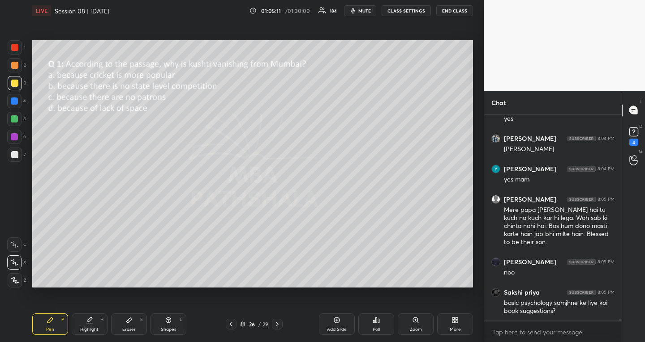
scroll to position [23863, 0]
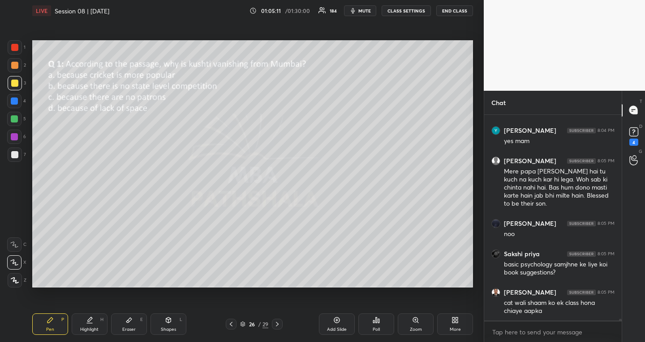
click at [15, 117] on div at bounding box center [14, 118] width 7 height 7
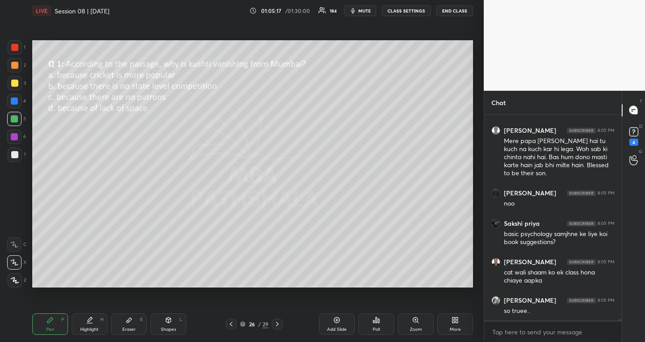
click at [275, 327] on icon at bounding box center [276, 324] width 7 height 7
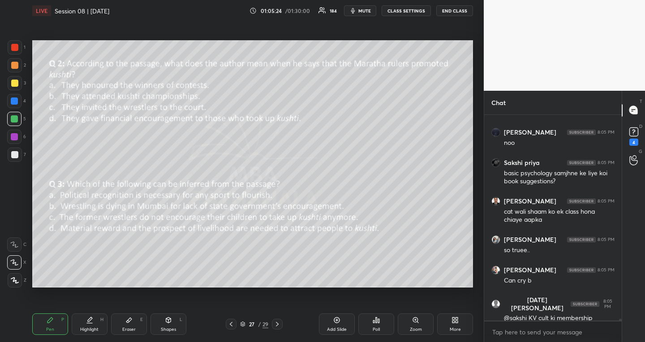
scroll to position [23985, 0]
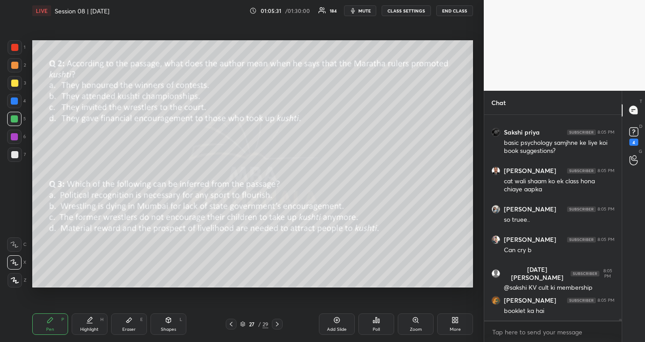
click at [231, 323] on icon at bounding box center [231, 324] width 3 height 4
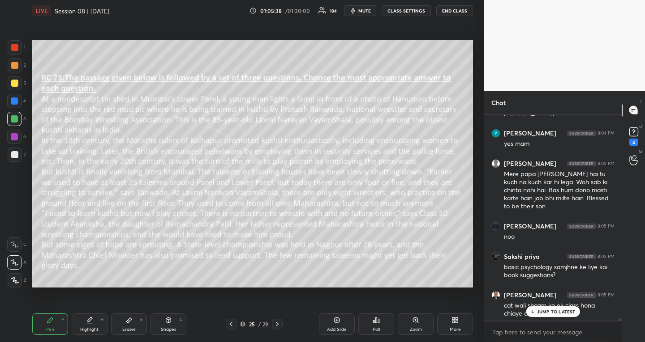
scroll to position [23851, 0]
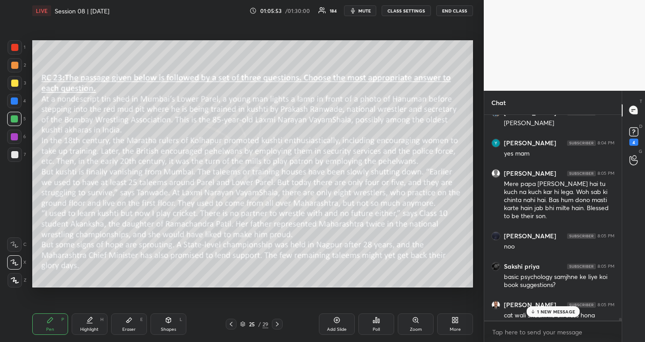
click at [389, 324] on div "Poll" at bounding box center [376, 324] width 36 height 21
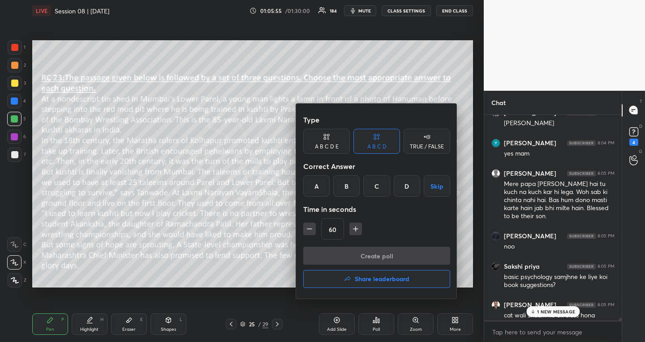
click at [438, 183] on button "Skip" at bounding box center [436, 185] width 26 height 21
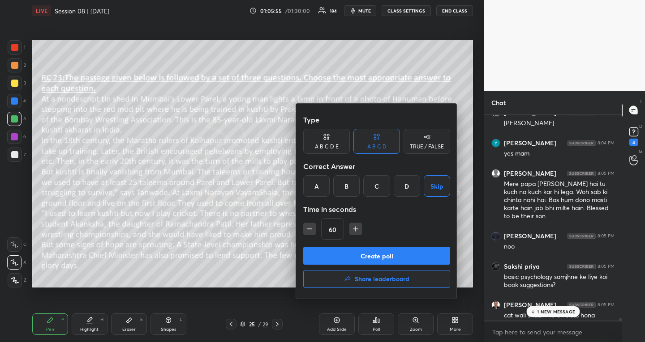
click at [363, 223] on div "60" at bounding box center [376, 228] width 147 height 21
click at [345, 227] on div "60" at bounding box center [376, 228] width 147 height 21
click at [356, 228] on icon "button" at bounding box center [355, 229] width 9 height 9
click at [351, 226] on icon "button" at bounding box center [355, 229] width 9 height 9
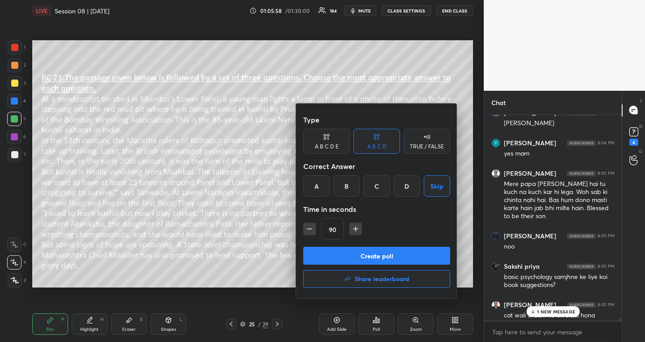
type input "105"
click at [367, 256] on button "Create poll" at bounding box center [376, 256] width 147 height 18
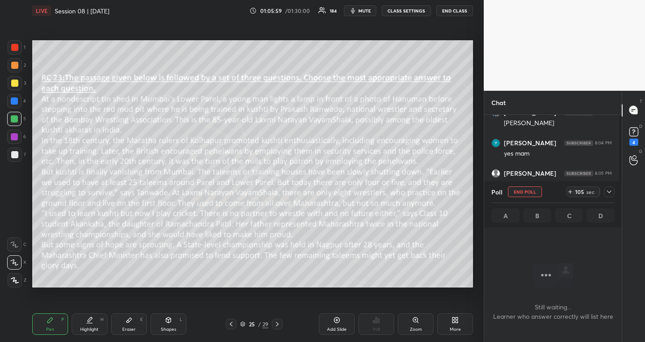
scroll to position [179, 135]
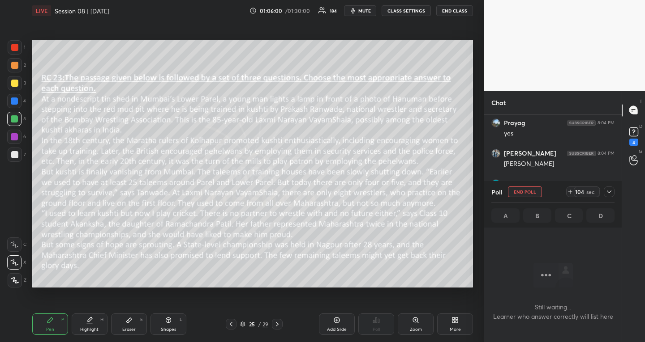
click at [606, 195] on icon at bounding box center [608, 191] width 7 height 7
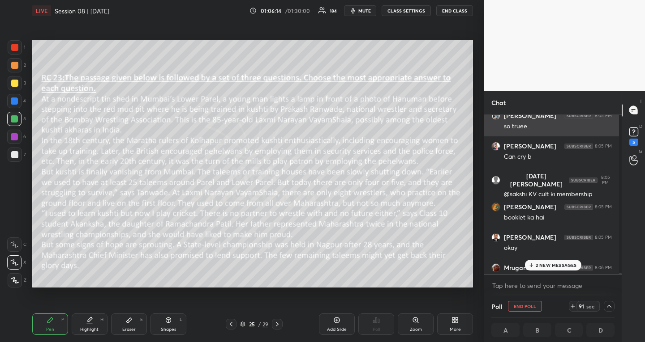
scroll to position [23987, 0]
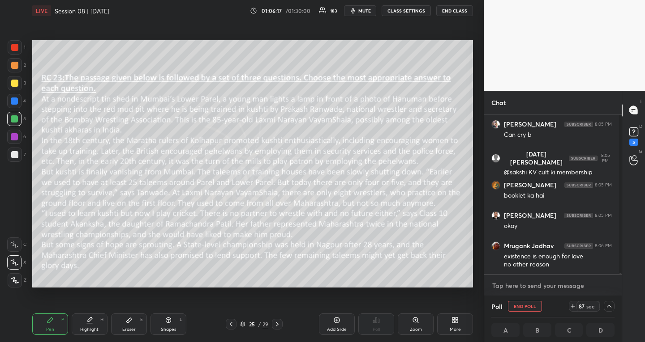
click at [519, 290] on textarea at bounding box center [552, 286] width 123 height 14
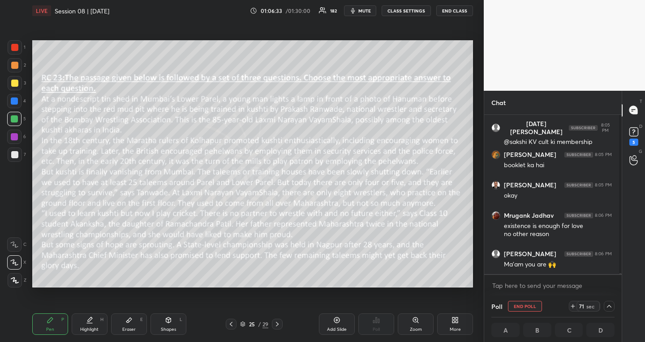
click at [361, 13] on span "mute" at bounding box center [364, 11] width 13 height 6
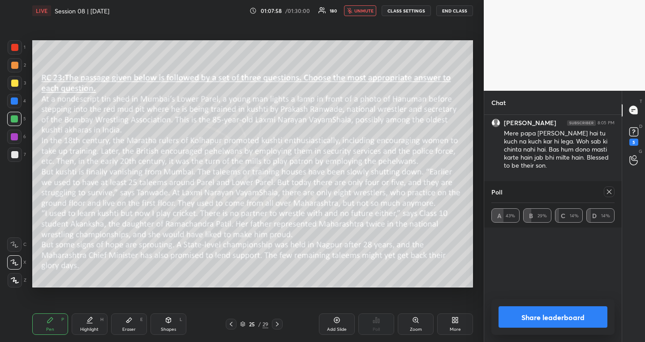
scroll to position [3, 3]
click at [278, 326] on icon at bounding box center [276, 324] width 7 height 7
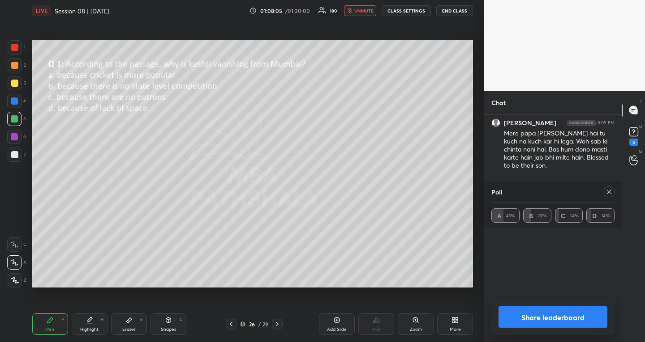
click at [610, 187] on div at bounding box center [608, 192] width 11 height 11
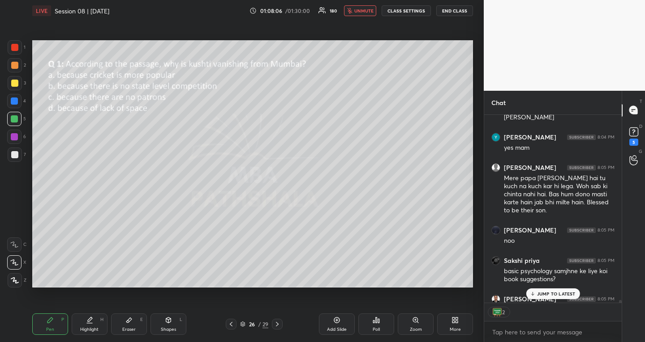
click at [368, 326] on div "Poll" at bounding box center [376, 324] width 36 height 21
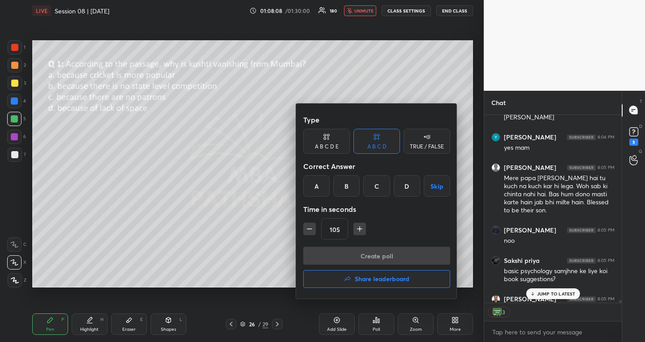
click at [445, 181] on button "Skip" at bounding box center [436, 185] width 26 height 21
type textarea "x"
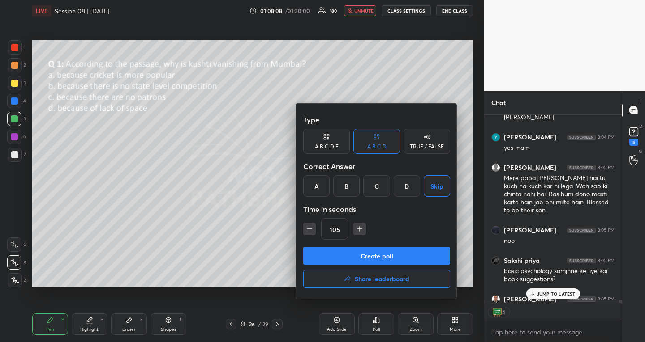
click at [311, 228] on icon "button" at bounding box center [309, 229] width 9 height 9
type input "90"
type textarea "x"
click at [311, 228] on icon "button" at bounding box center [309, 229] width 9 height 9
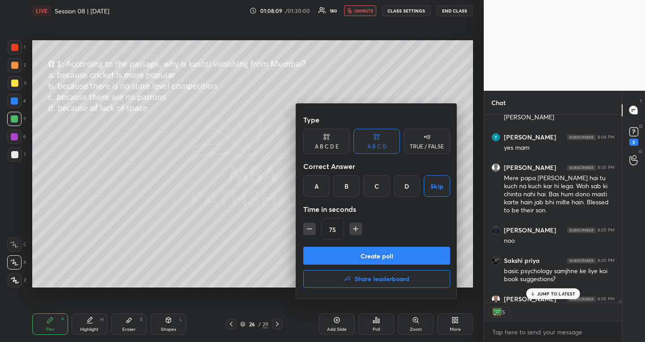
type input "60"
type textarea "x"
click at [313, 230] on icon "button" at bounding box center [309, 229] width 9 height 9
type input "45"
click at [316, 257] on button "Create poll" at bounding box center [376, 256] width 147 height 18
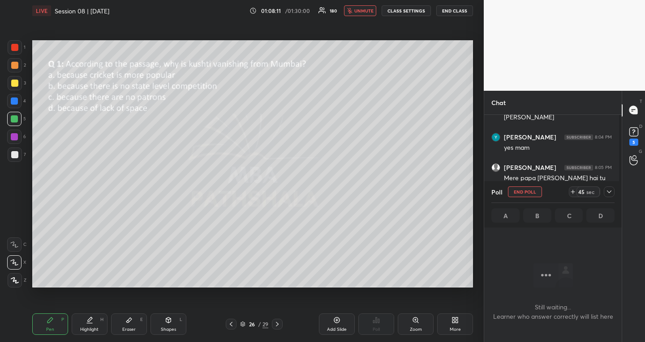
scroll to position [139, 132]
click at [606, 192] on icon at bounding box center [608, 191] width 7 height 7
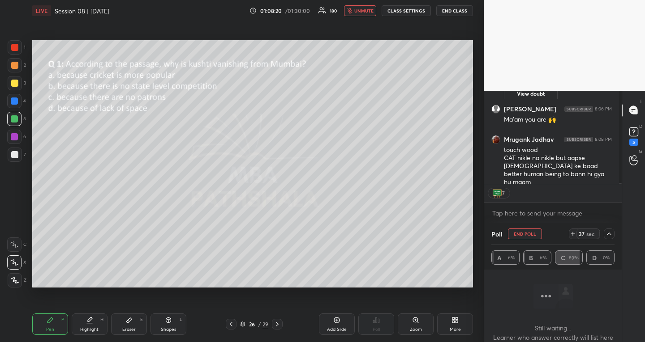
click at [607, 229] on div at bounding box center [608, 234] width 11 height 11
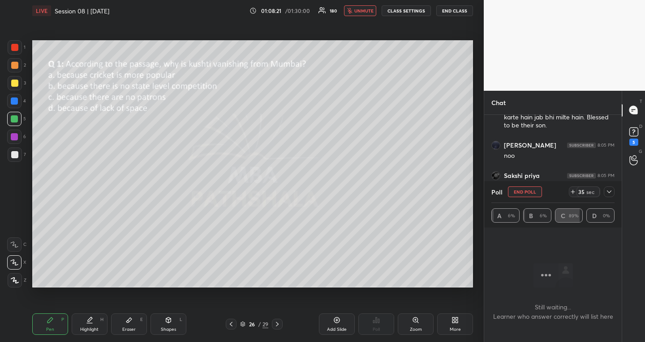
click at [607, 193] on icon at bounding box center [608, 191] width 7 height 7
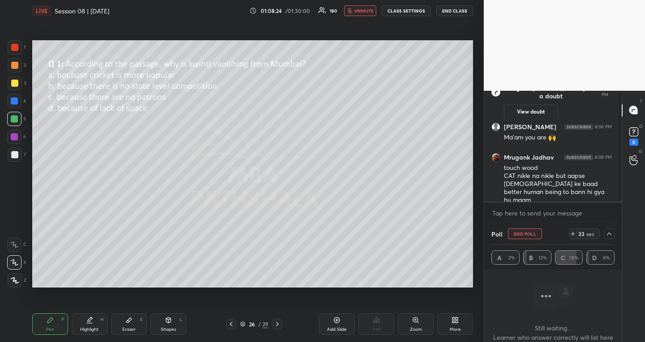
click at [368, 11] on span "unmute" at bounding box center [363, 11] width 19 height 6
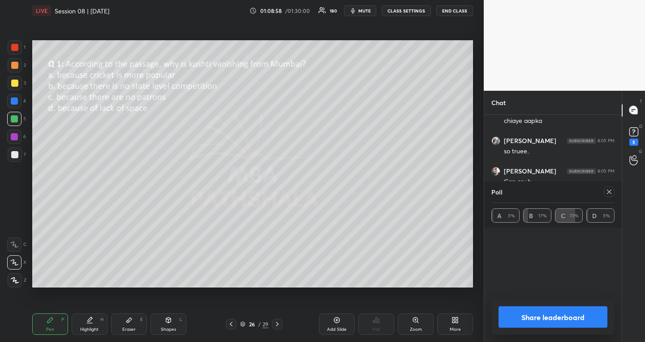
click at [611, 192] on icon at bounding box center [608, 191] width 7 height 7
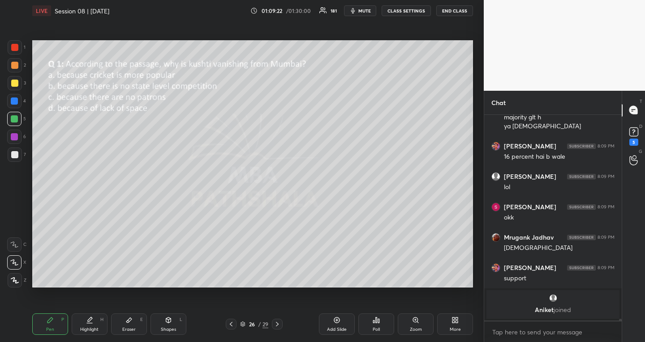
click at [277, 327] on icon at bounding box center [276, 324] width 7 height 7
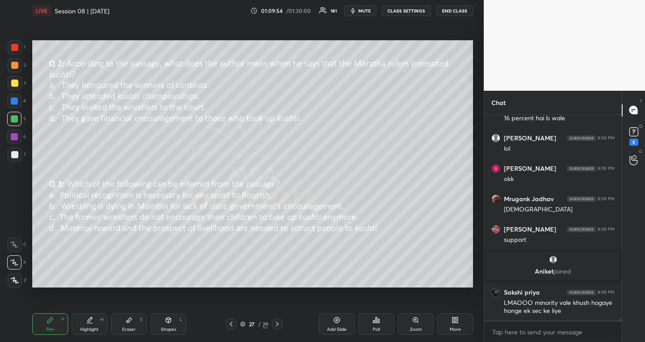
scroll to position [24253, 0]
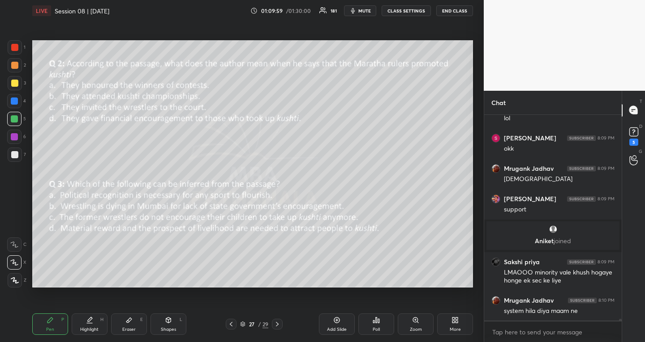
click at [383, 326] on div "Poll" at bounding box center [376, 324] width 36 height 21
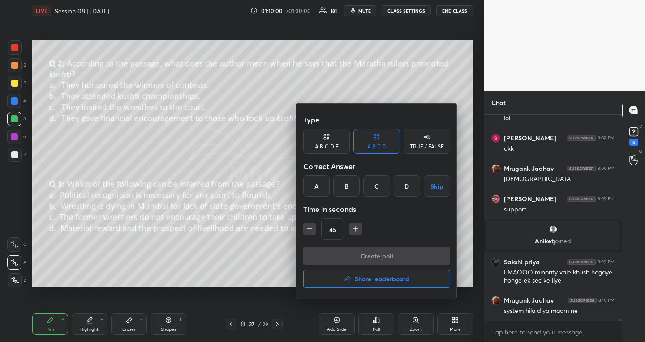
click at [408, 192] on div "D" at bounding box center [406, 185] width 26 height 21
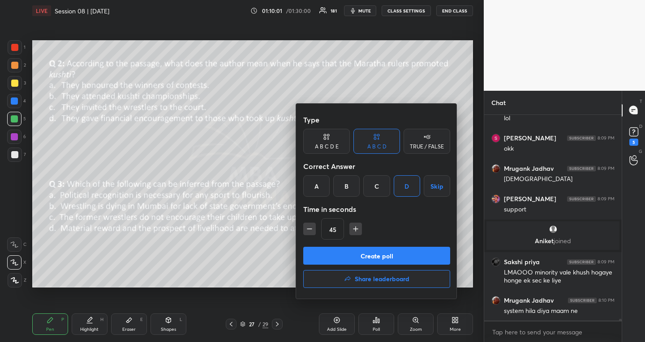
click at [436, 185] on button "Skip" at bounding box center [436, 185] width 26 height 21
click at [346, 250] on button "Create poll" at bounding box center [376, 256] width 147 height 18
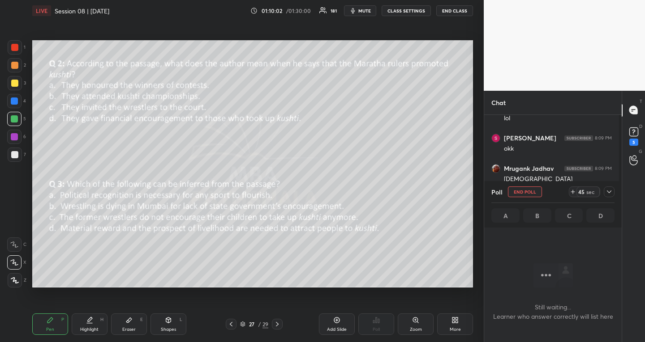
scroll to position [179, 135]
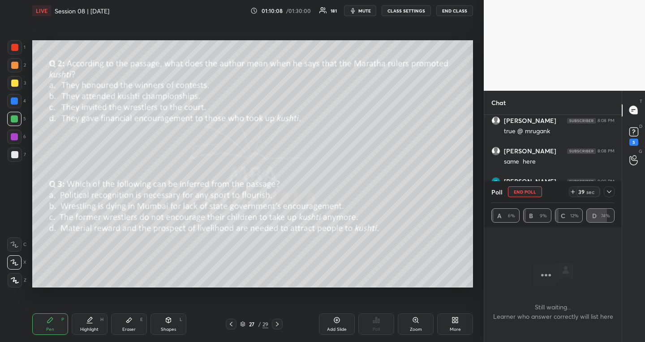
click at [612, 194] on icon at bounding box center [608, 191] width 7 height 7
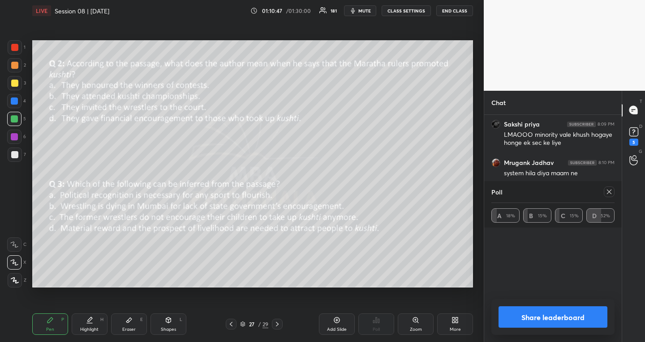
scroll to position [24138, 0]
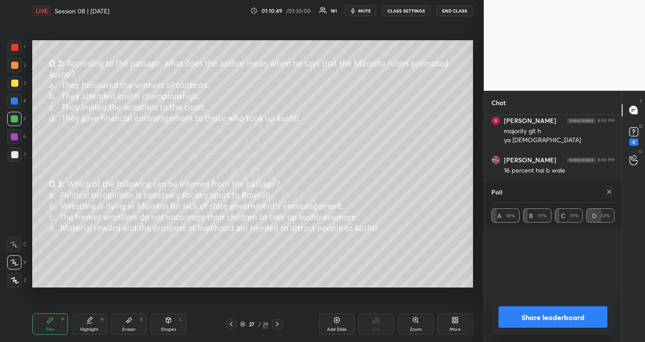
click at [609, 189] on icon at bounding box center [608, 191] width 7 height 7
type textarea "x"
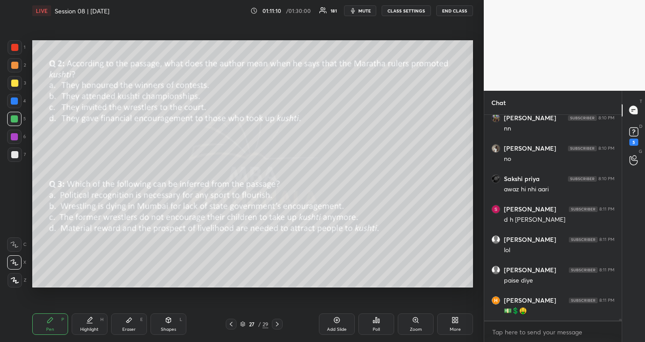
scroll to position [24497, 0]
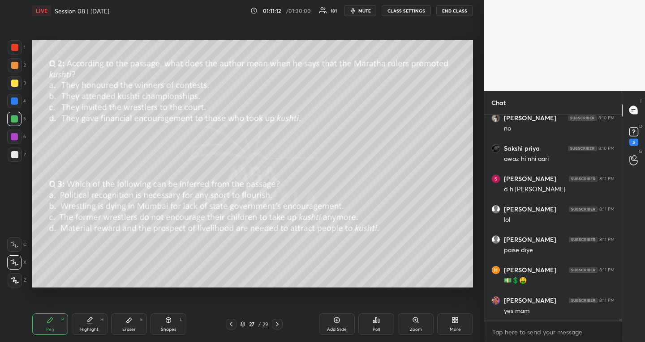
click at [380, 326] on div "Poll" at bounding box center [376, 324] width 36 height 21
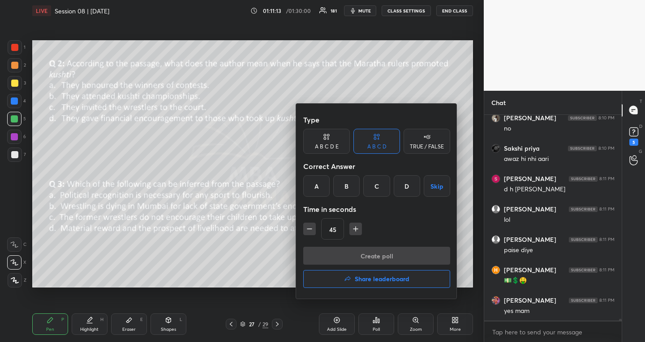
click at [440, 189] on button "Skip" at bounding box center [436, 185] width 26 height 21
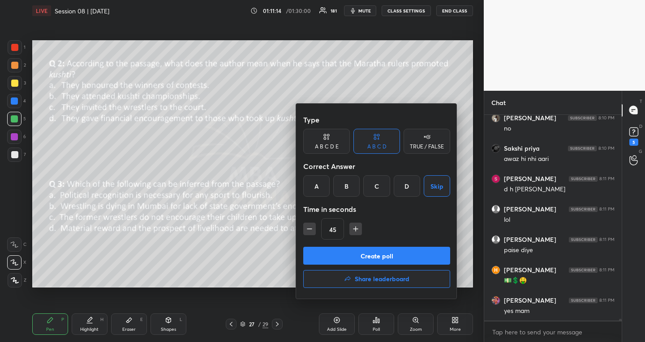
click at [353, 229] on icon "button" at bounding box center [355, 229] width 9 height 9
type input "60"
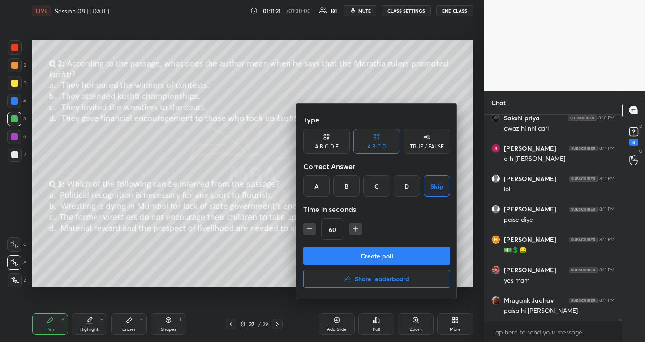
scroll to position [24558, 0]
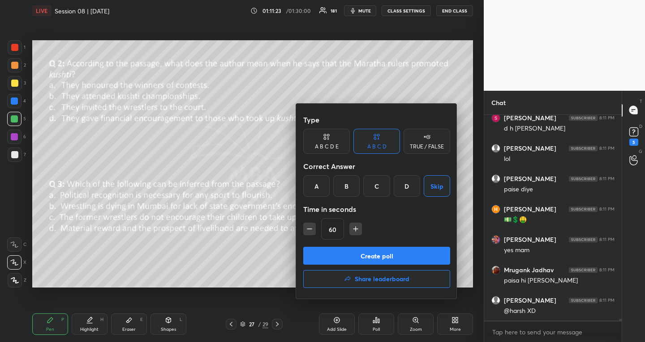
click at [330, 257] on button "Create poll" at bounding box center [376, 256] width 147 height 18
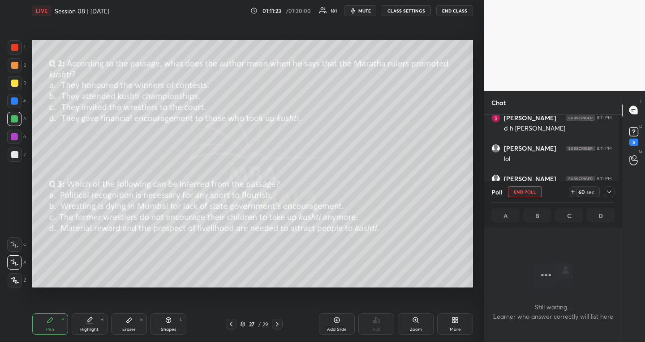
scroll to position [3, 3]
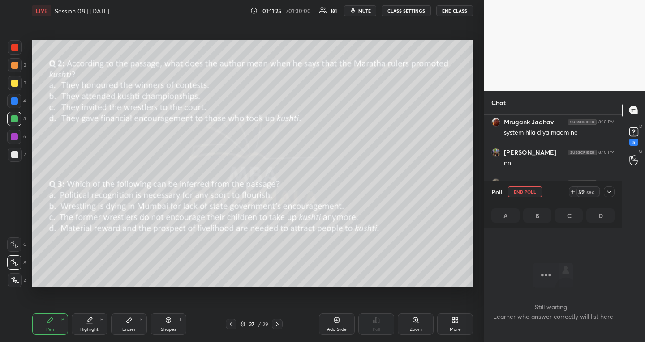
click at [608, 187] on div at bounding box center [608, 192] width 11 height 11
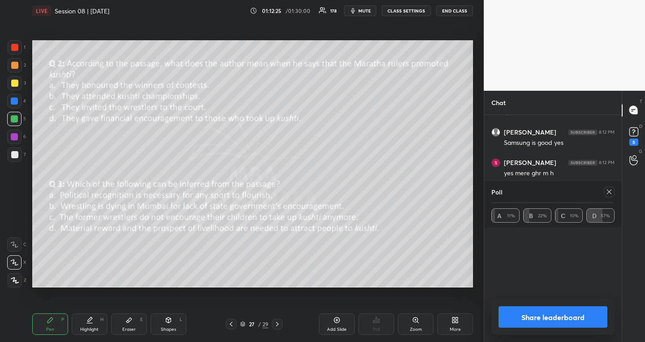
scroll to position [25099, 0]
click at [607, 195] on icon at bounding box center [608, 191] width 7 height 7
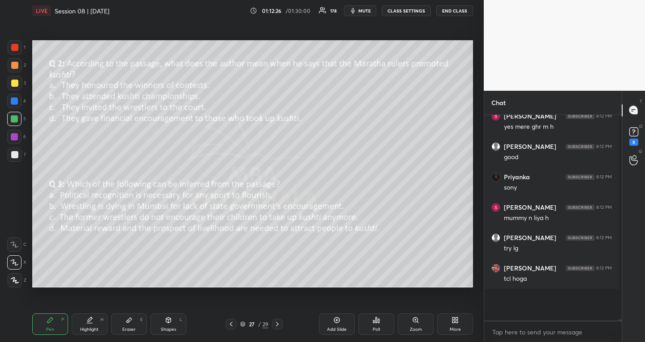
scroll to position [3, 3]
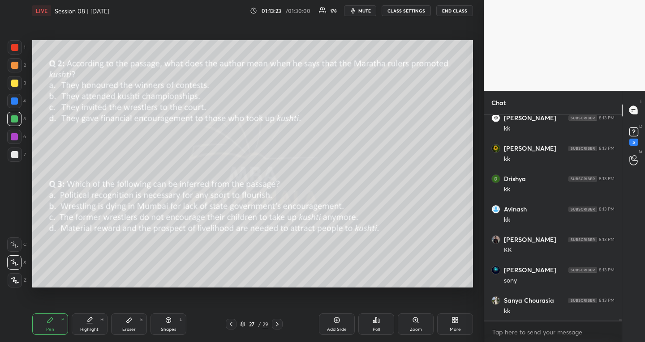
click at [277, 323] on icon at bounding box center [276, 324] width 7 height 7
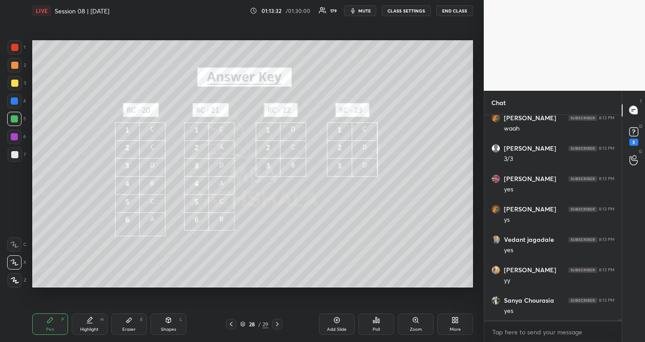
click at [458, 328] on div "More" at bounding box center [454, 330] width 11 height 4
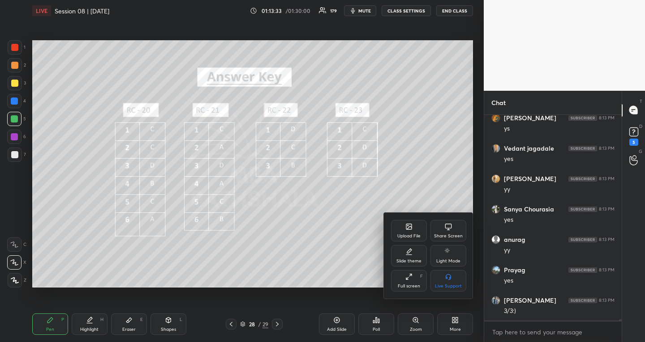
click at [408, 229] on icon at bounding box center [408, 227] width 5 height 3
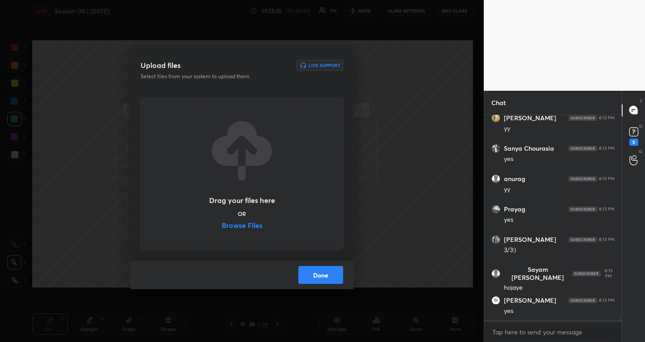
click at [250, 230] on label "Browse Files" at bounding box center [242, 226] width 41 height 9
click at [222, 230] on input "Browse Files" at bounding box center [222, 226] width 0 height 9
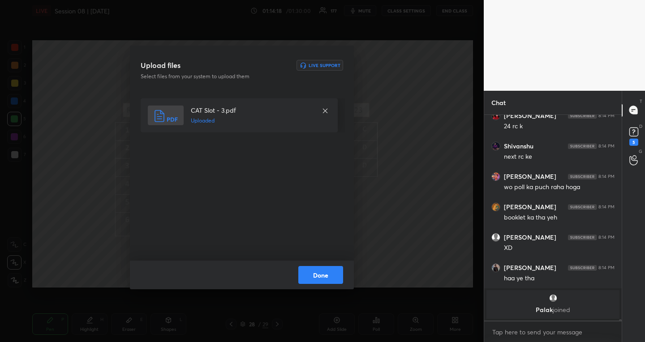
click at [337, 276] on button "Done" at bounding box center [320, 275] width 45 height 18
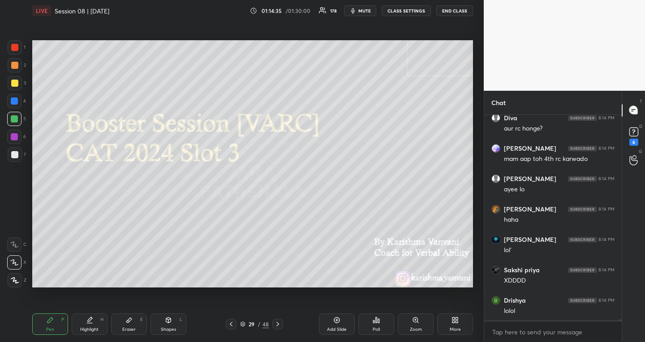
scroll to position [27481, 0]
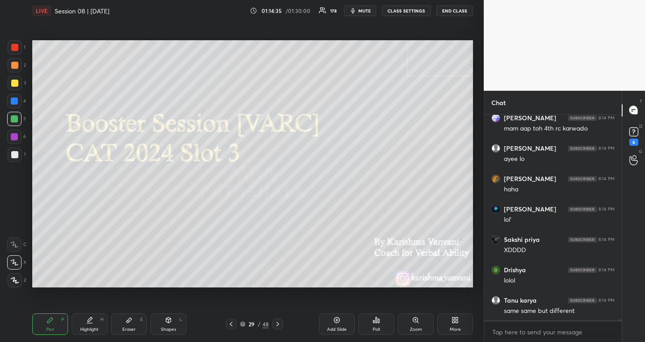
click at [279, 326] on icon at bounding box center [277, 324] width 7 height 7
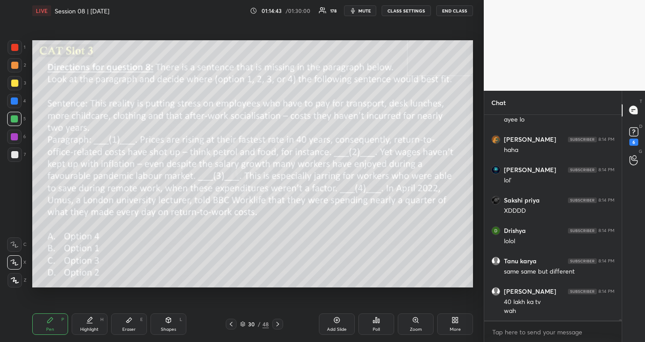
scroll to position [27551, 0]
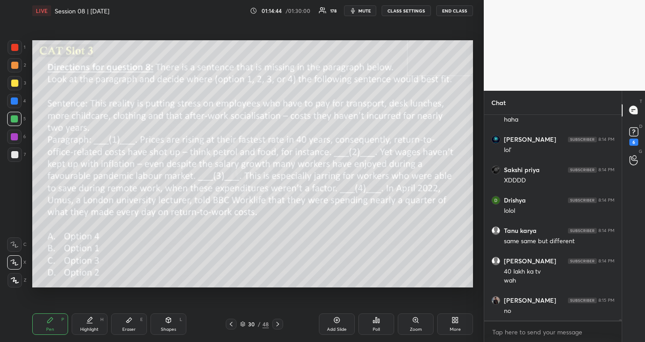
click at [228, 323] on icon at bounding box center [230, 324] width 7 height 7
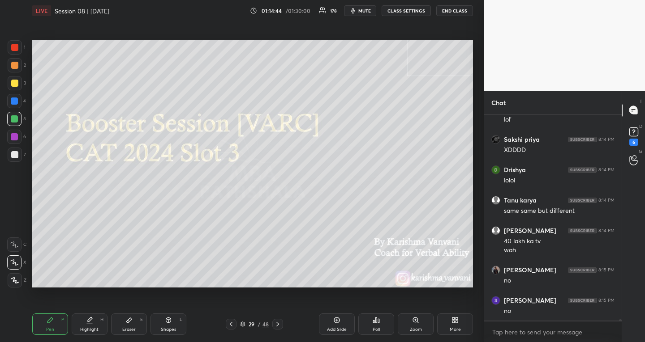
click at [228, 323] on icon at bounding box center [230, 324] width 7 height 7
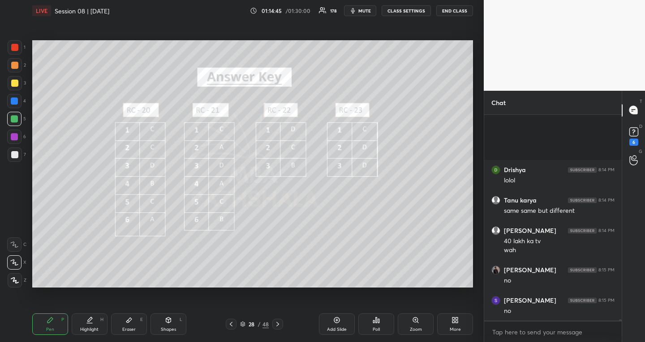
scroll to position [27673, 0]
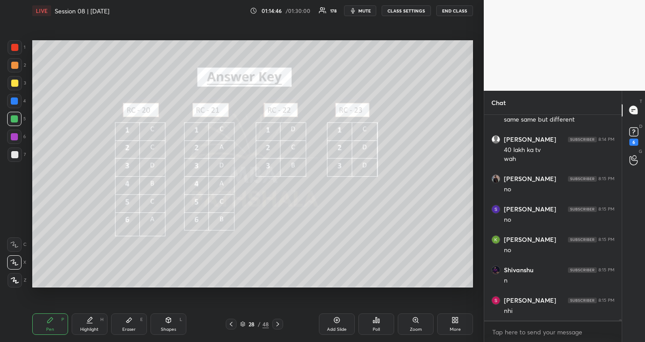
click at [275, 326] on icon at bounding box center [277, 324] width 7 height 7
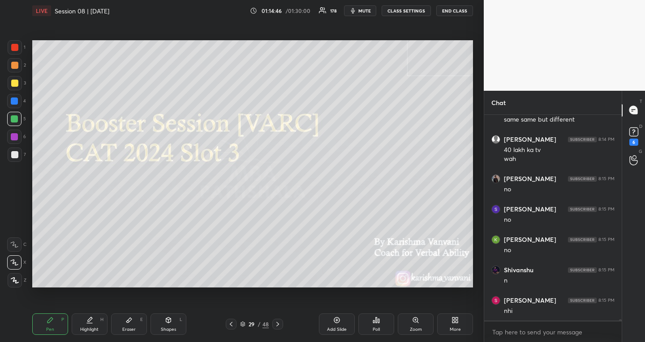
click at [275, 326] on icon at bounding box center [277, 324] width 7 height 7
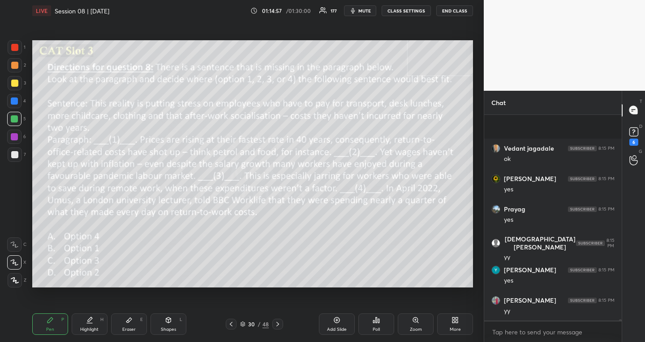
scroll to position [28677, 0]
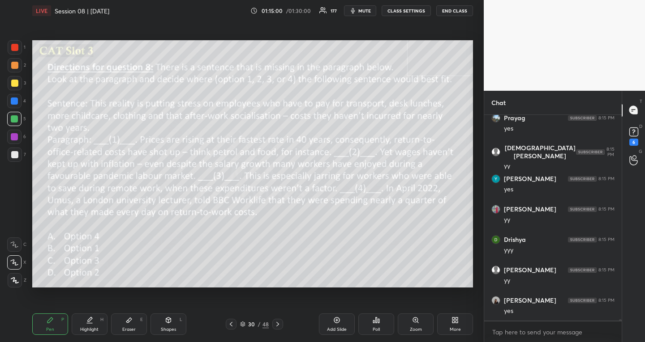
click at [233, 324] on icon at bounding box center [230, 324] width 7 height 7
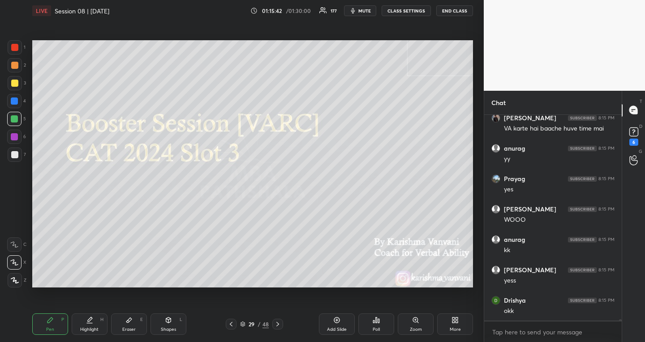
scroll to position [28951, 0]
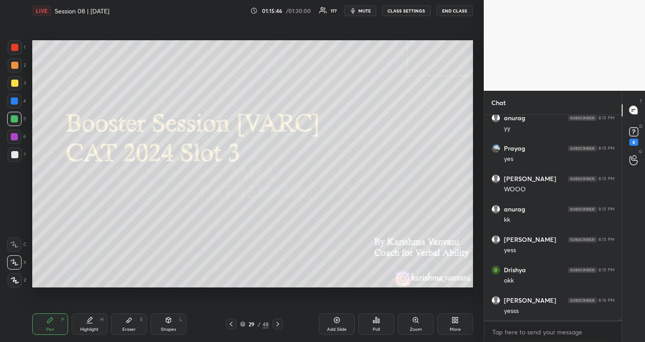
drag, startPoint x: 15, startPoint y: 137, endPoint x: 17, endPoint y: 149, distance: 13.3
click at [15, 137] on div at bounding box center [14, 136] width 7 height 7
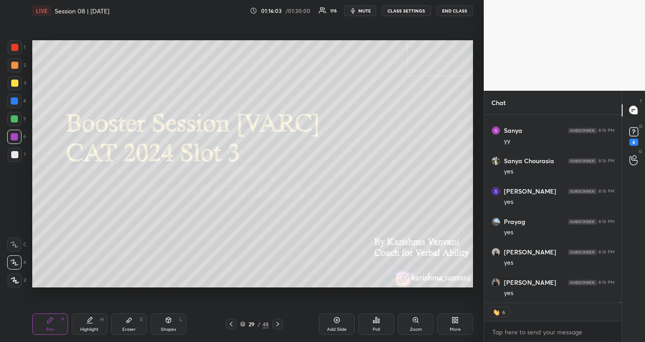
scroll to position [29222, 0]
click at [279, 320] on div at bounding box center [277, 324] width 11 height 11
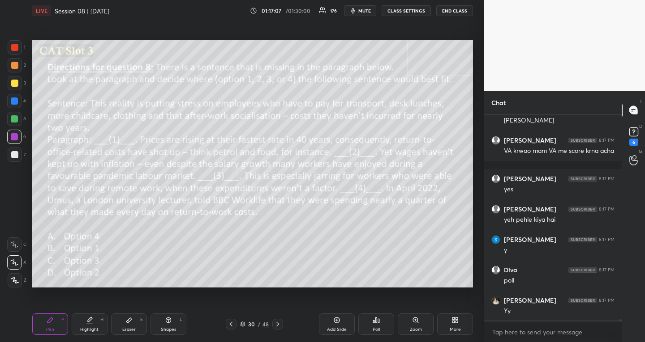
scroll to position [29065, 0]
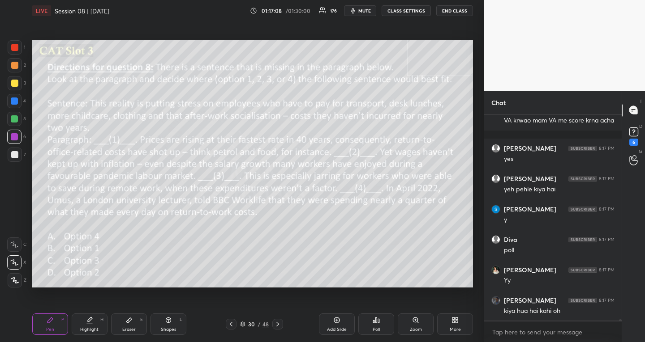
click at [376, 329] on div "Poll" at bounding box center [375, 330] width 7 height 4
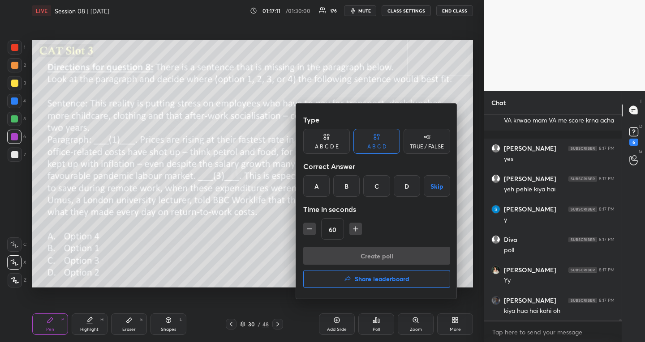
click at [375, 191] on div "C" at bounding box center [376, 185] width 26 height 21
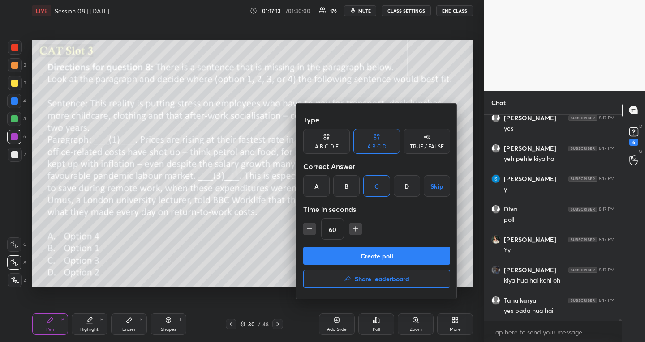
scroll to position [29126, 0]
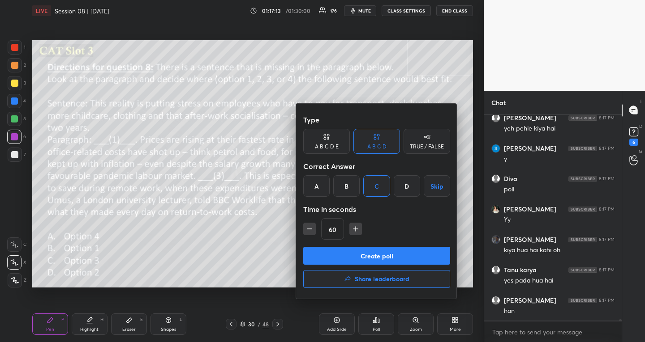
click at [368, 256] on button "Create poll" at bounding box center [376, 256] width 147 height 18
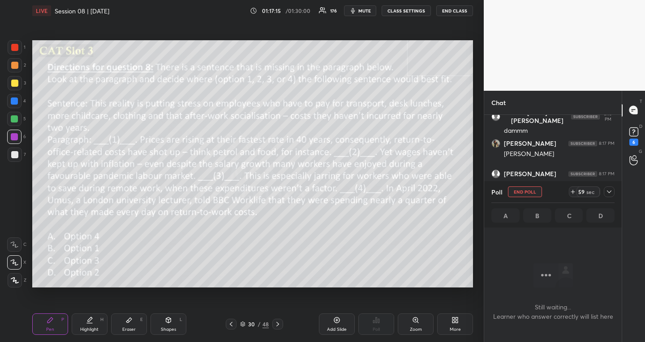
scroll to position [29138, 0]
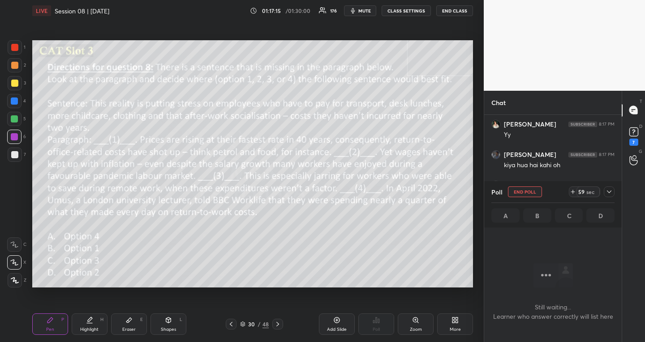
click at [608, 194] on icon at bounding box center [608, 191] width 7 height 7
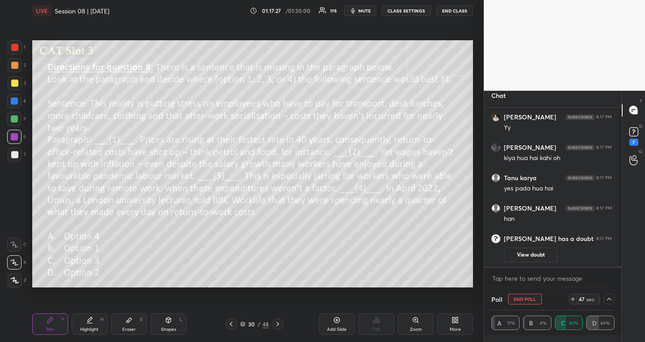
scroll to position [29160, 0]
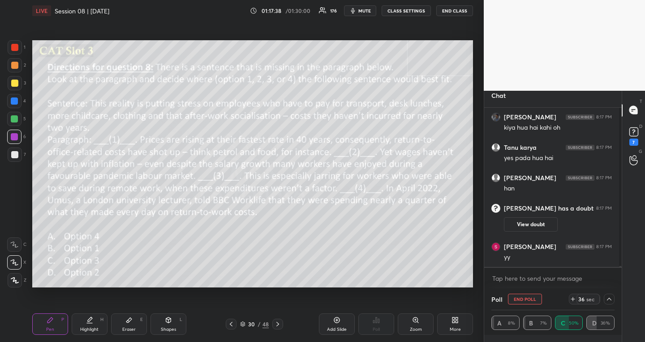
drag, startPoint x: 17, startPoint y: 82, endPoint x: 28, endPoint y: 98, distance: 19.7
click at [17, 83] on div at bounding box center [14, 83] width 7 height 7
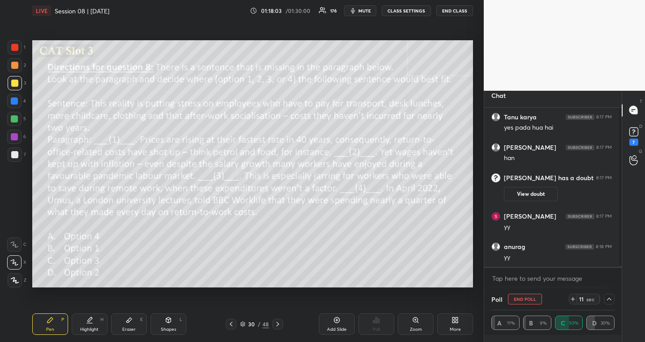
click at [523, 301] on button "END POLL" at bounding box center [525, 299] width 34 height 11
type textarea "x"
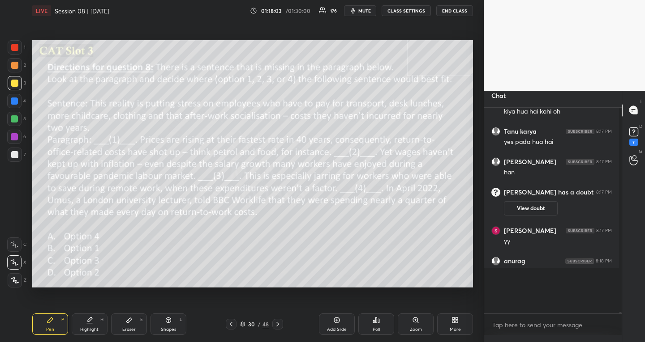
scroll to position [3, 3]
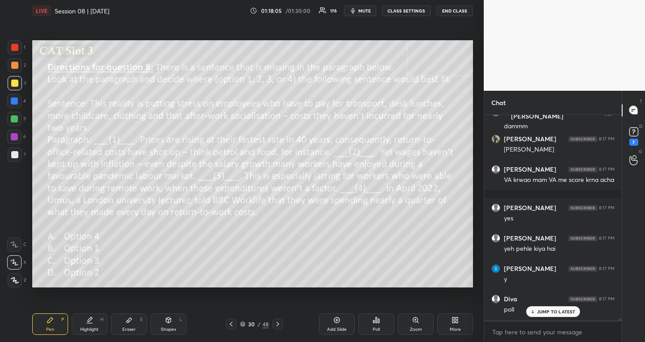
click at [281, 322] on div at bounding box center [277, 324] width 11 height 11
click at [537, 308] on div "3 NEW MESSAGES" at bounding box center [552, 312] width 56 height 11
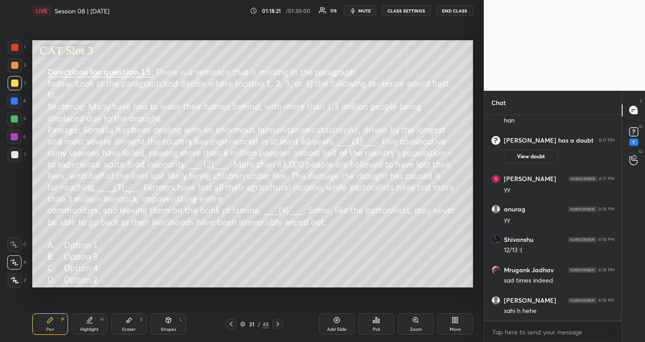
scroll to position [29274, 0]
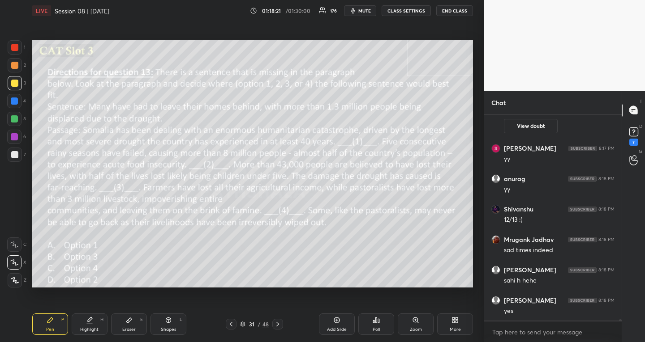
click at [276, 325] on icon at bounding box center [277, 324] width 7 height 7
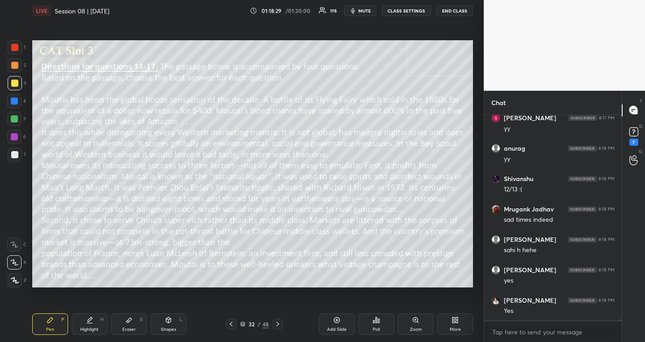
scroll to position [29334, 0]
click at [390, 329] on div "Poll" at bounding box center [376, 324] width 36 height 21
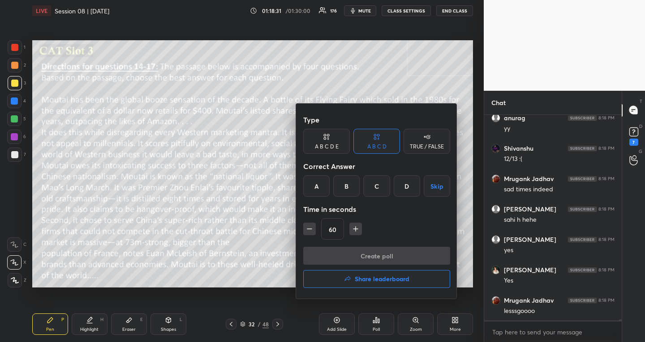
scroll to position [29365, 0]
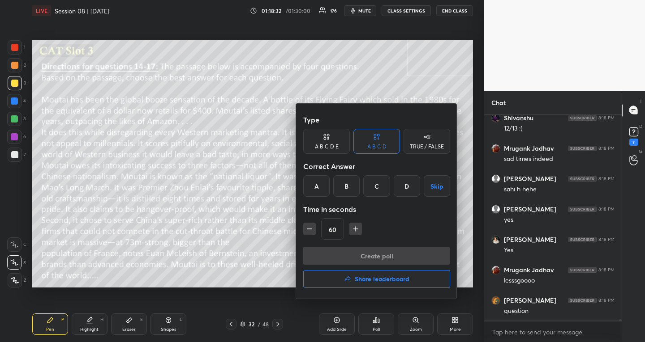
click at [439, 186] on button "Skip" at bounding box center [436, 185] width 26 height 21
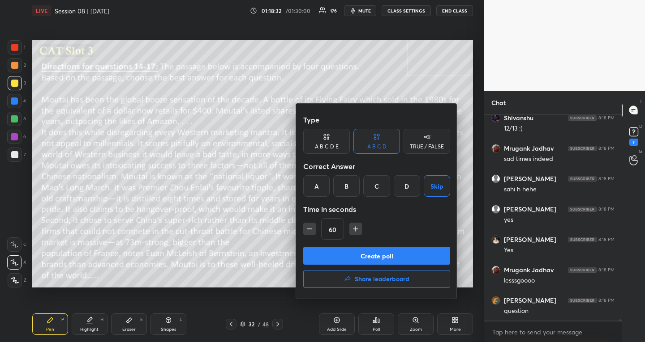
click at [360, 229] on button "button" at bounding box center [355, 229] width 13 height 13
click at [360, 229] on icon "button" at bounding box center [359, 229] width 4 height 0
type input "120"
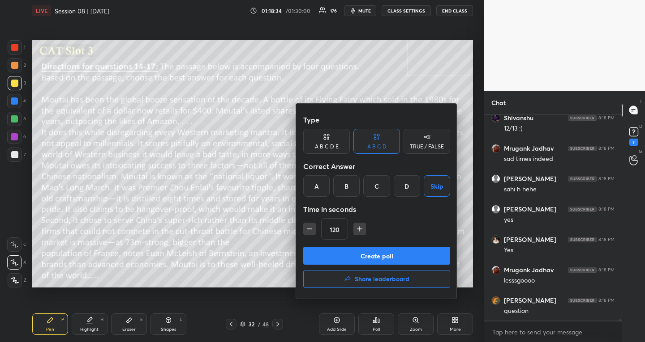
click at [356, 251] on button "Create poll" at bounding box center [376, 256] width 147 height 18
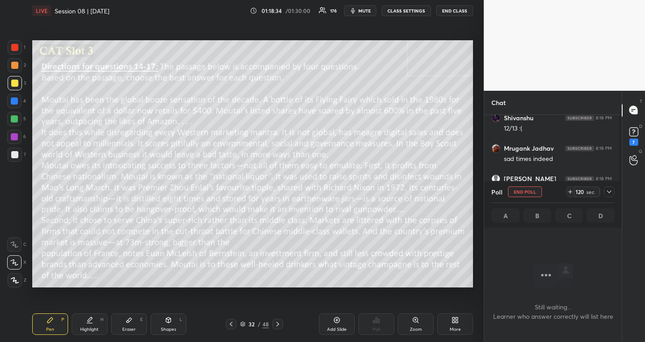
scroll to position [3, 3]
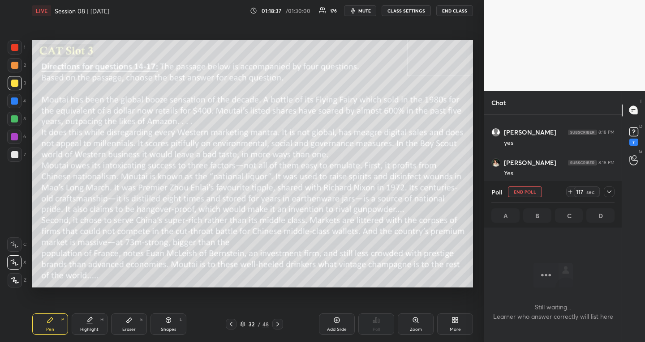
click at [611, 190] on icon at bounding box center [608, 191] width 7 height 7
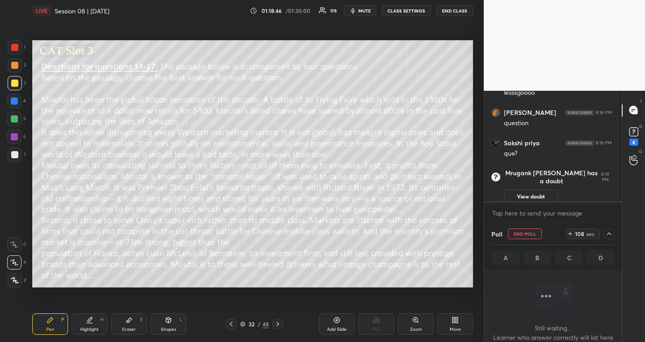
click at [534, 233] on button "END POLL" at bounding box center [525, 234] width 34 height 11
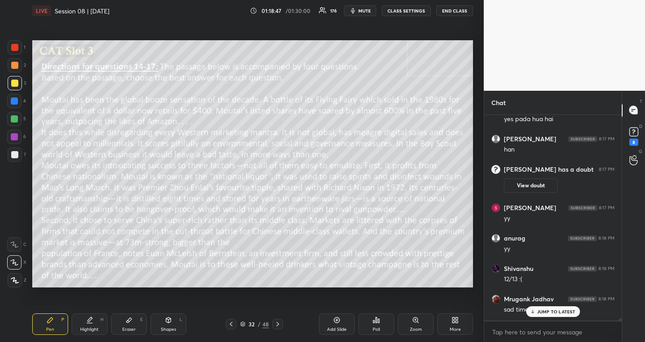
click at [275, 323] on icon at bounding box center [277, 324] width 7 height 7
drag, startPoint x: 548, startPoint y: 311, endPoint x: 363, endPoint y: 326, distance: 185.0
click at [548, 311] on p "2 NEW MESSAGES" at bounding box center [555, 311] width 41 height 5
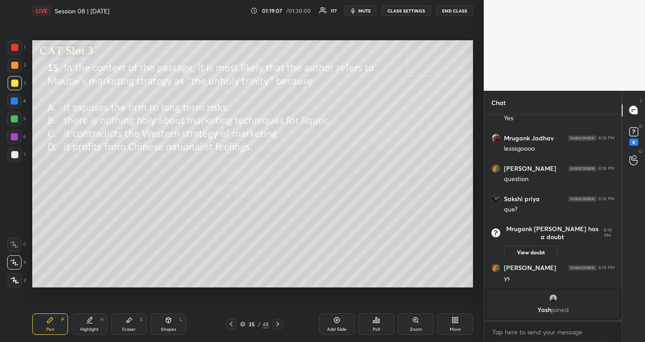
click at [281, 328] on icon at bounding box center [277, 324] width 7 height 7
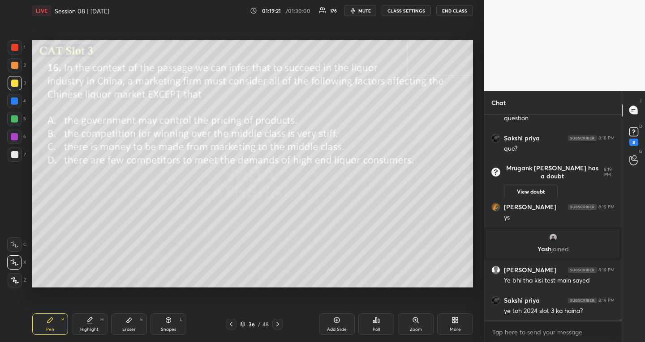
click at [233, 320] on div at bounding box center [231, 324] width 11 height 11
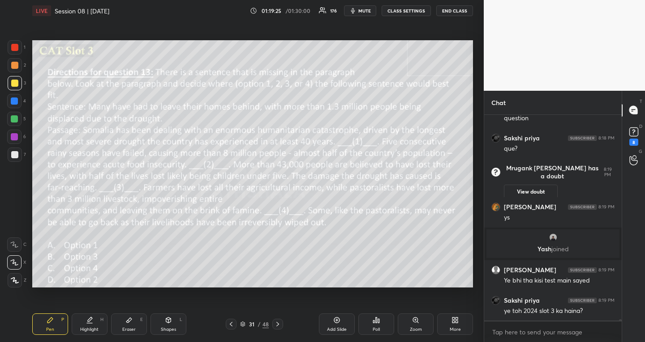
click at [118, 39] on div "Setting up your live class Poll for secs No correct answer Start poll" at bounding box center [253, 163] width 448 height 285
click at [232, 323] on icon at bounding box center [230, 324] width 7 height 7
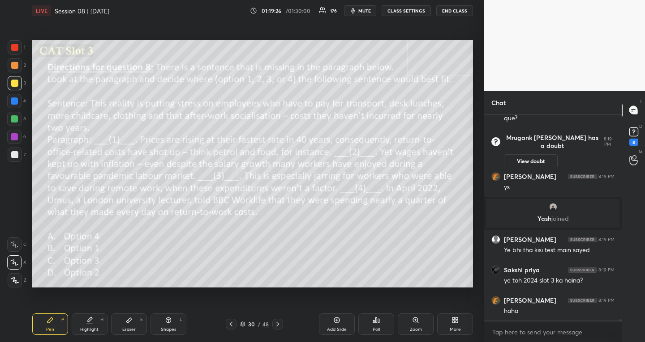
click at [232, 323] on icon at bounding box center [230, 324] width 7 height 7
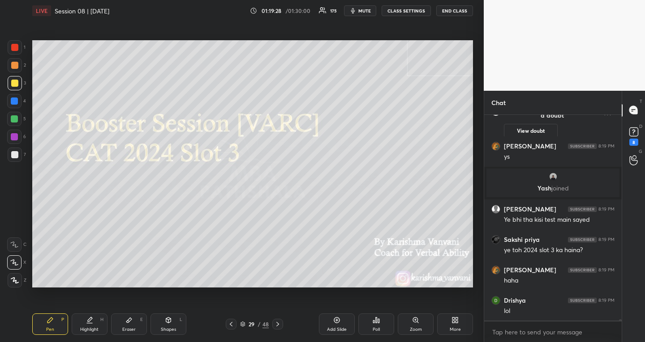
click at [11, 113] on div at bounding box center [14, 119] width 14 height 14
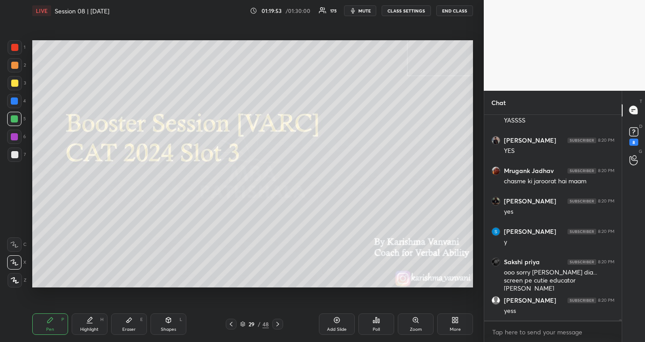
scroll to position [30094, 0]
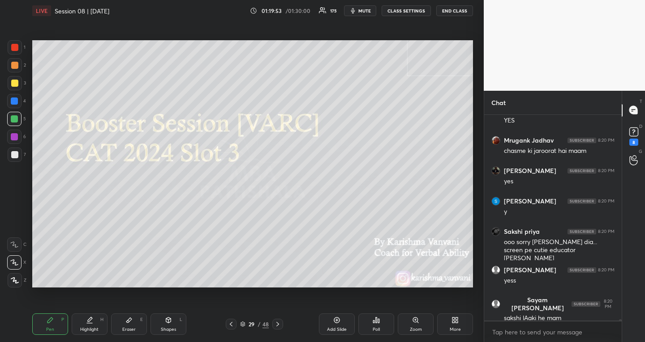
click at [278, 322] on icon at bounding box center [277, 324] width 7 height 7
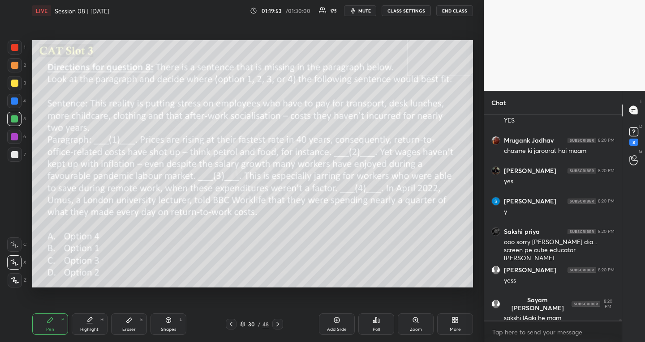
click at [278, 322] on icon at bounding box center [277, 324] width 7 height 7
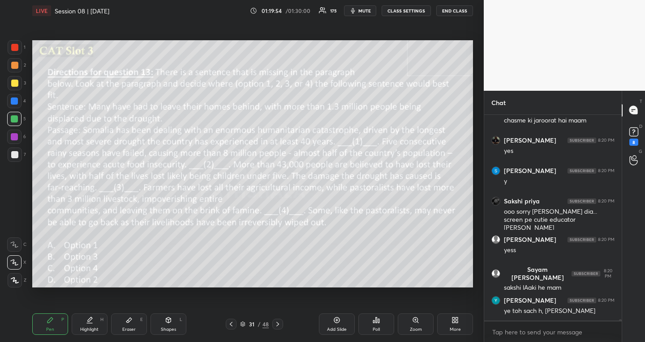
click at [278, 322] on icon at bounding box center [277, 324] width 7 height 7
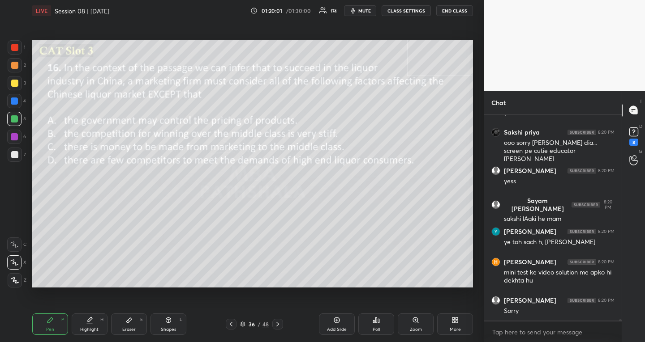
scroll to position [30224, 0]
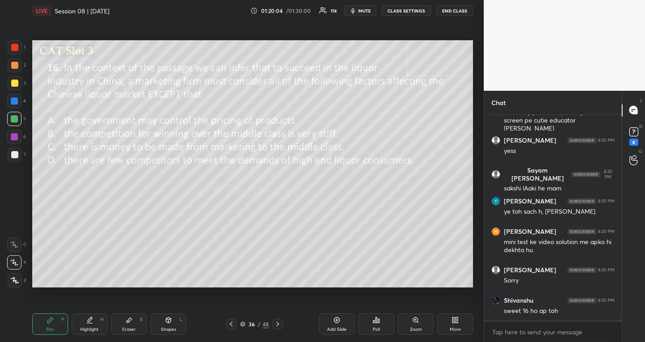
click at [278, 322] on icon at bounding box center [277, 324] width 7 height 7
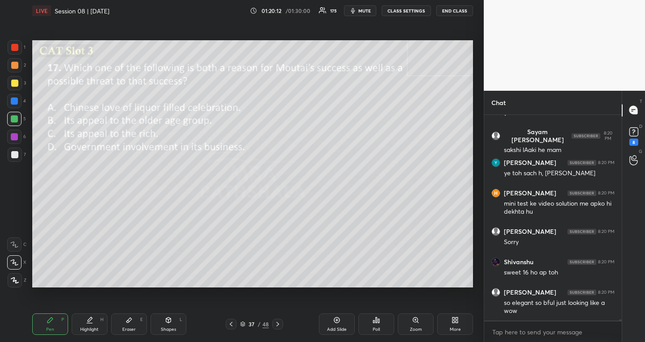
click at [232, 325] on icon at bounding box center [230, 324] width 7 height 7
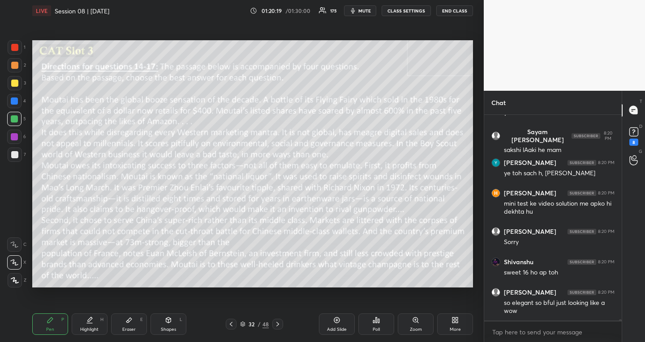
click at [378, 316] on div "Poll" at bounding box center [376, 324] width 36 height 21
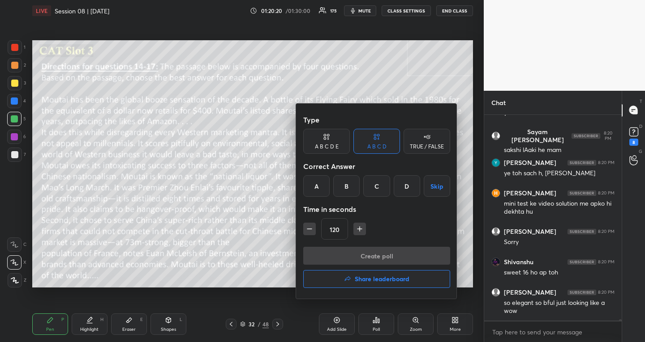
click at [430, 185] on button "Skip" at bounding box center [436, 185] width 26 height 21
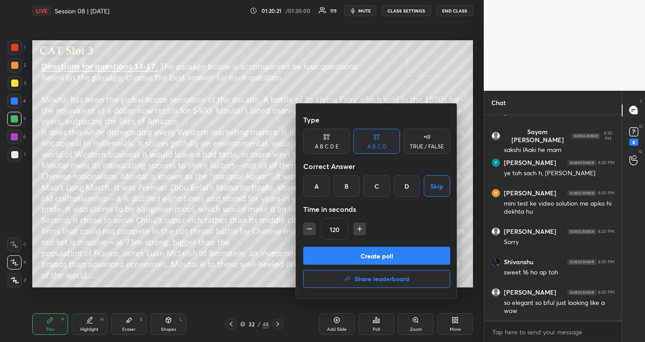
click at [360, 254] on button "Create poll" at bounding box center [376, 256] width 147 height 18
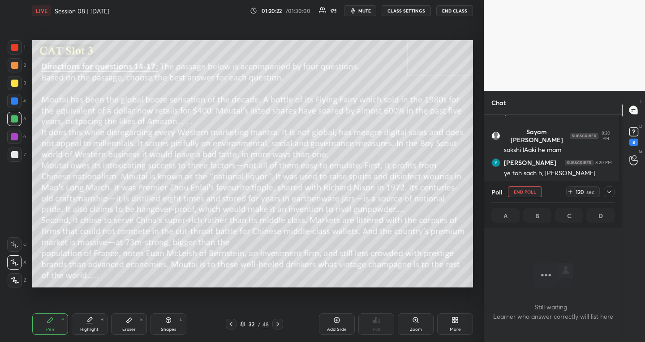
scroll to position [179, 135]
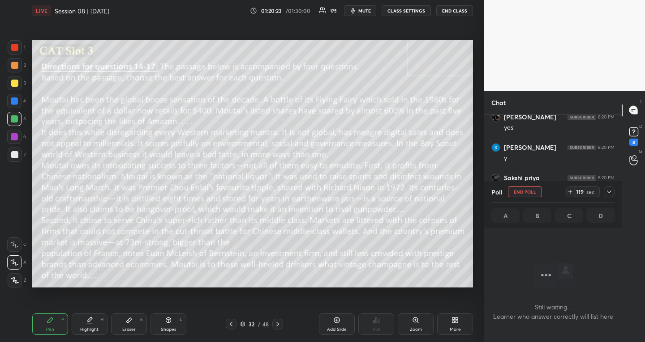
click at [606, 193] on icon at bounding box center [608, 191] width 7 height 7
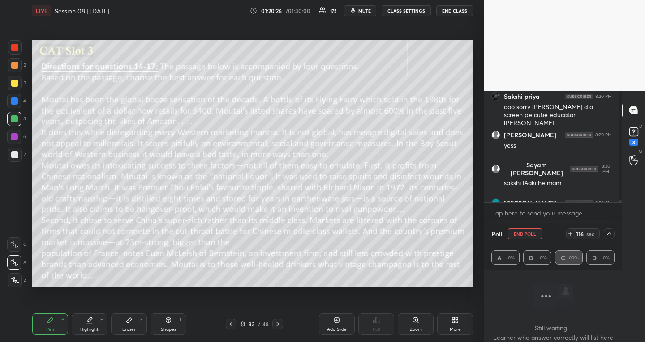
click at [605, 233] on icon at bounding box center [608, 234] width 7 height 7
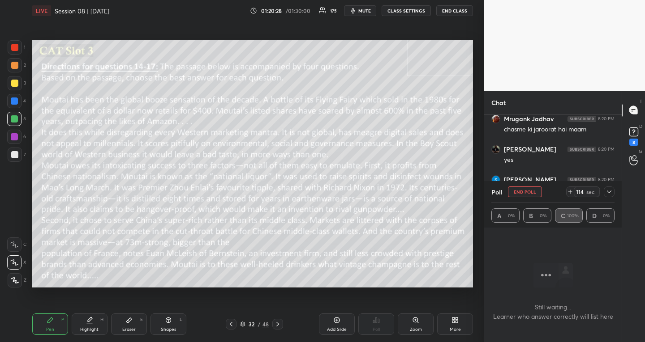
click at [610, 191] on icon at bounding box center [608, 191] width 7 height 7
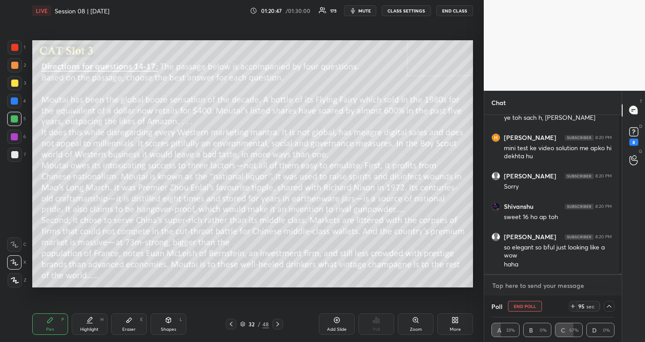
click at [558, 287] on textarea at bounding box center [552, 286] width 123 height 14
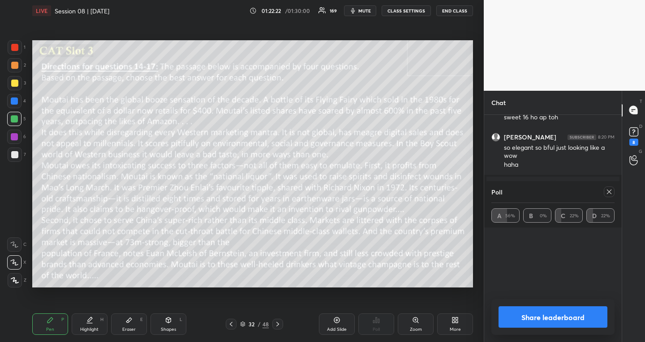
scroll to position [29979, 0]
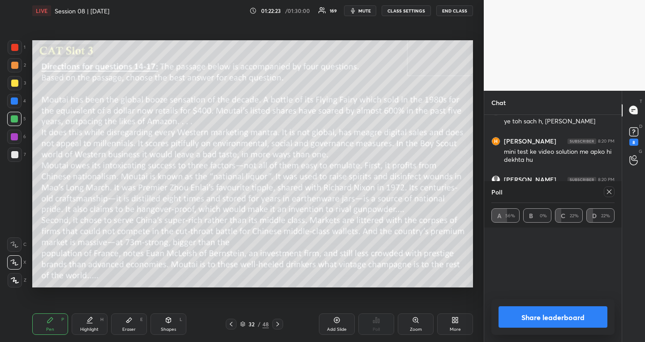
click at [281, 325] on icon at bounding box center [277, 324] width 7 height 7
click at [611, 190] on icon at bounding box center [608, 191] width 7 height 7
type textarea "x"
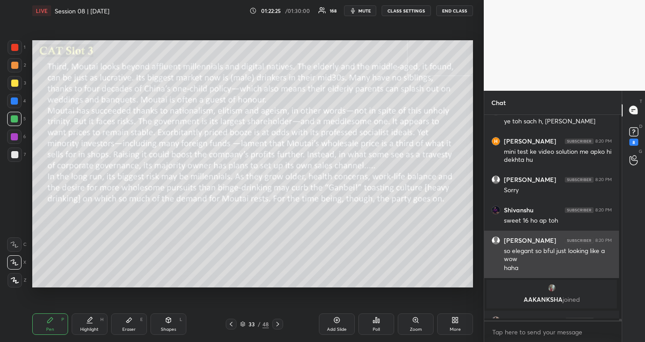
scroll to position [3, 3]
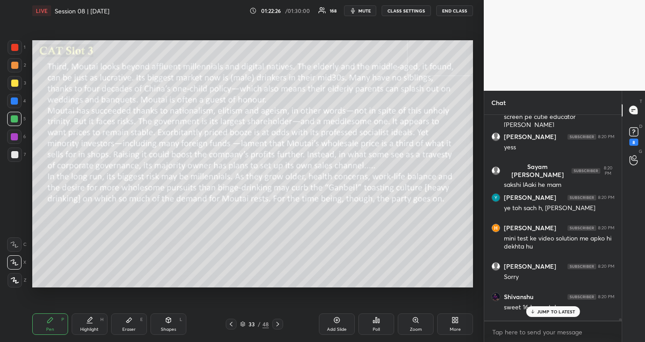
click at [376, 322] on icon at bounding box center [376, 320] width 1 height 5
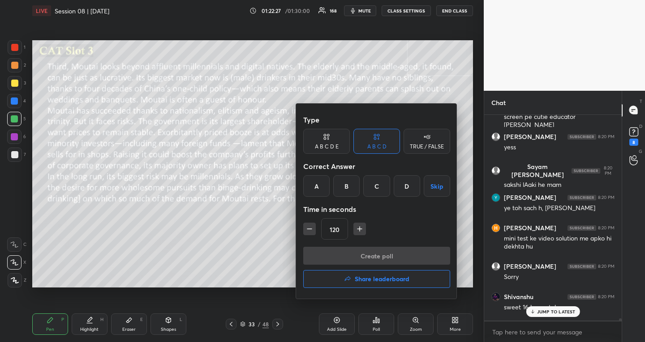
click at [429, 184] on button "Skip" at bounding box center [436, 185] width 26 height 21
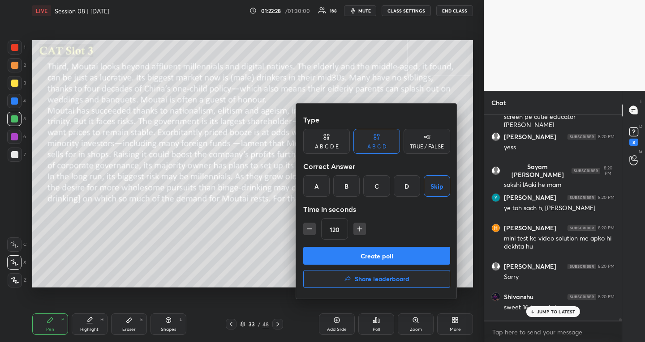
click at [313, 228] on icon "button" at bounding box center [309, 229] width 9 height 9
type input "105"
click at [316, 259] on button "Create poll" at bounding box center [376, 256] width 147 height 18
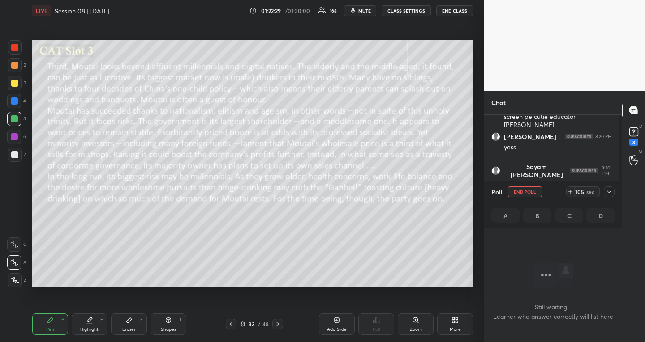
scroll to position [186, 132]
click at [607, 192] on icon at bounding box center [608, 192] width 4 height 3
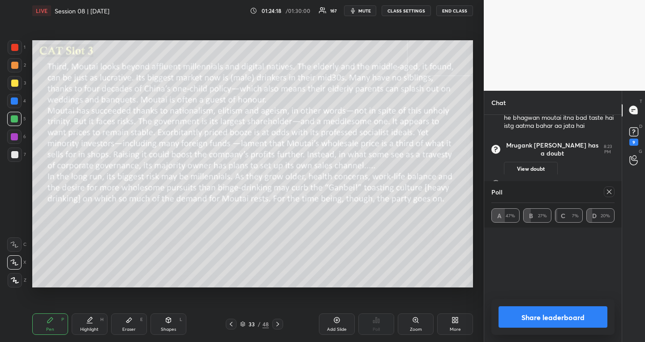
scroll to position [30343, 0]
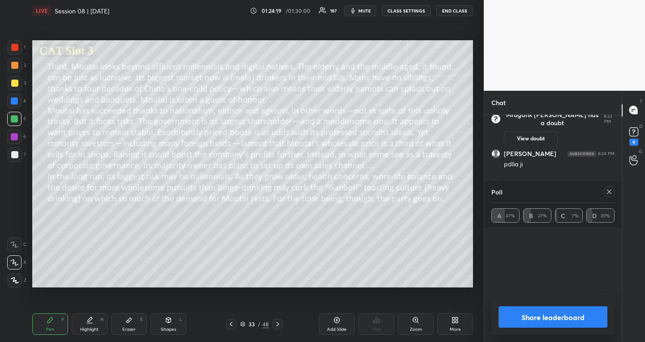
click at [616, 190] on div "Poll A 47% B 27% C 7% D 20%" at bounding box center [552, 204] width 137 height 47
click at [609, 191] on icon at bounding box center [608, 192] width 4 height 4
type textarea "x"
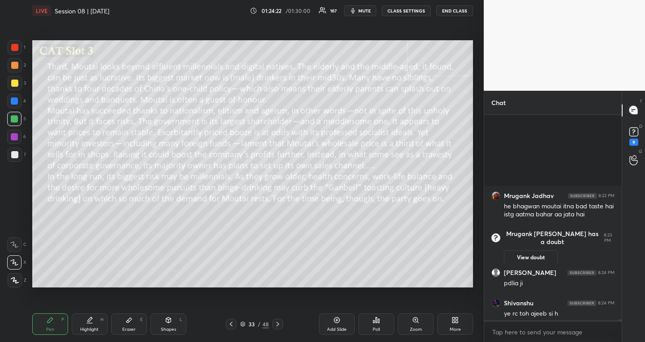
scroll to position [30358, 0]
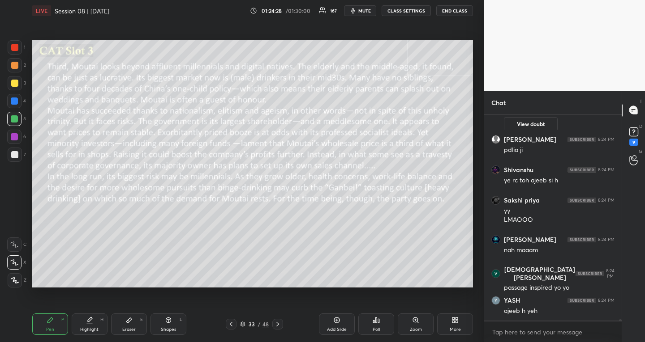
click at [277, 324] on icon at bounding box center [277, 324] width 7 height 7
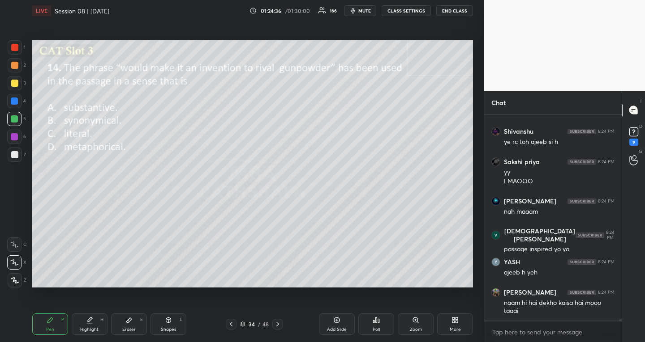
click at [376, 320] on icon at bounding box center [376, 320] width 1 height 5
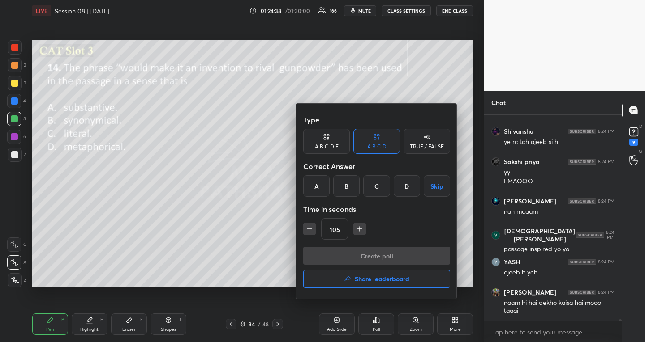
click at [414, 187] on div "D" at bounding box center [406, 185] width 26 height 21
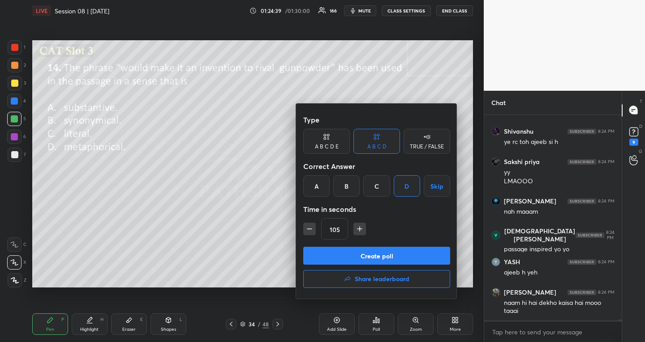
click at [312, 233] on icon "button" at bounding box center [309, 229] width 9 height 9
type input "45"
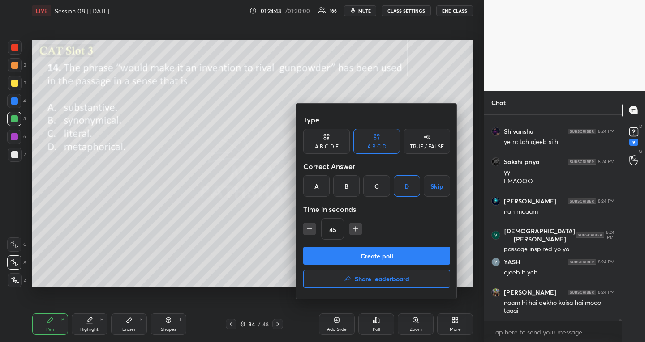
scroll to position [30435, 0]
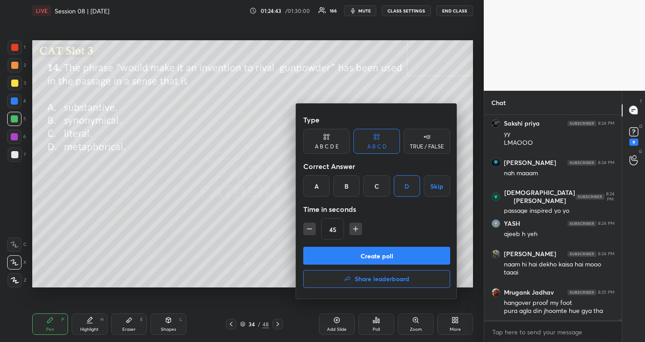
click at [319, 253] on button "Create poll" at bounding box center [376, 256] width 147 height 18
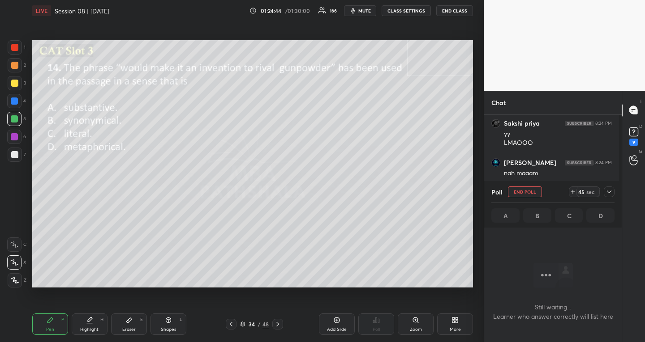
scroll to position [157, 135]
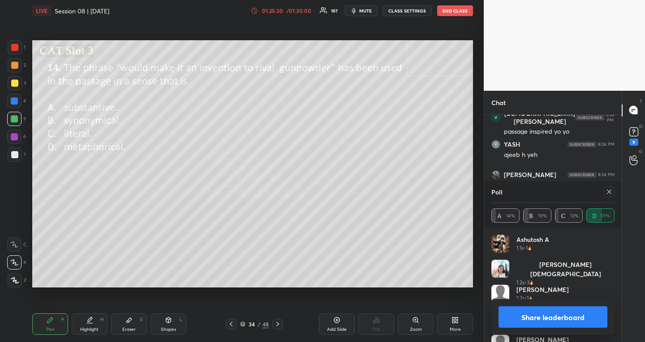
click at [278, 325] on icon at bounding box center [277, 324] width 7 height 7
click at [604, 192] on div at bounding box center [608, 192] width 11 height 11
type textarea "x"
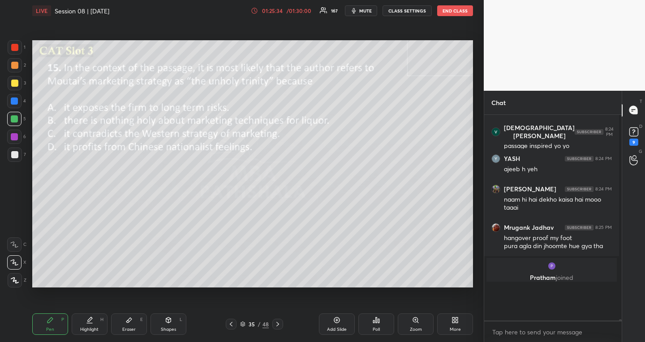
scroll to position [3, 3]
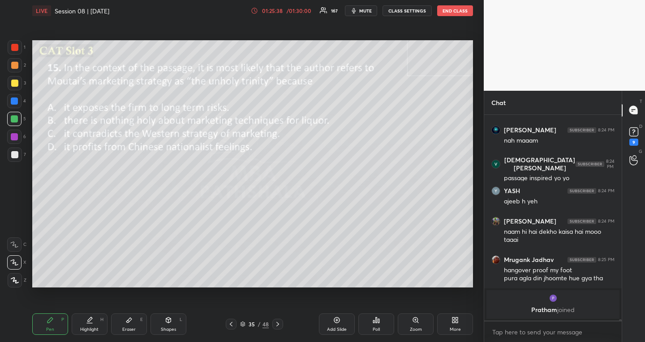
click at [379, 321] on icon at bounding box center [378, 321] width 1 height 4
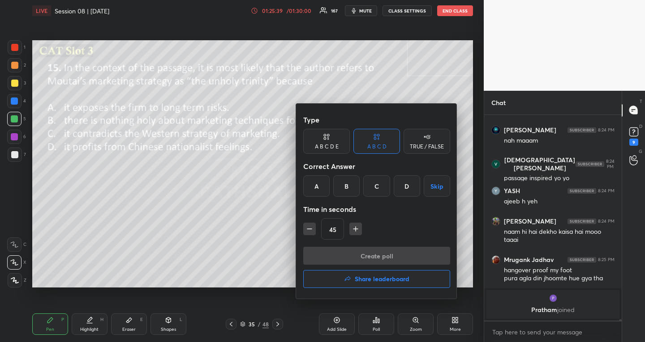
click at [434, 186] on button "Skip" at bounding box center [436, 185] width 26 height 21
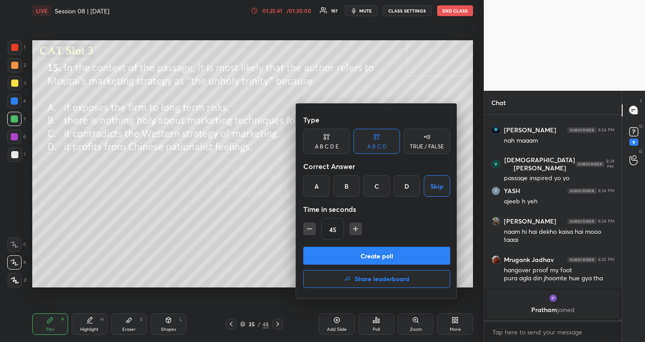
click at [356, 228] on icon "button" at bounding box center [355, 229] width 9 height 9
type input "60"
click at [340, 259] on button "Create poll" at bounding box center [376, 256] width 147 height 18
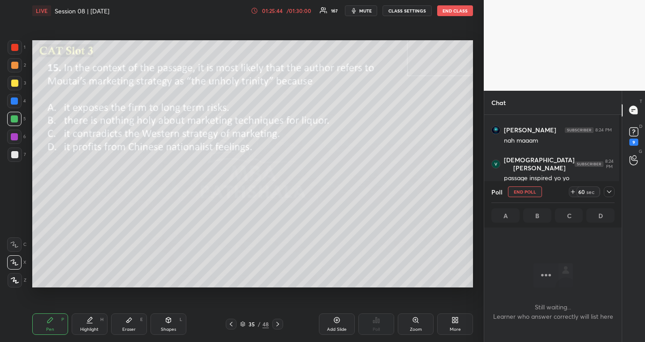
scroll to position [157, 135]
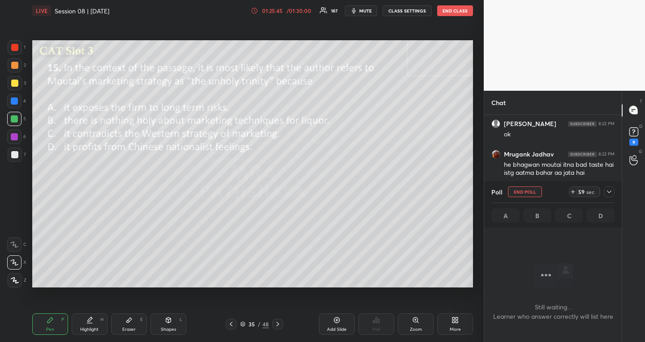
click at [517, 196] on button "END POLL" at bounding box center [525, 192] width 34 height 11
type textarea "x"
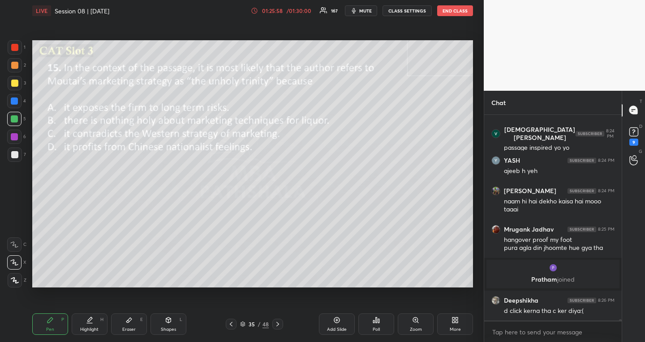
click at [381, 327] on div "Poll" at bounding box center [376, 324] width 36 height 21
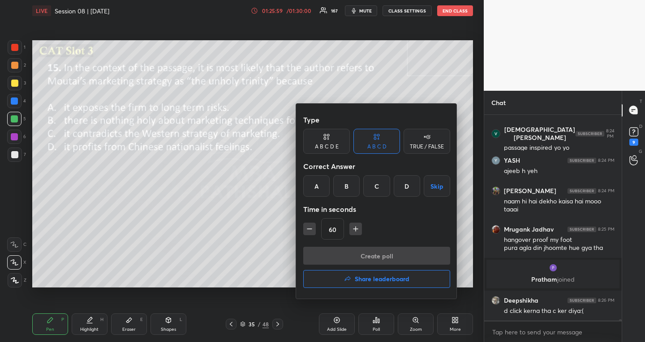
click at [376, 189] on div "C" at bounding box center [376, 185] width 26 height 21
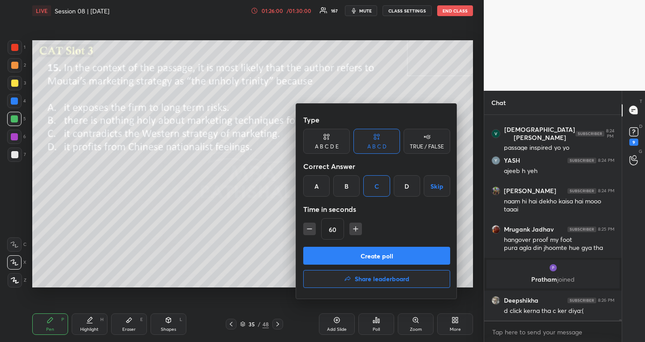
click at [304, 233] on button "button" at bounding box center [309, 229] width 13 height 13
type input "45"
click at [315, 257] on button "Create poll" at bounding box center [376, 256] width 147 height 18
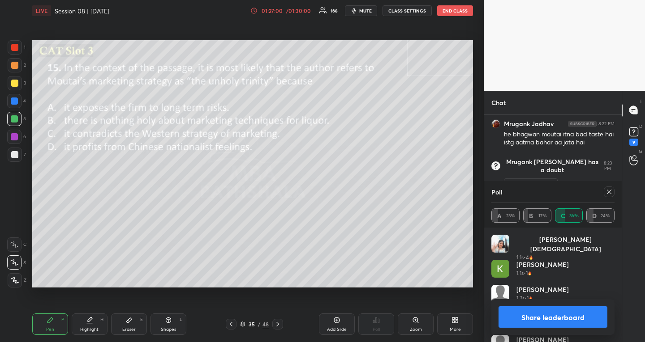
click at [232, 324] on icon at bounding box center [230, 324] width 7 height 7
click at [91, 325] on div "Highlight H" at bounding box center [90, 324] width 36 height 21
click at [610, 190] on icon at bounding box center [608, 191] width 7 height 7
type textarea "x"
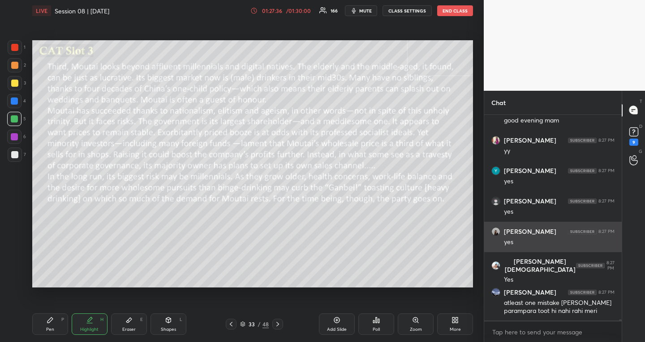
scroll to position [30666, 0]
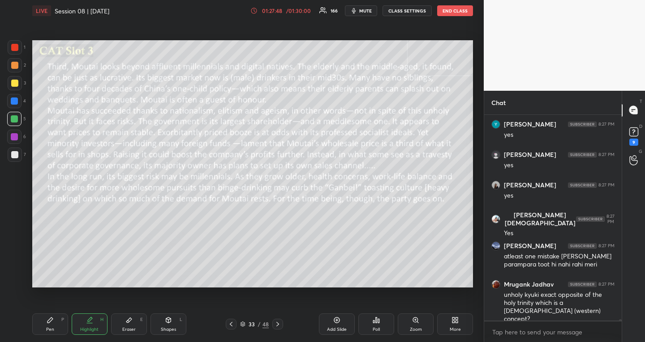
click at [278, 322] on icon at bounding box center [277, 324] width 7 height 7
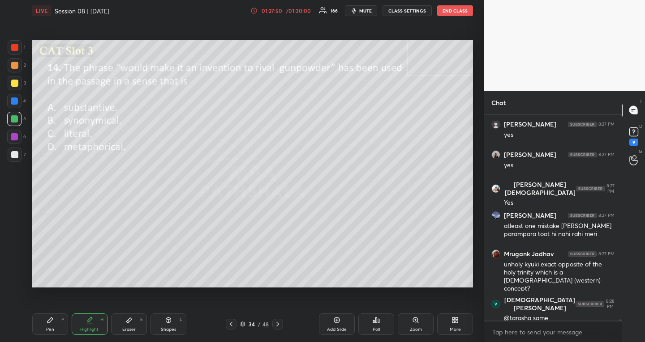
click at [278, 322] on icon at bounding box center [277, 324] width 7 height 7
click at [277, 329] on div at bounding box center [277, 324] width 11 height 11
click at [230, 328] on icon at bounding box center [230, 324] width 7 height 7
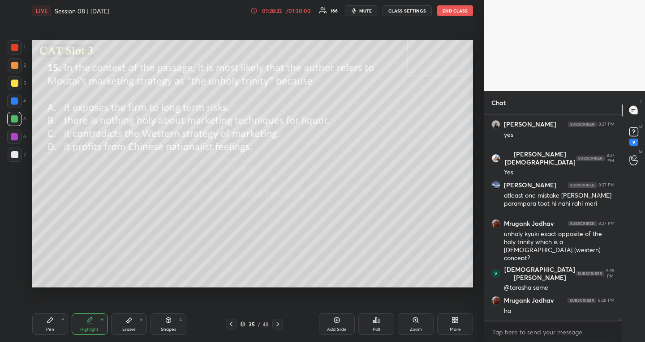
click at [275, 323] on icon at bounding box center [277, 324] width 7 height 7
click at [386, 324] on div "Poll" at bounding box center [376, 324] width 36 height 21
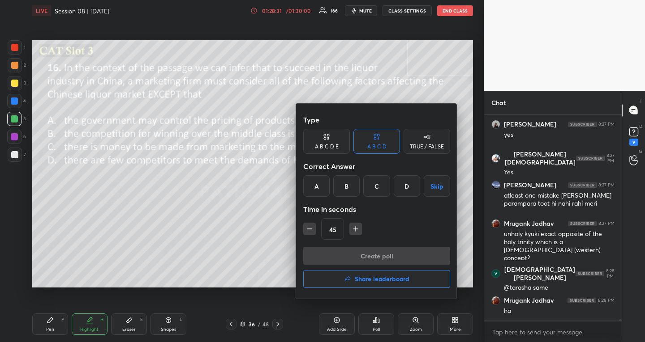
click at [380, 186] on div "C" at bounding box center [376, 185] width 26 height 21
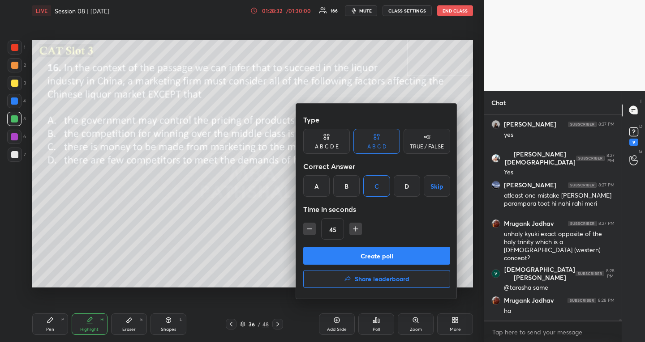
click at [346, 231] on div "45" at bounding box center [376, 228] width 147 height 21
click at [351, 234] on button "button" at bounding box center [355, 229] width 13 height 13
type input "60"
click at [344, 248] on button "Create poll" at bounding box center [376, 256] width 147 height 18
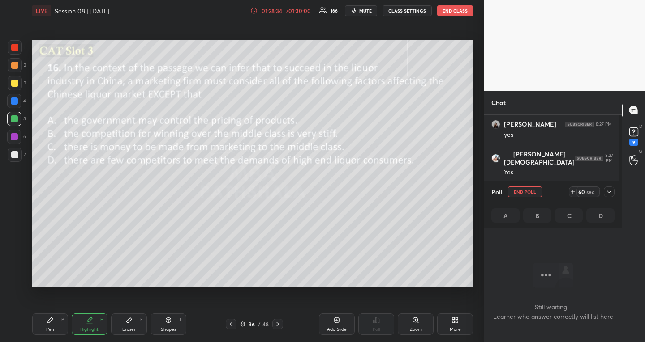
scroll to position [179, 135]
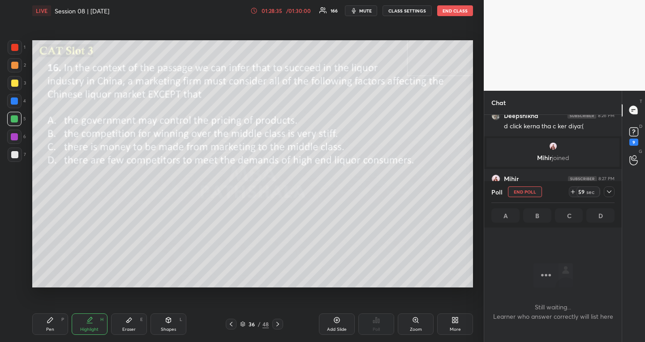
click at [611, 192] on icon at bounding box center [608, 191] width 7 height 7
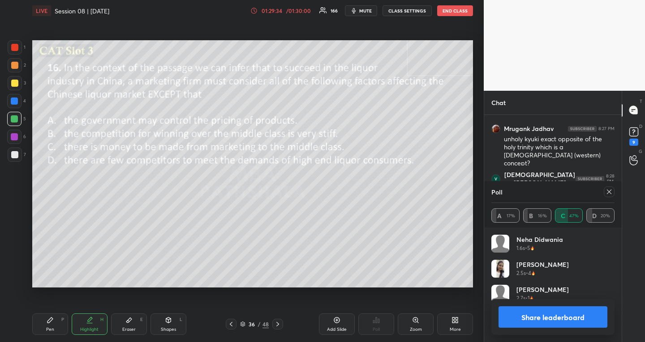
scroll to position [86, 120]
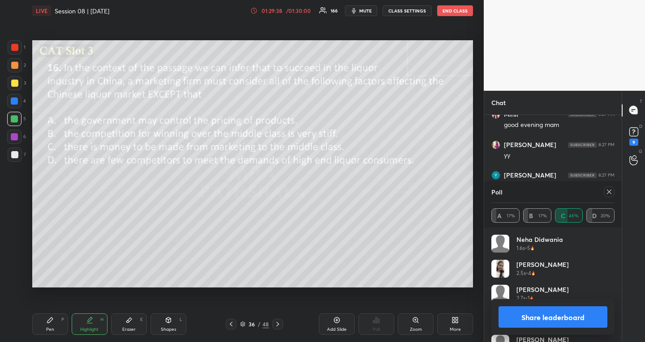
click at [610, 192] on icon at bounding box center [608, 191] width 7 height 7
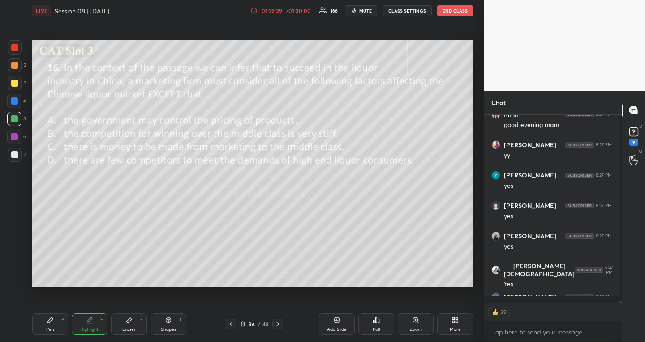
scroll to position [184, 132]
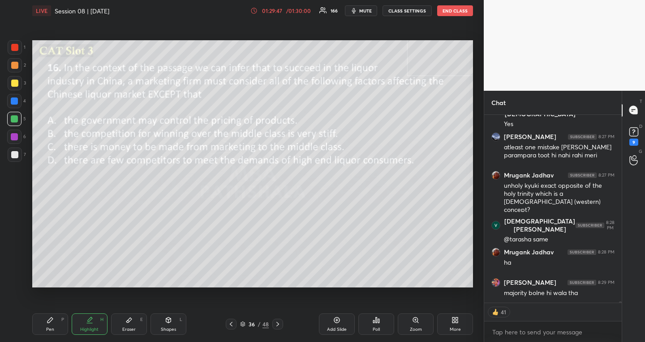
click at [279, 323] on icon at bounding box center [277, 324] width 7 height 7
click at [379, 323] on icon at bounding box center [378, 321] width 1 height 4
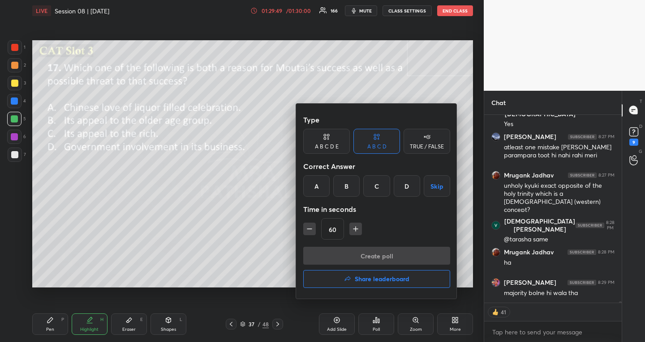
type textarea "x"
click at [347, 186] on div "B" at bounding box center [346, 185] width 26 height 21
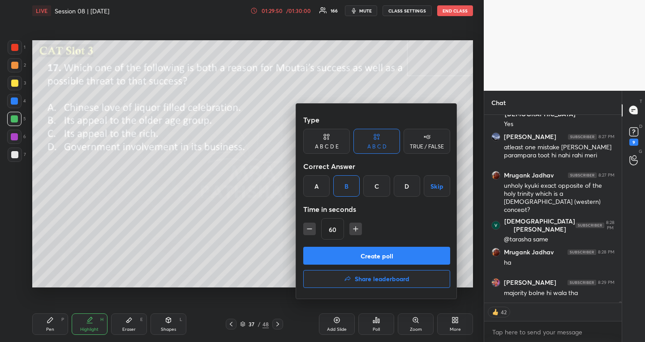
click at [308, 229] on icon "button" at bounding box center [309, 229] width 4 height 0
type input "45"
click at [312, 253] on button "Create poll" at bounding box center [376, 256] width 147 height 18
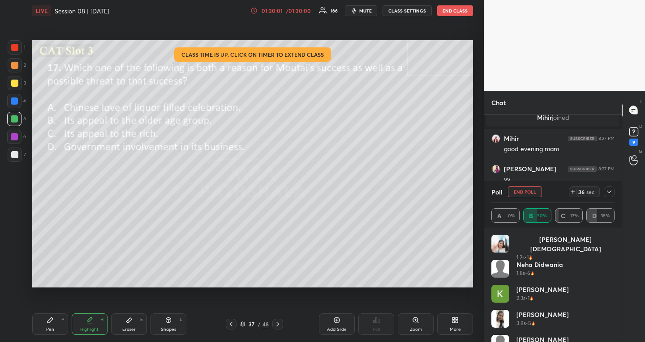
click at [610, 191] on icon at bounding box center [608, 191] width 7 height 7
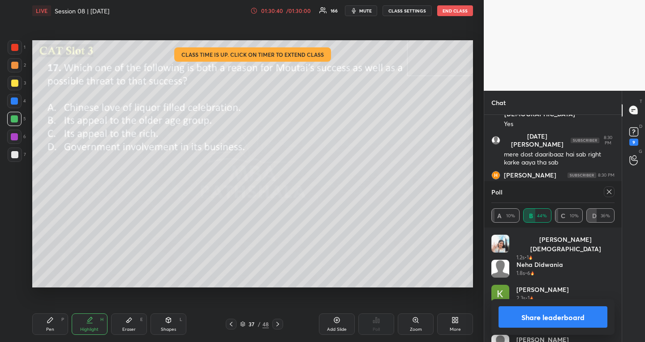
click at [610, 193] on icon at bounding box center [608, 191] width 7 height 7
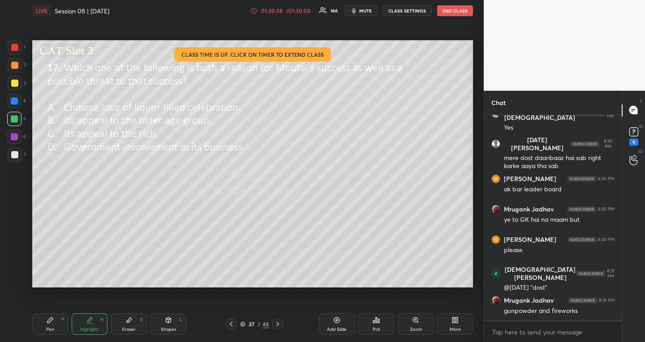
click at [231, 326] on icon at bounding box center [230, 324] width 7 height 7
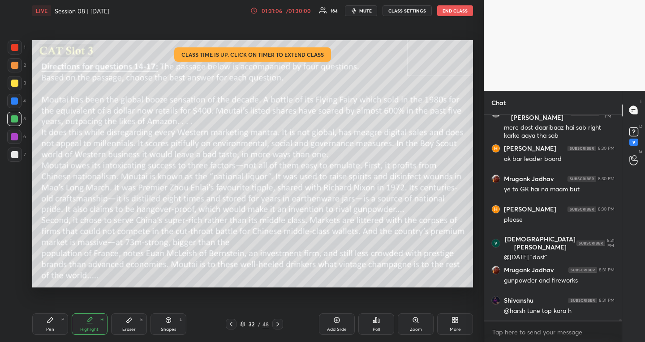
click at [55, 322] on div "Pen P" at bounding box center [50, 324] width 36 height 21
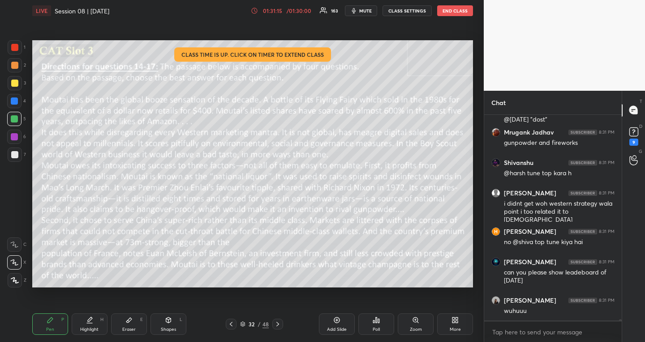
click at [378, 328] on div "Poll" at bounding box center [375, 330] width 7 height 4
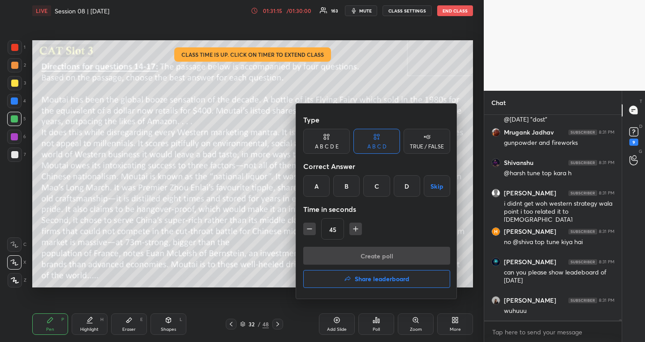
click at [386, 281] on h4 "Share leaderboard" at bounding box center [381, 279] width 55 height 6
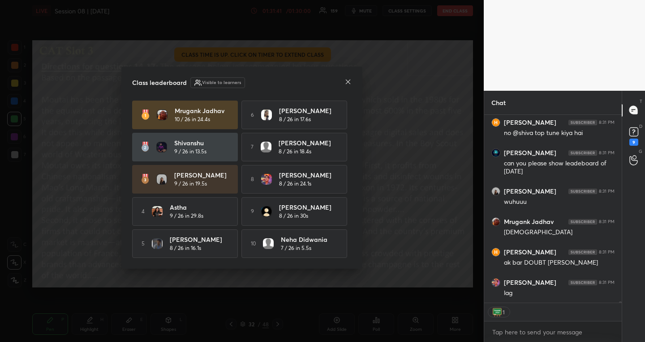
scroll to position [31327, 0]
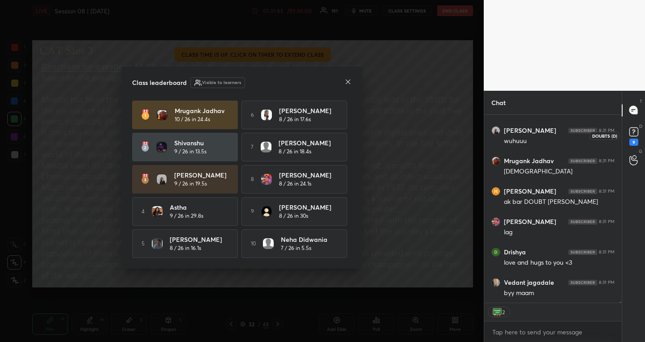
click at [638, 136] on icon at bounding box center [633, 131] width 13 height 13
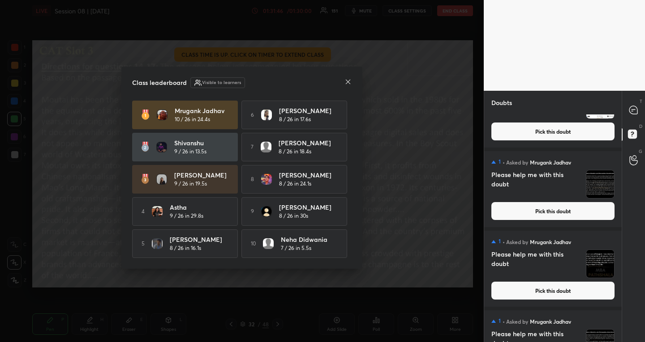
scroll to position [224, 0]
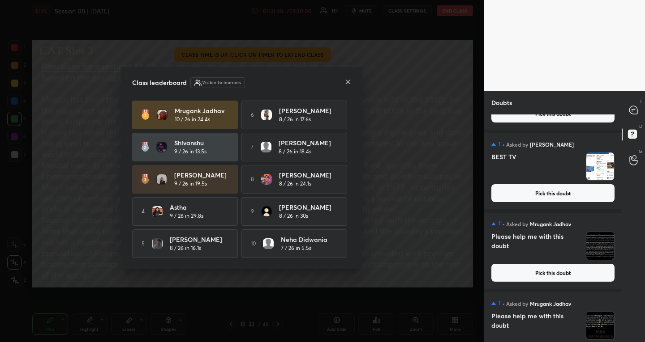
click at [541, 193] on button "Pick this doubt" at bounding box center [552, 193] width 123 height 18
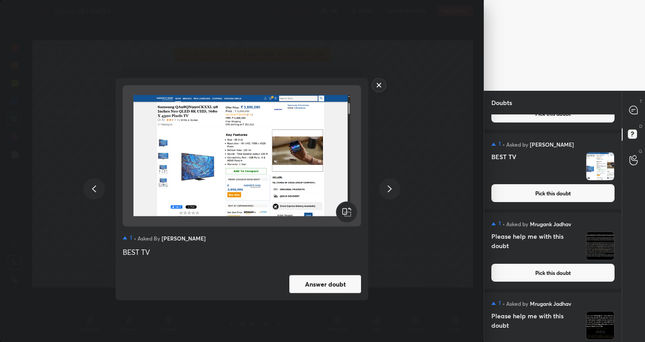
click at [379, 78] on rect at bounding box center [379, 85] width 14 height 14
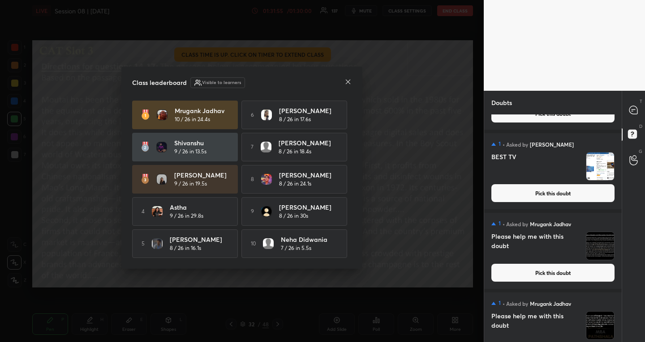
scroll to position [188, 0]
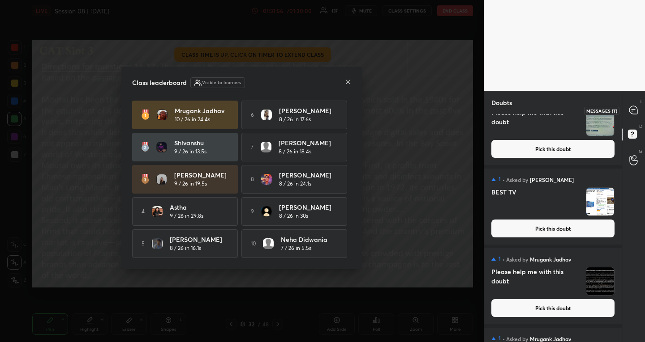
click at [633, 112] on icon at bounding box center [633, 110] width 8 height 8
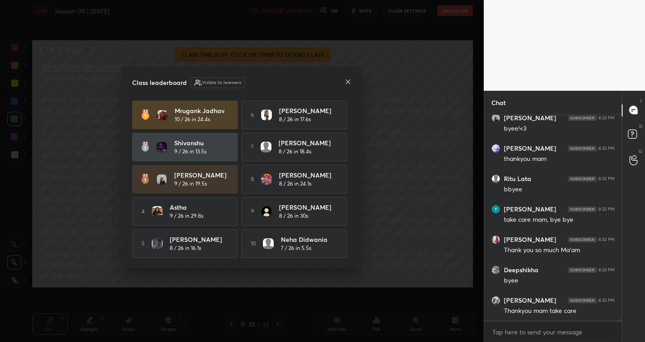
scroll to position [32079, 0]
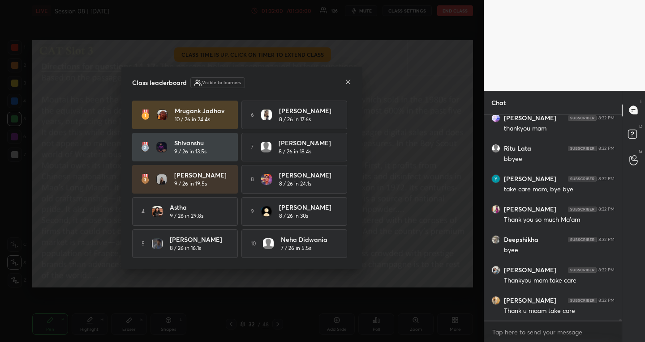
click at [347, 81] on icon at bounding box center [348, 82] width 4 height 4
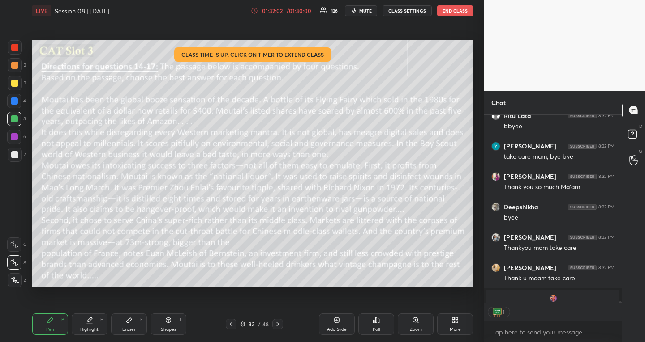
scroll to position [3, 3]
click at [461, 13] on button "END CLASS" at bounding box center [455, 10] width 36 height 11
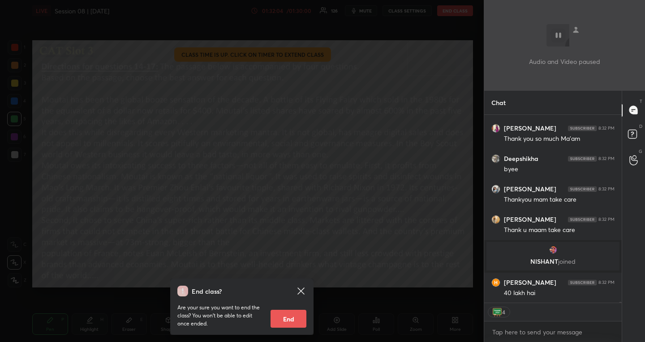
scroll to position [31650, 0]
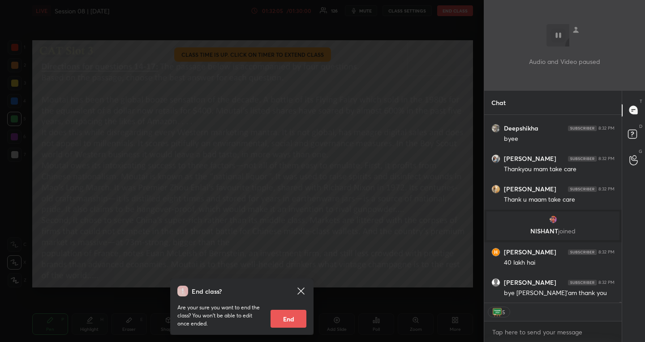
click at [298, 327] on button "End" at bounding box center [288, 319] width 36 height 18
type textarea "x"
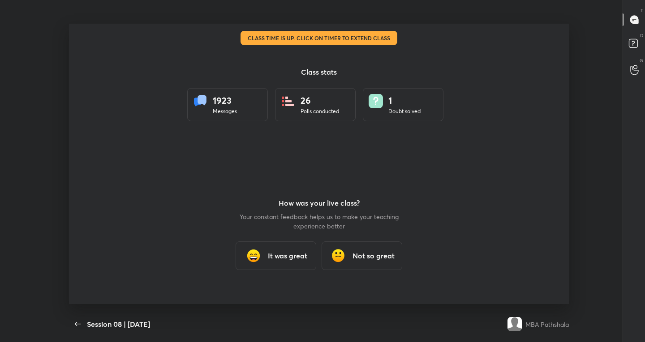
scroll to position [0, 0]
